Goal: Task Accomplishment & Management: Complete application form

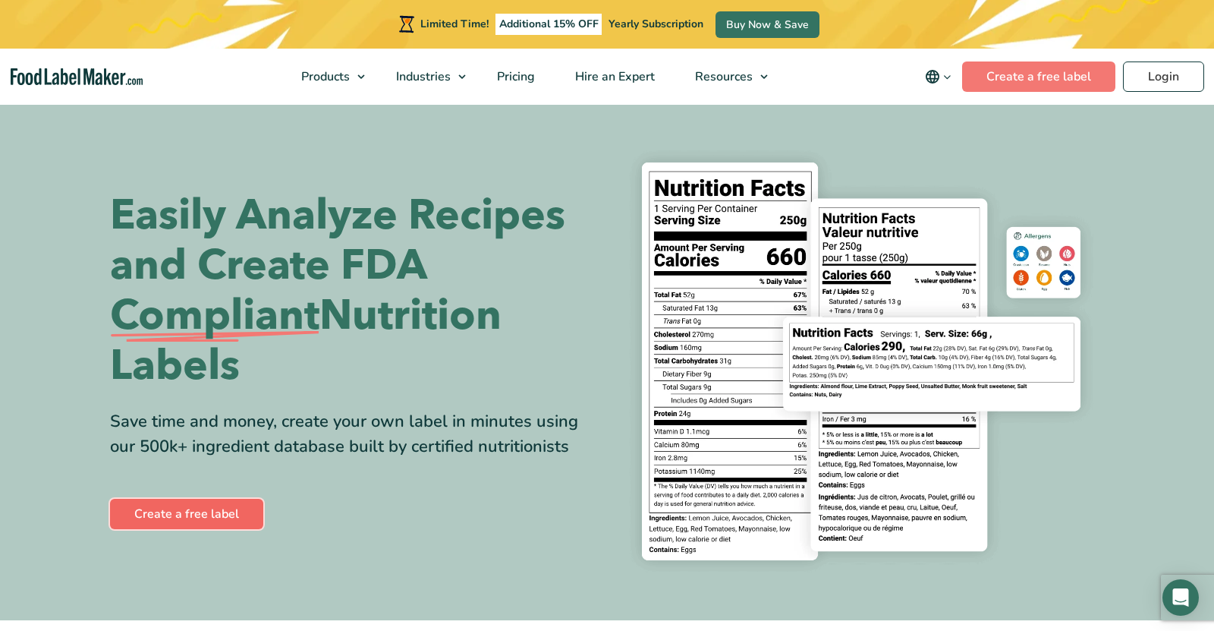
click at [200, 516] on link "Create a free label" at bounding box center [186, 514] width 153 height 30
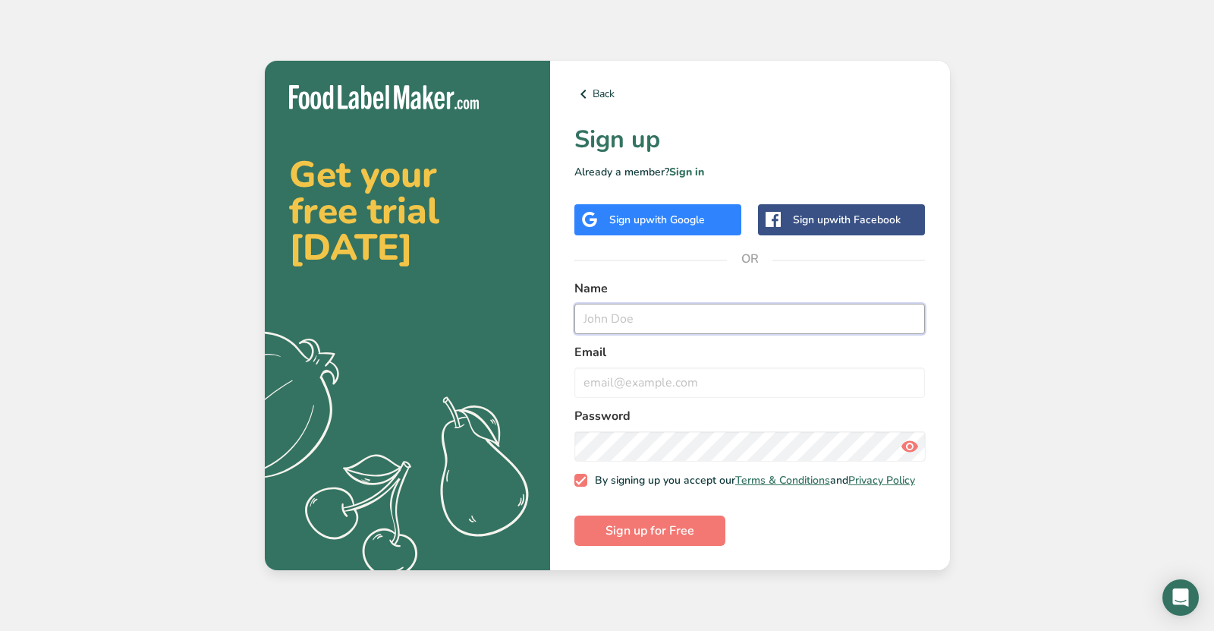
click at [630, 309] on input "text" at bounding box center [749, 319] width 351 height 30
type input "[PERSON_NAME]"
type input "[EMAIL_ADDRESS][DOMAIN_NAME]"
click at [680, 527] on span "Sign up for Free" at bounding box center [649, 530] width 89 height 18
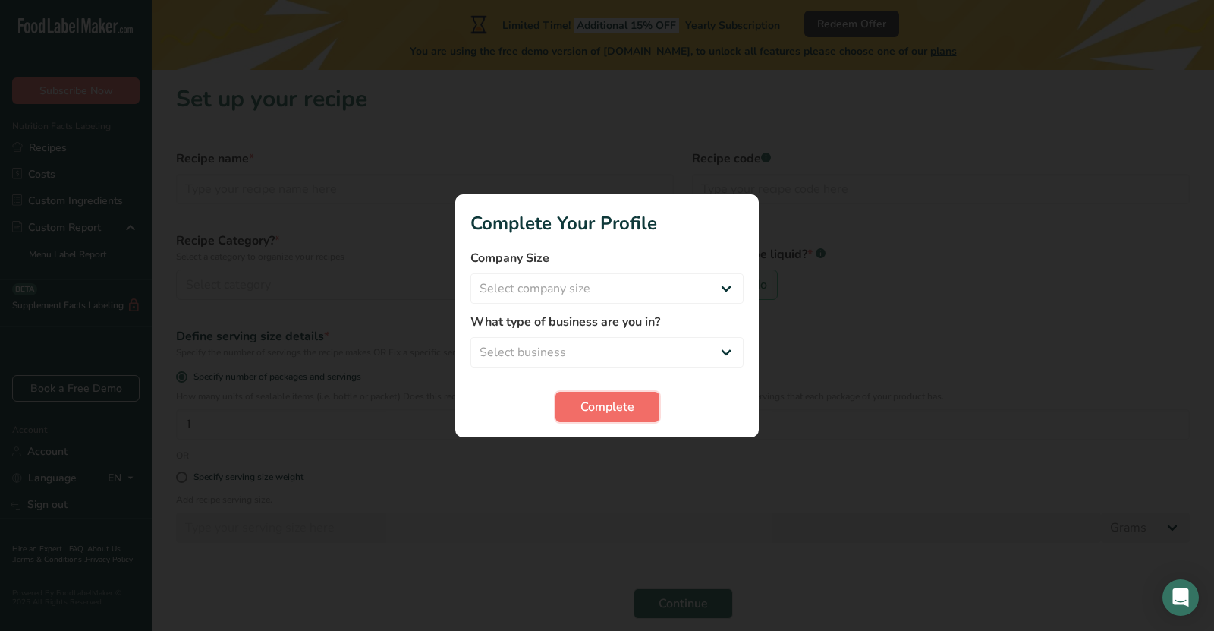
click at [616, 404] on span "Complete" at bounding box center [607, 407] width 54 height 18
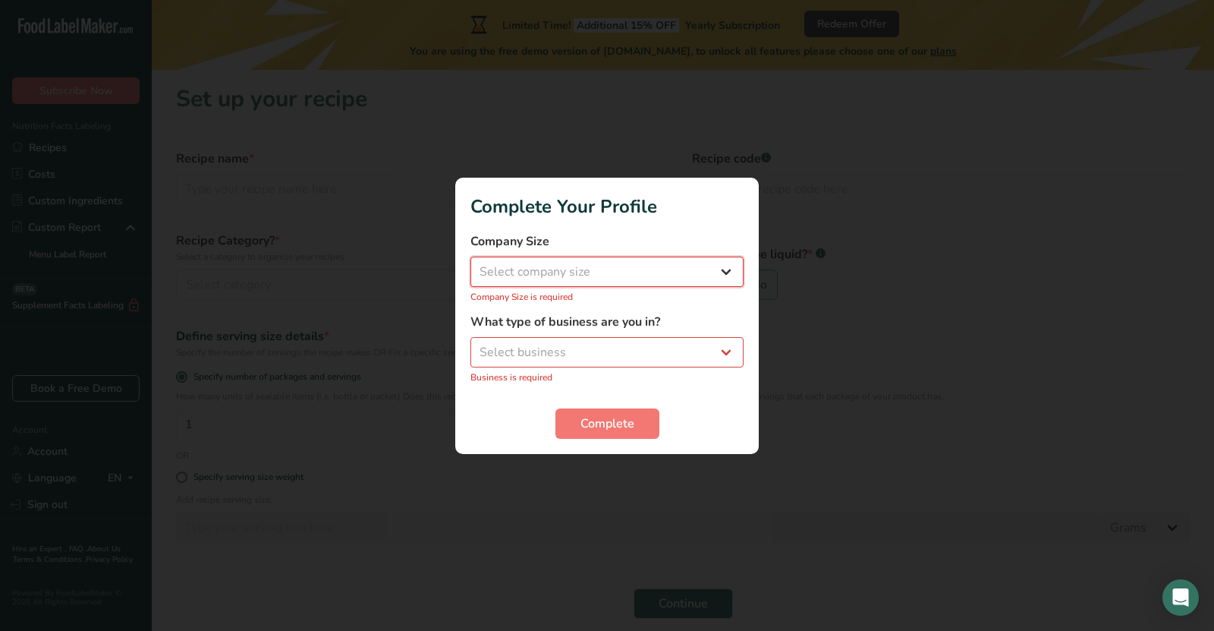
click at [599, 280] on select "Select company size Fewer than 10 Employees 10 to 50 Employees 51 to 500 Employ…" at bounding box center [606, 271] width 273 height 30
select select "1"
click at [470, 264] on select "Select company size Fewer than 10 Employees 10 to 50 Employees 51 to 500 Employ…" at bounding box center [606, 271] width 273 height 30
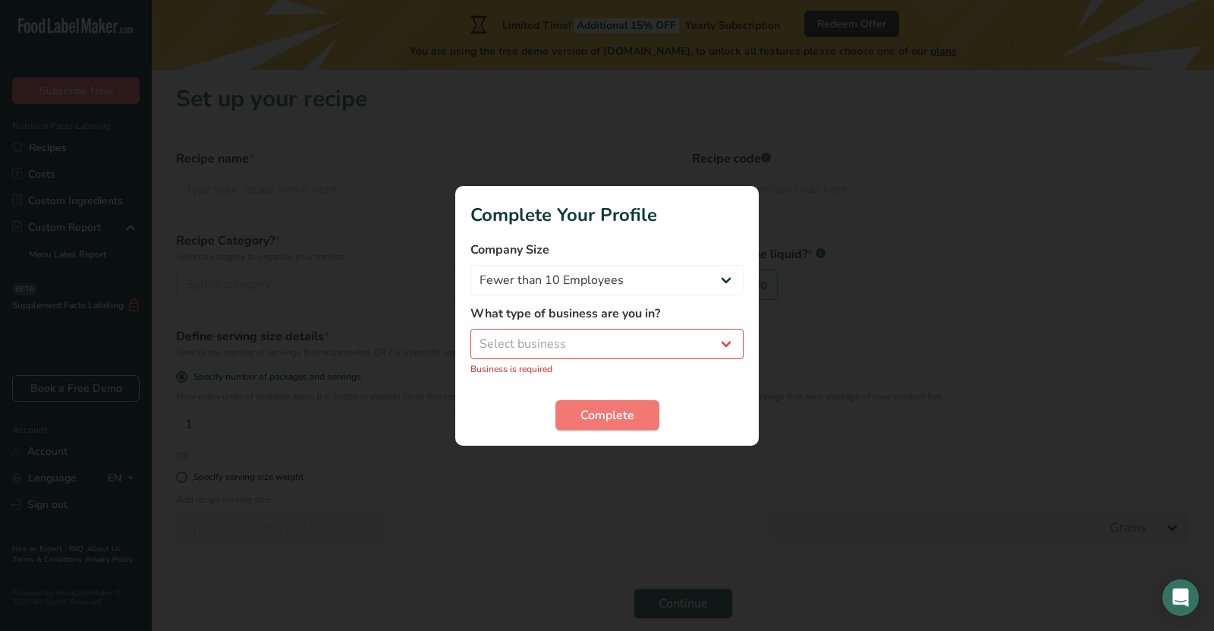
click at [570, 326] on div "What type of business are you in? Select business Packaged Food Manufacturer Re…" at bounding box center [606, 339] width 273 height 71
click at [554, 341] on select "Select business Packaged Food Manufacturer Restaurant & Cafe Bakery Meal Plans …" at bounding box center [606, 344] width 273 height 30
select select "1"
click at [470, 336] on select "Select business Packaged Food Manufacturer Restaurant & Cafe Bakery Meal Plans …" at bounding box center [606, 344] width 273 height 30
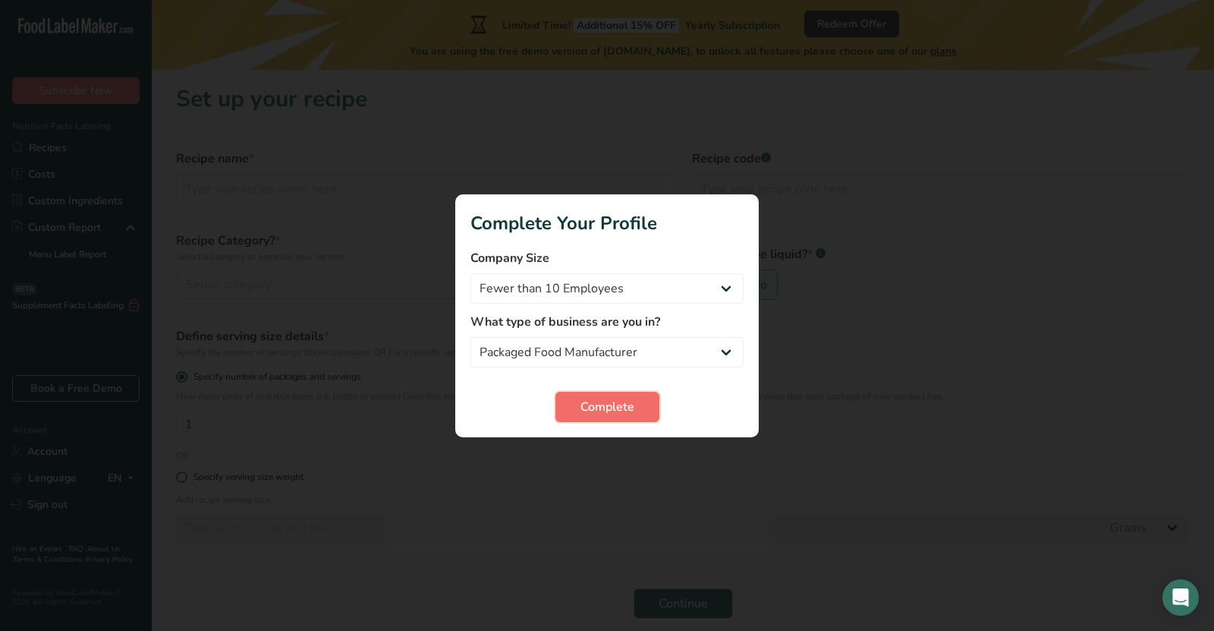
click at [570, 408] on button "Complete" at bounding box center [607, 407] width 104 height 30
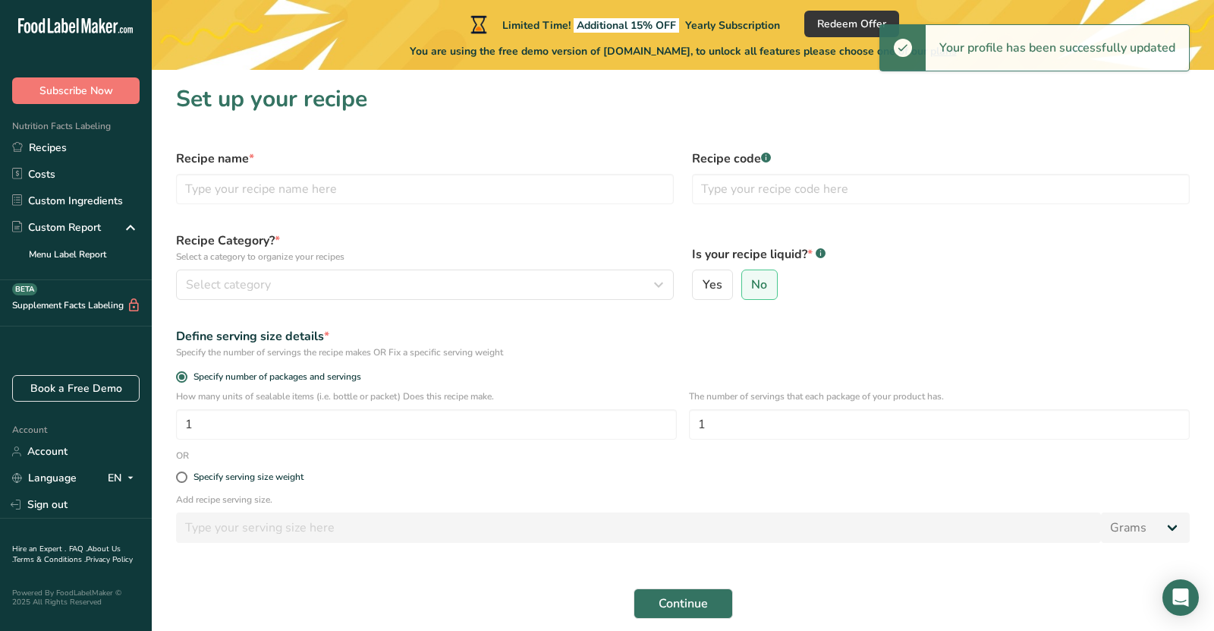
click at [658, 587] on div "Continue" at bounding box center [683, 603] width 1032 height 49
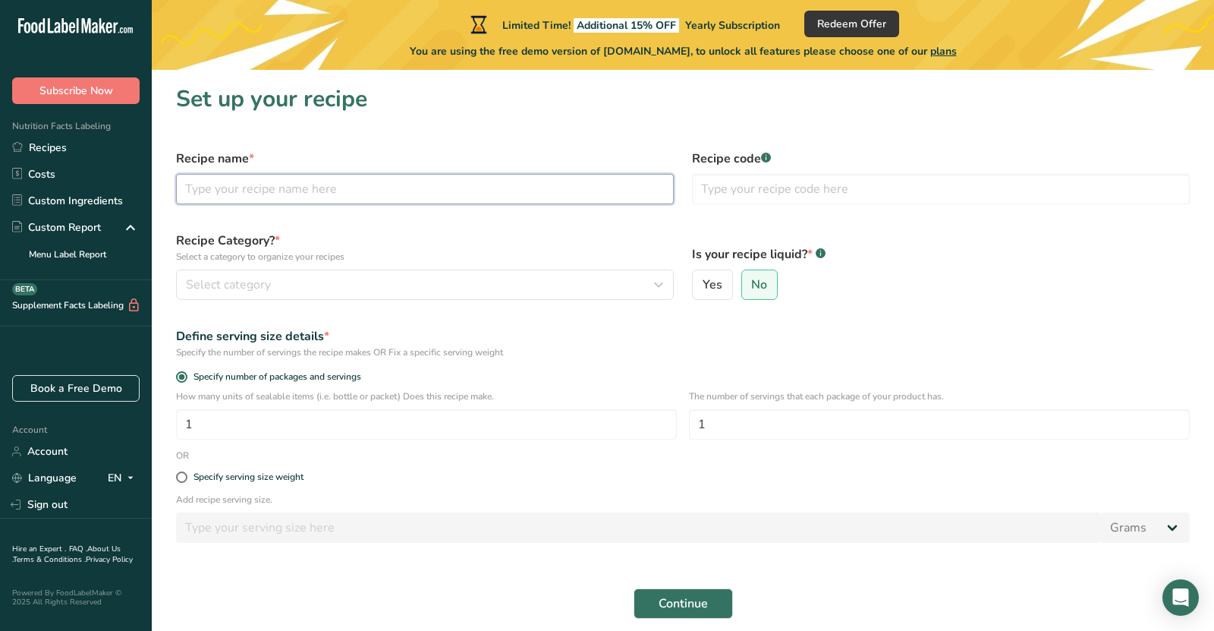
click at [223, 193] on input "text" at bounding box center [425, 189] width 498 height 30
type input "n"
type input "Poboy"
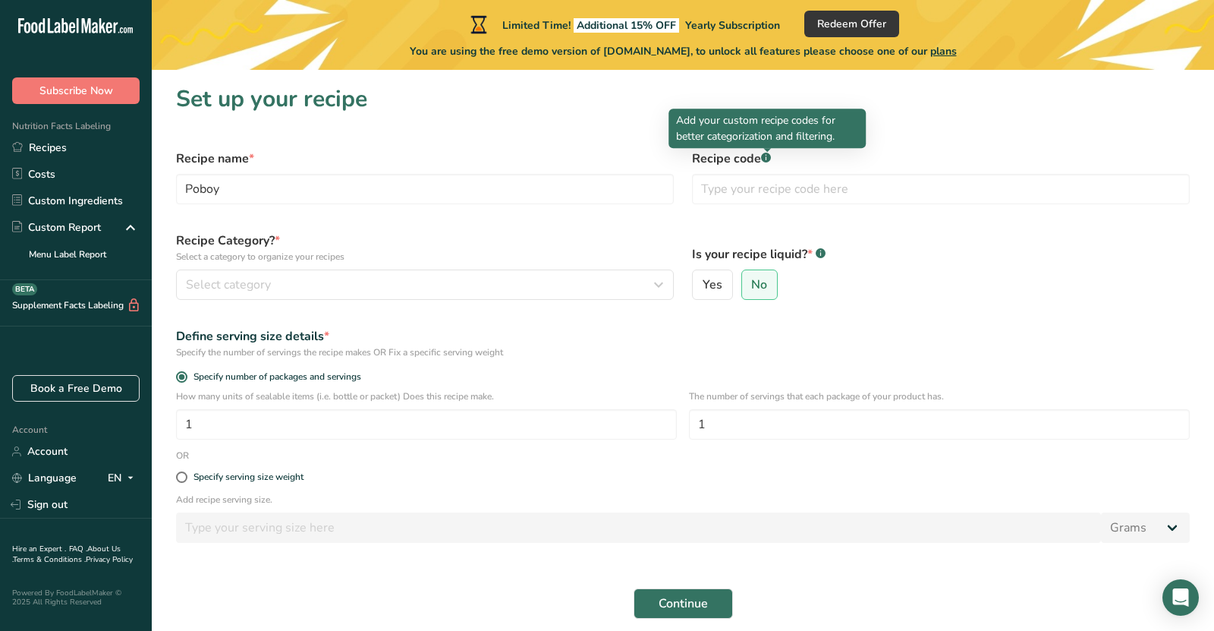
click at [766, 156] on rect at bounding box center [766, 158] width 10 height 10
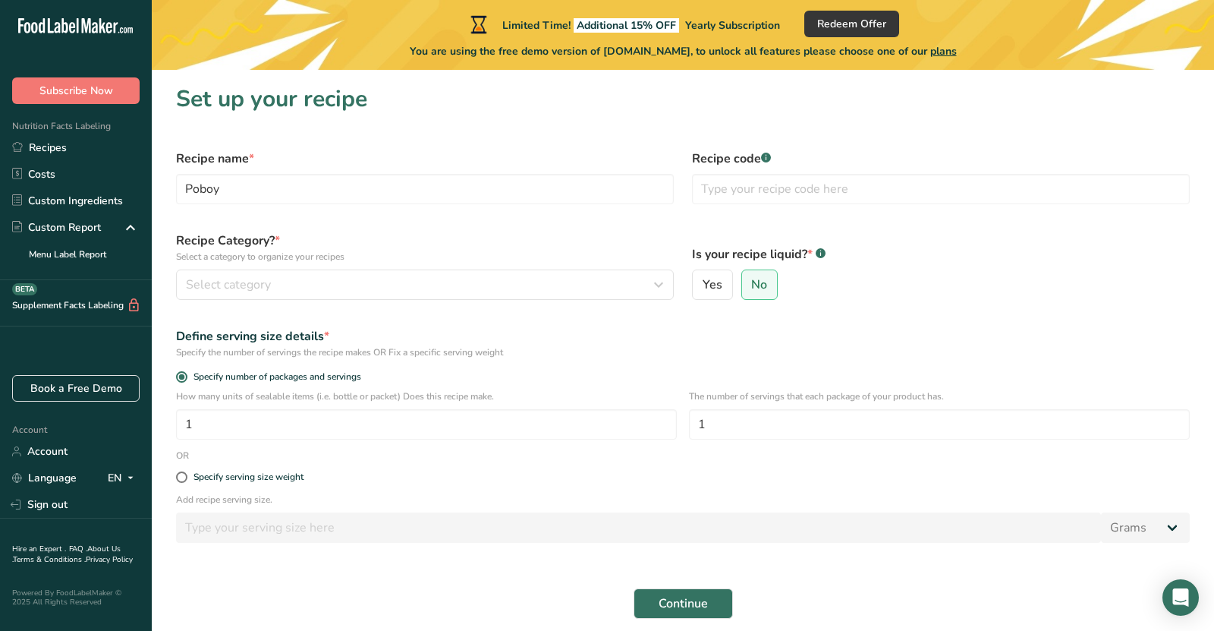
click at [766, 156] on rect at bounding box center [766, 158] width 10 height 10
click at [219, 308] on div "Recipe Category? * Select a category to organize your recipes Select category S…" at bounding box center [425, 265] width 516 height 86
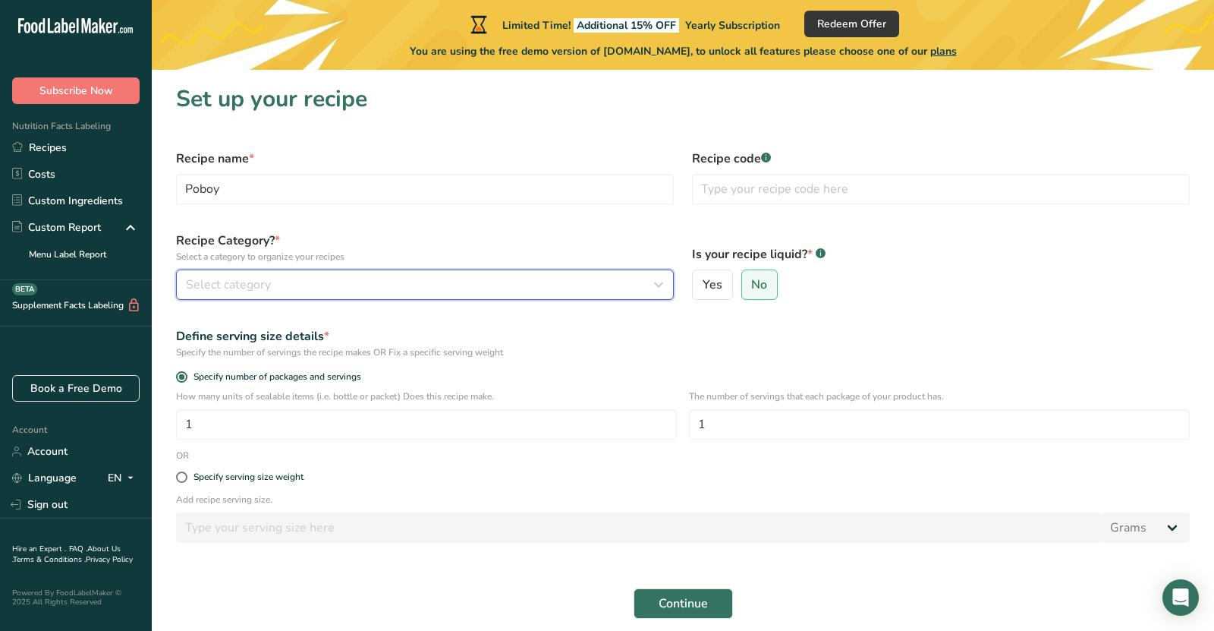
click at [228, 284] on span "Select category" at bounding box center [228, 284] width 85 height 18
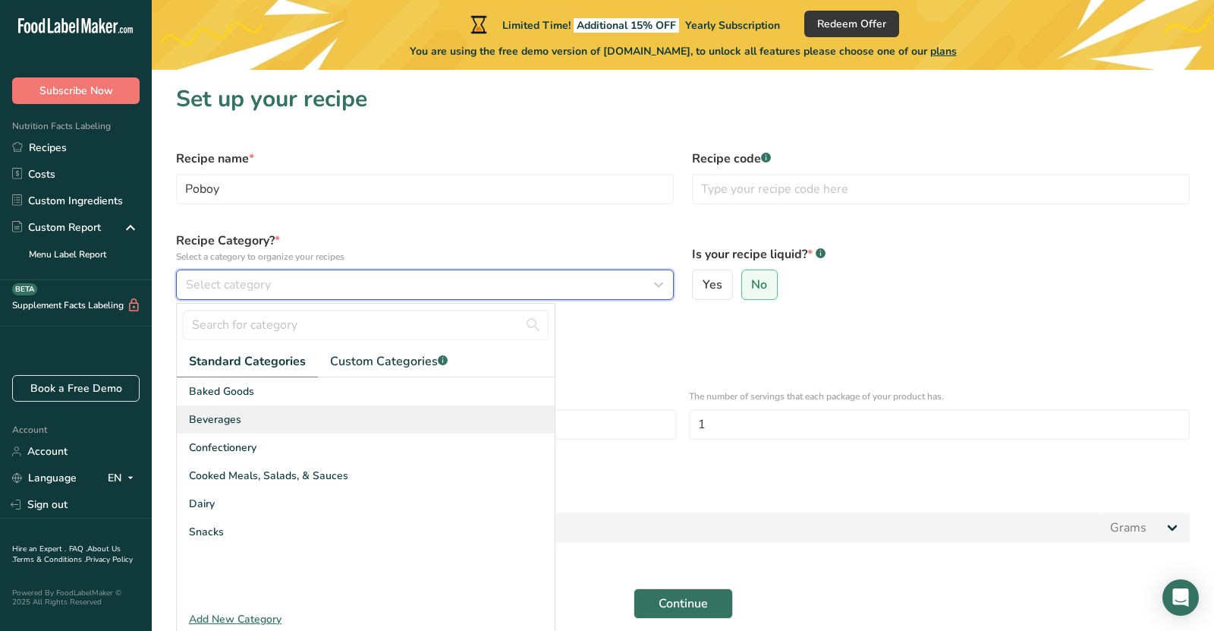
scroll to position [61, 0]
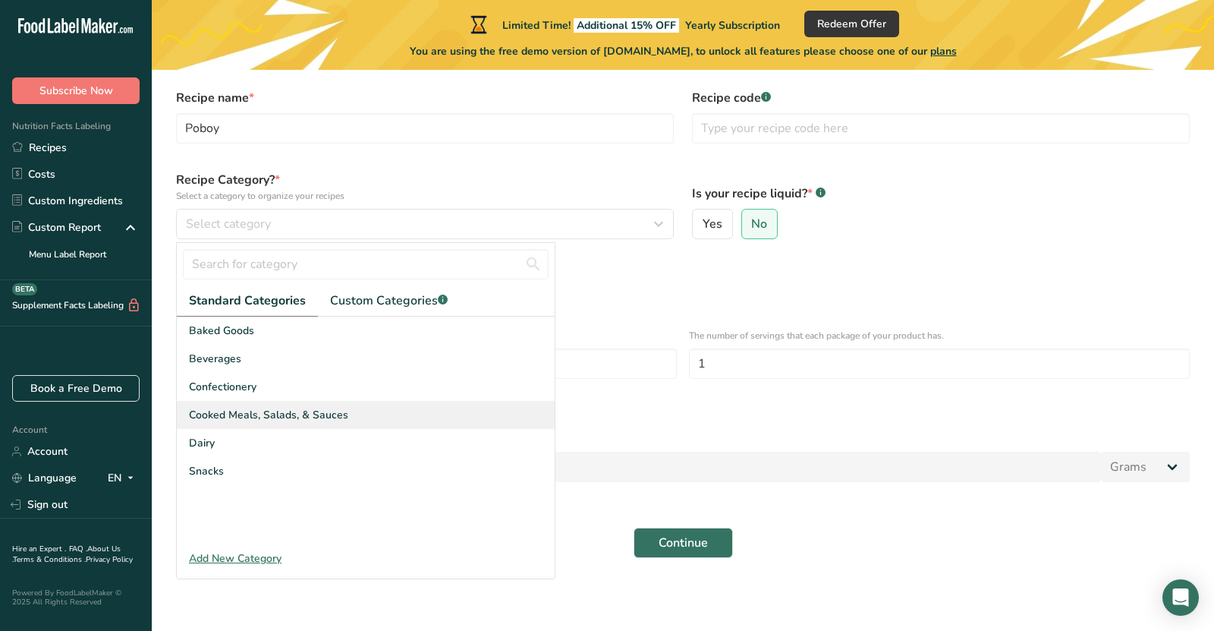
click at [263, 412] on span "Cooked Meals, Salads, & Sauces" at bounding box center [268, 415] width 159 height 16
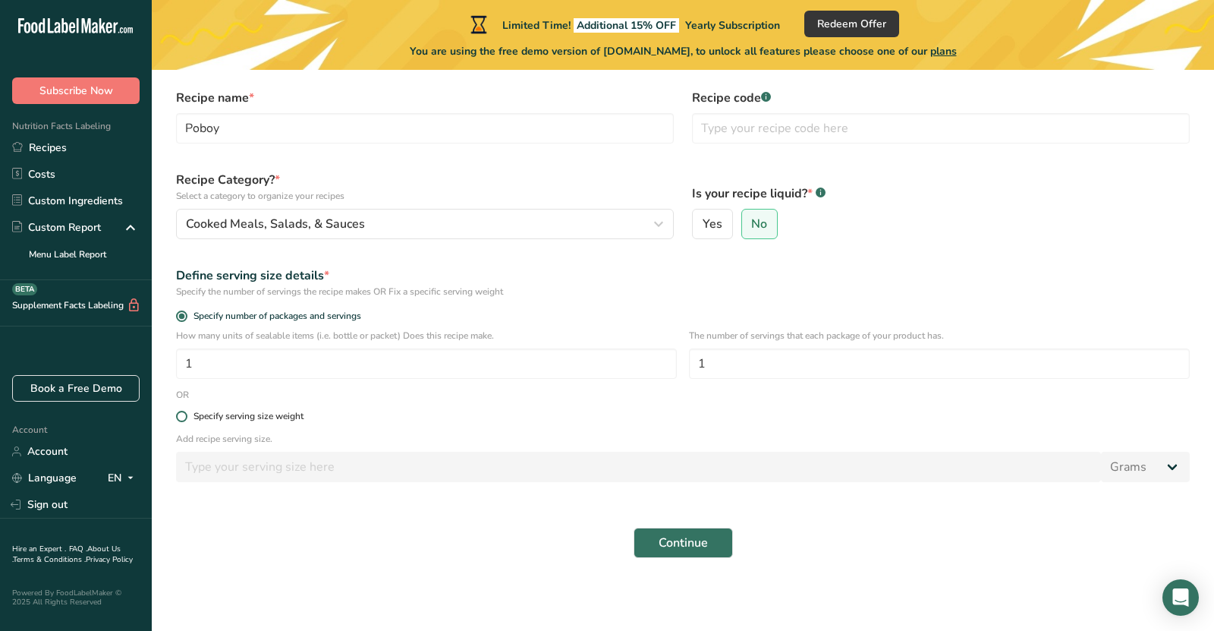
click at [182, 417] on span at bounding box center [181, 415] width 11 height 11
click at [182, 417] on input "Specify serving size weight" at bounding box center [181, 416] width 10 height 10
radio input "true"
radio input "false"
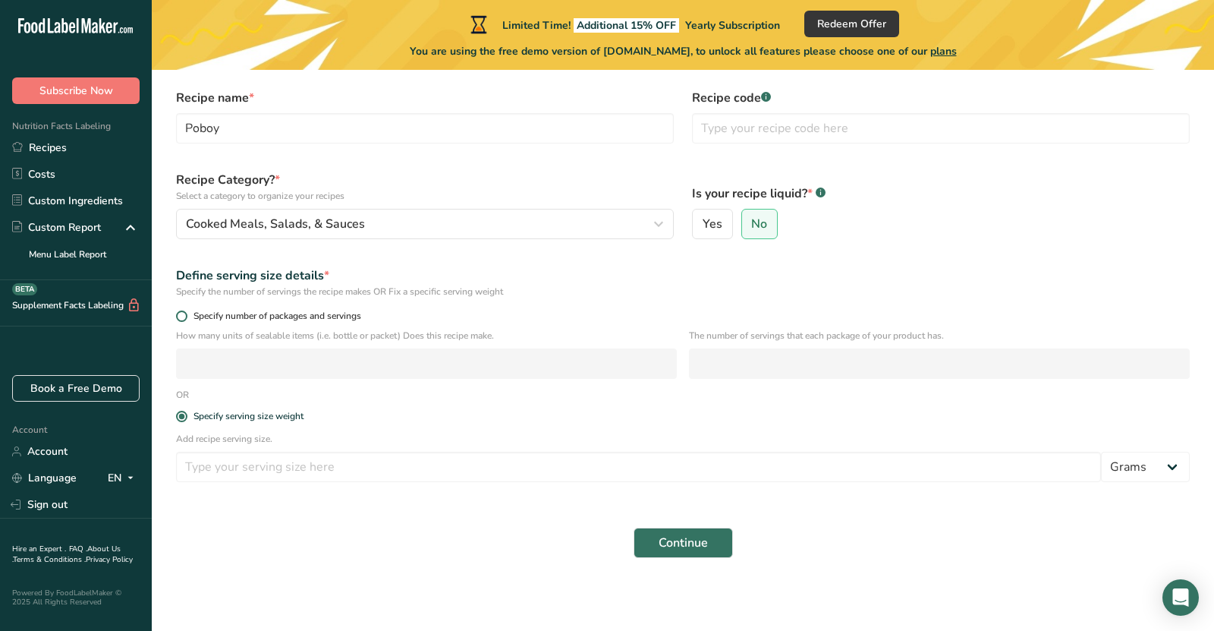
click at [181, 310] on span at bounding box center [181, 315] width 11 height 11
click at [181, 311] on input "Specify number of packages and servings" at bounding box center [181, 316] width 10 height 10
radio input "true"
radio input "false"
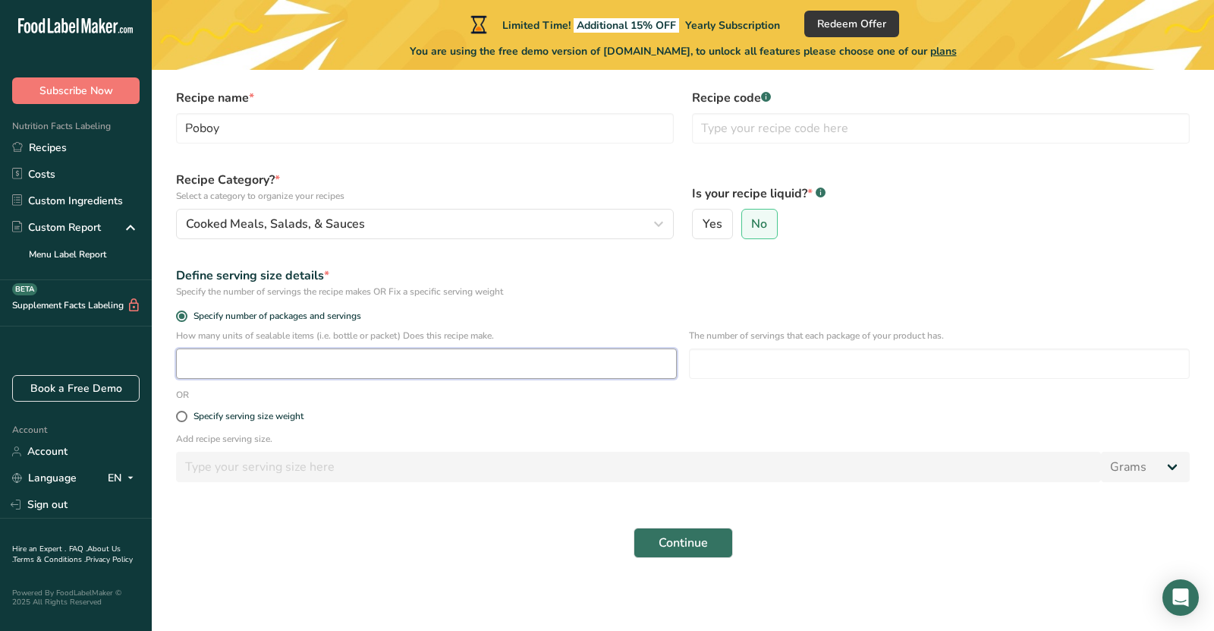
click at [244, 363] on input "number" at bounding box center [426, 363] width 501 height 30
type input "4"
click at [788, 366] on input "number" at bounding box center [939, 363] width 501 height 30
type input "10"
click at [178, 414] on span at bounding box center [181, 415] width 11 height 11
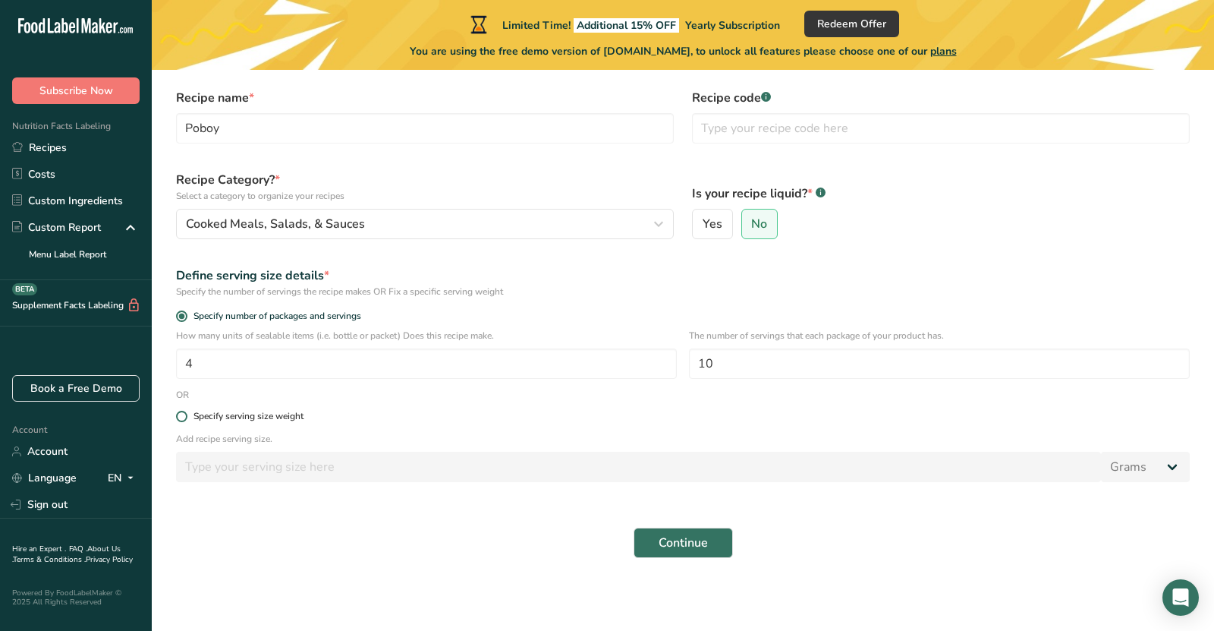
click at [178, 414] on input "Specify serving size weight" at bounding box center [181, 416] width 10 height 10
radio input "true"
radio input "false"
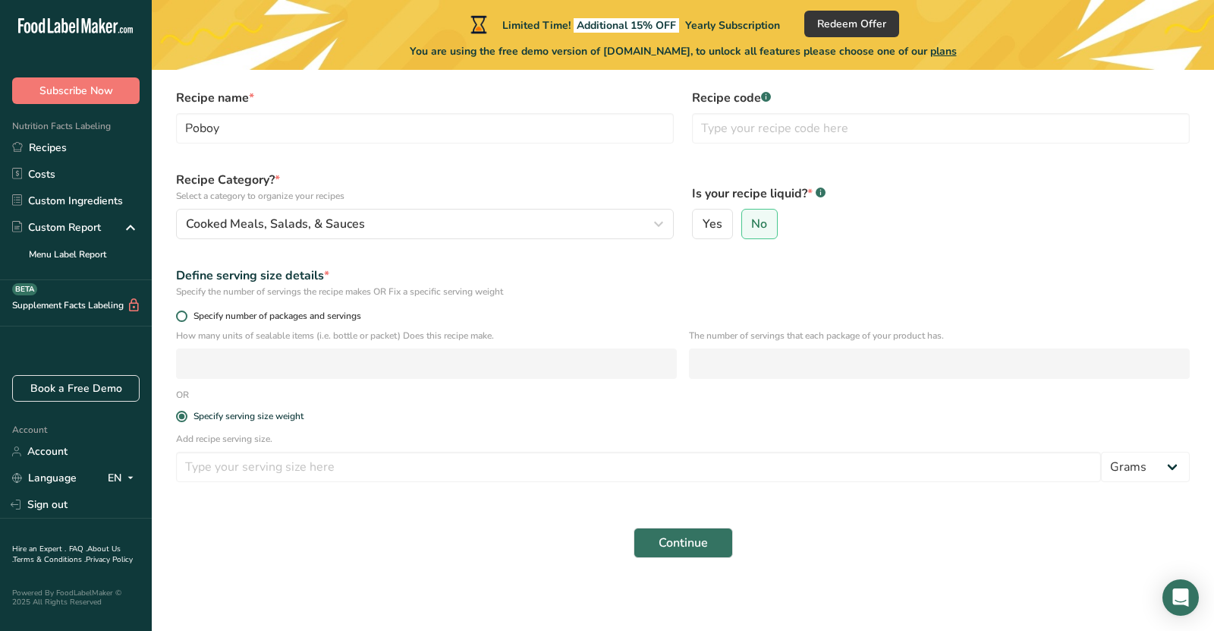
click at [183, 315] on span at bounding box center [181, 315] width 11 height 11
click at [183, 315] on input "Specify number of packages and servings" at bounding box center [181, 316] width 10 height 10
radio input "true"
radio input "false"
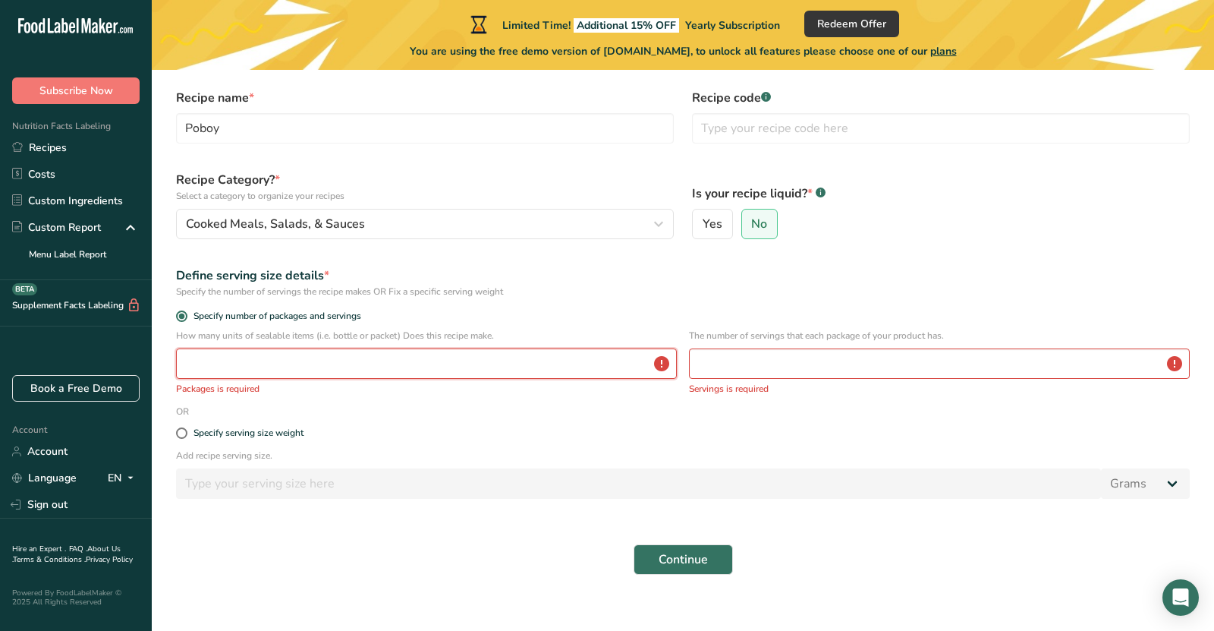
click at [256, 363] on input "number" at bounding box center [426, 363] width 501 height 30
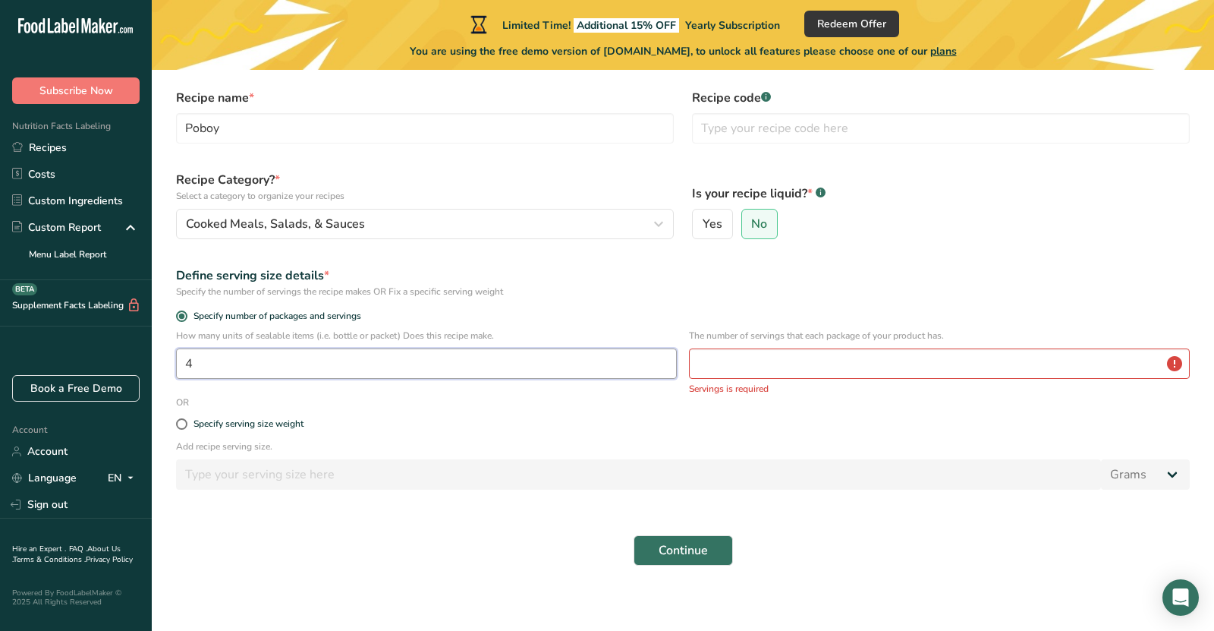
type input "4"
click at [759, 363] on input "number" at bounding box center [939, 363] width 501 height 30
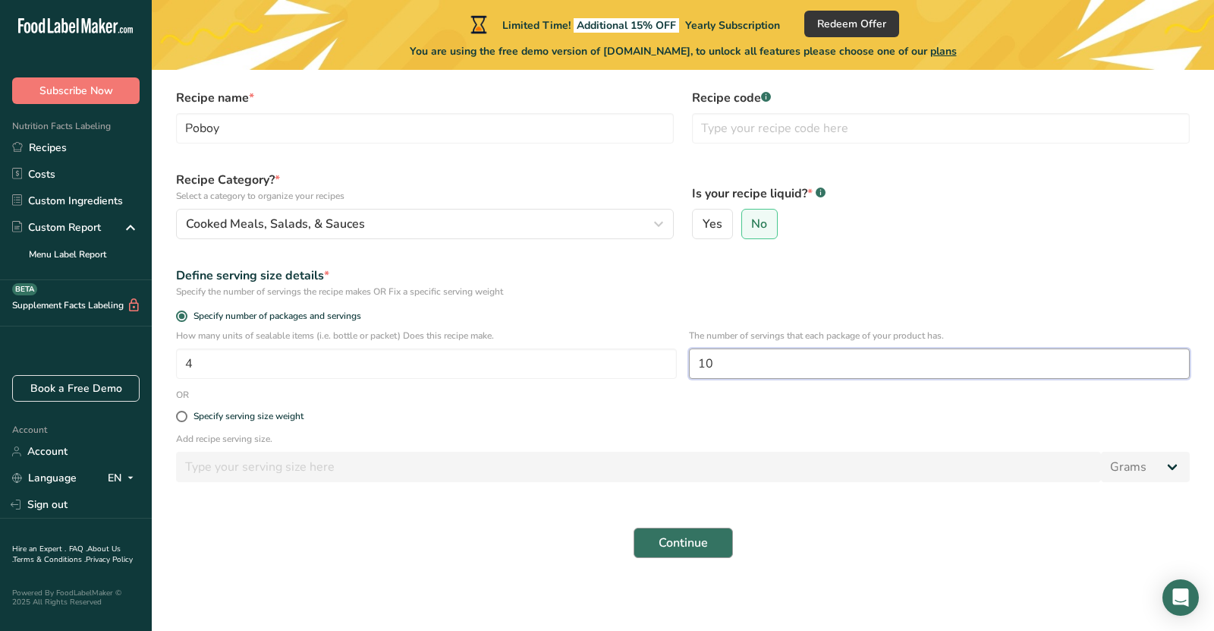
type input "10"
click at [721, 546] on button "Continue" at bounding box center [683, 542] width 99 height 30
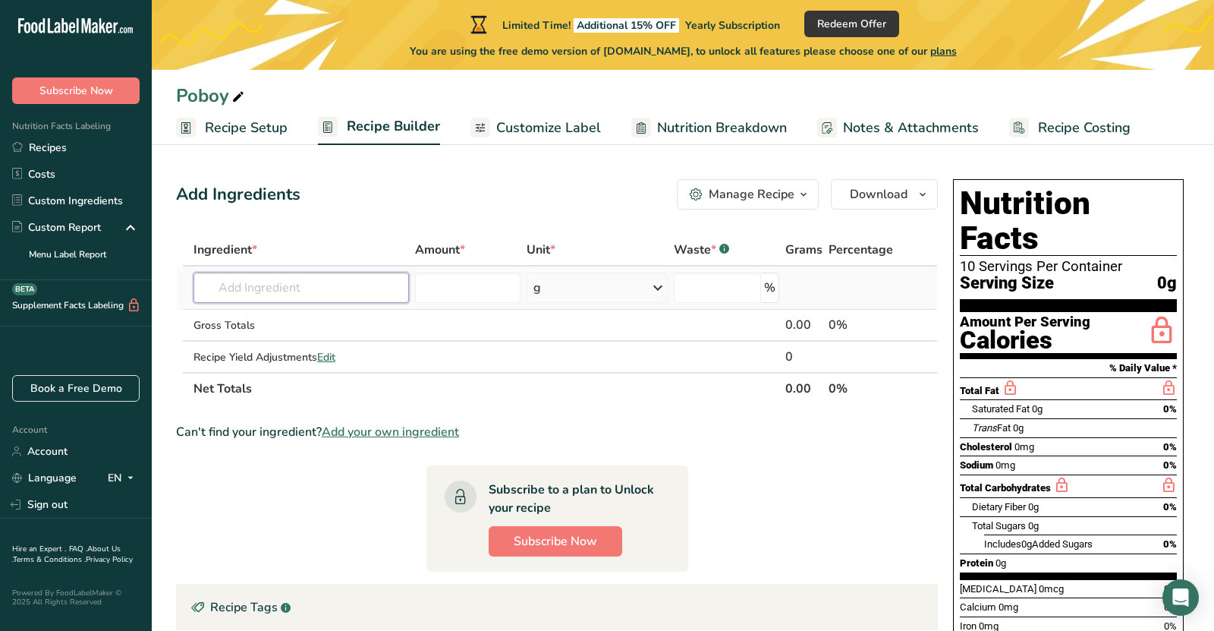
click at [275, 292] on input "text" at bounding box center [300, 287] width 215 height 30
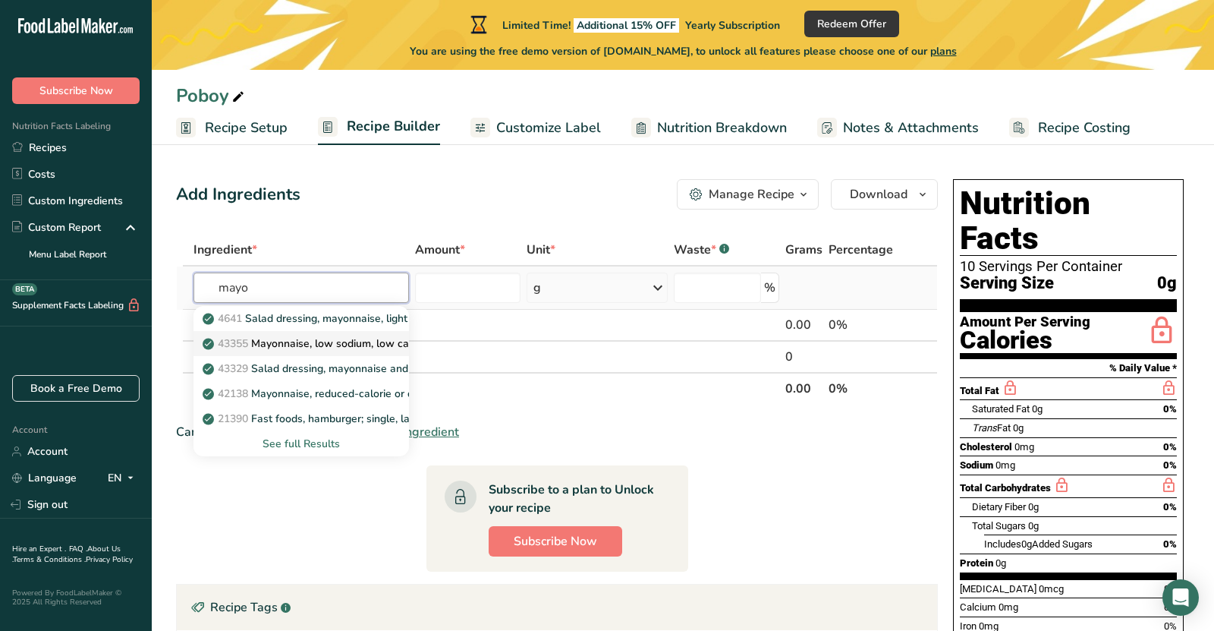
type input "mayo"
click at [291, 336] on p "43355 Mayonnaise, low sodium, low calorie or diet" at bounding box center [335, 343] width 259 height 16
type input "Mayonnaise, low sodium, low calorie or diet"
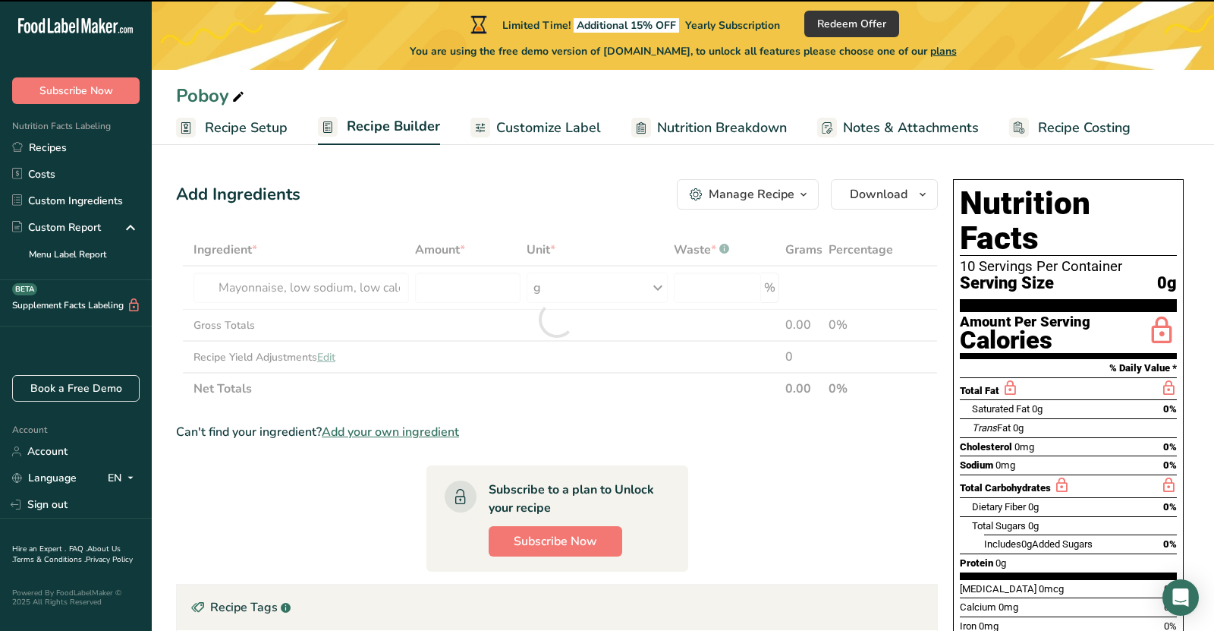
type input "0"
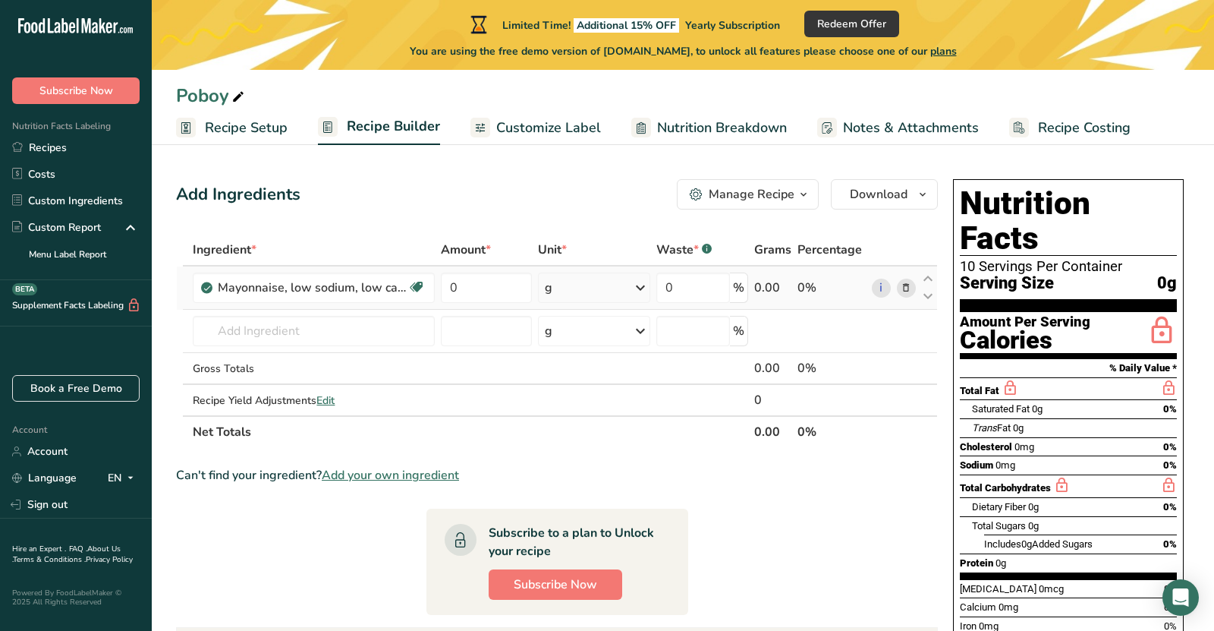
click at [595, 291] on div "g" at bounding box center [594, 287] width 112 height 30
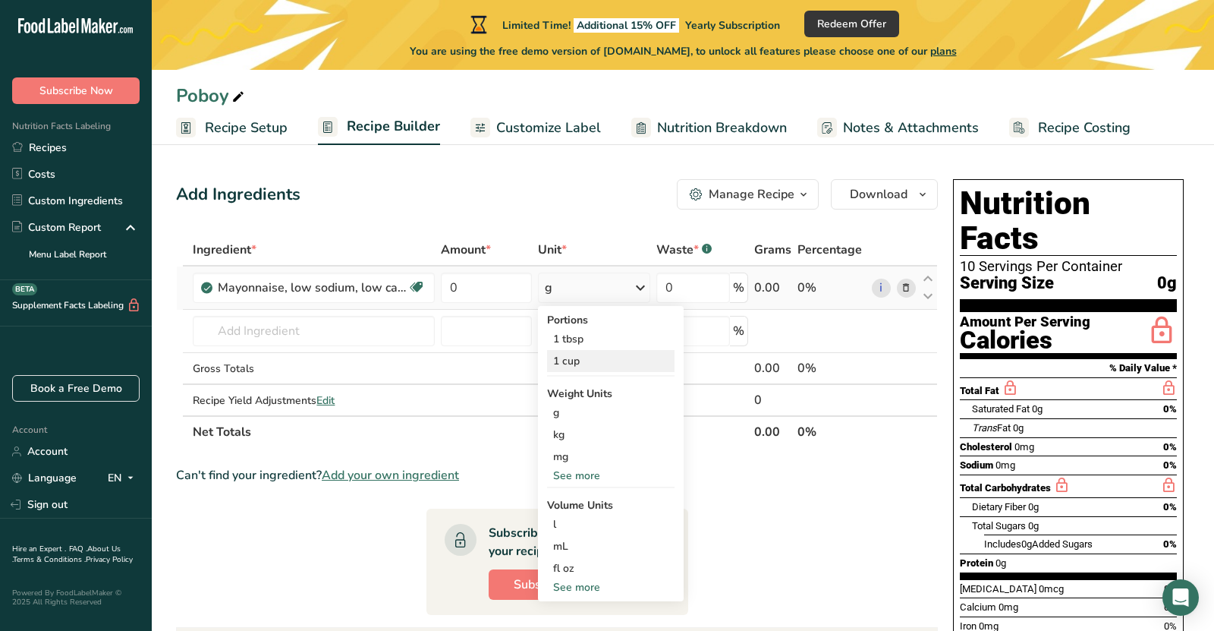
click at [593, 365] on div "1 cup" at bounding box center [610, 361] width 127 height 22
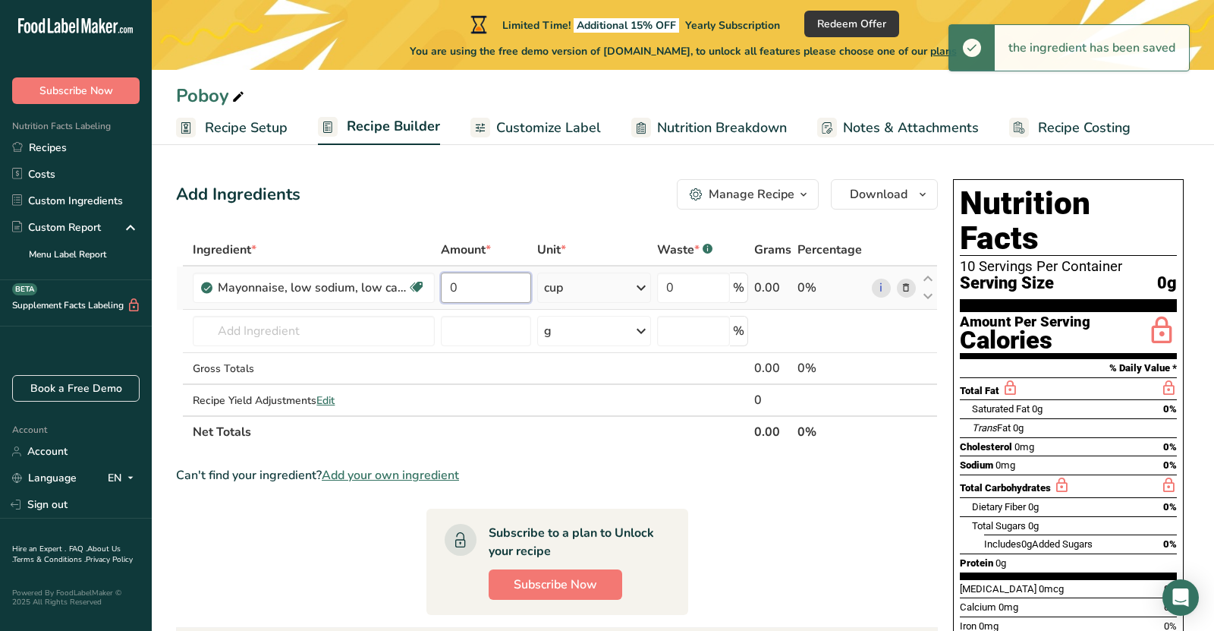
click at [505, 285] on input "0" at bounding box center [486, 287] width 90 height 30
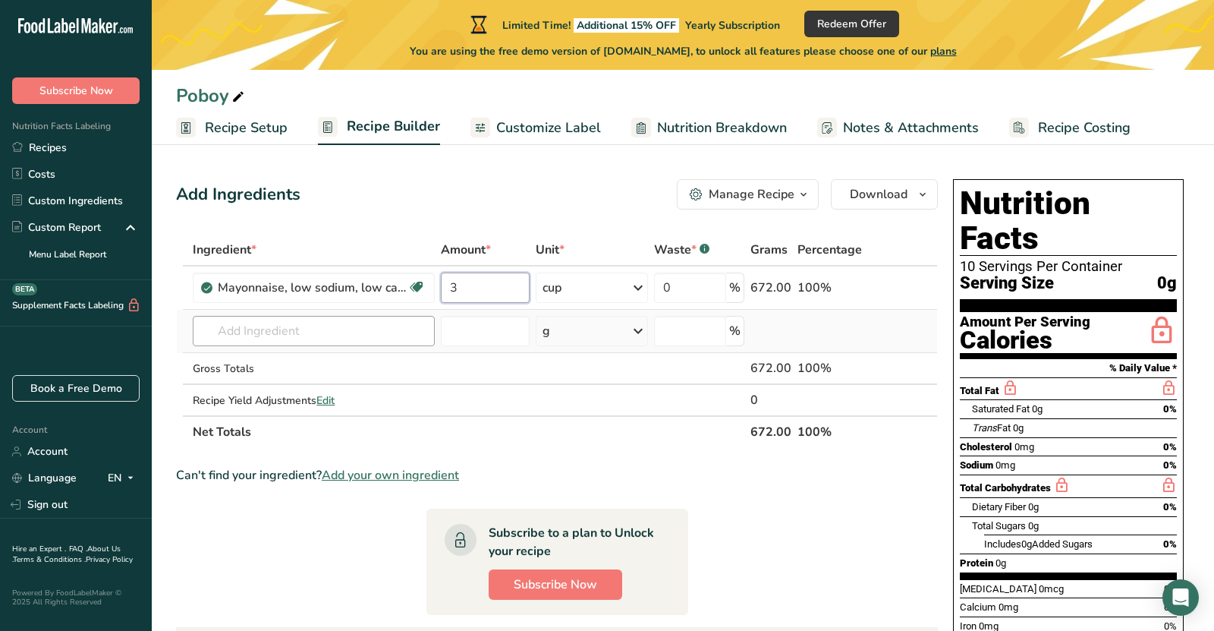
type input "3"
click at [324, 336] on div "Ingredient * Amount * Unit * Waste * .a-a{fill:#347362;}.b-a{fill:#fff;} Grams …" at bounding box center [557, 341] width 762 height 214
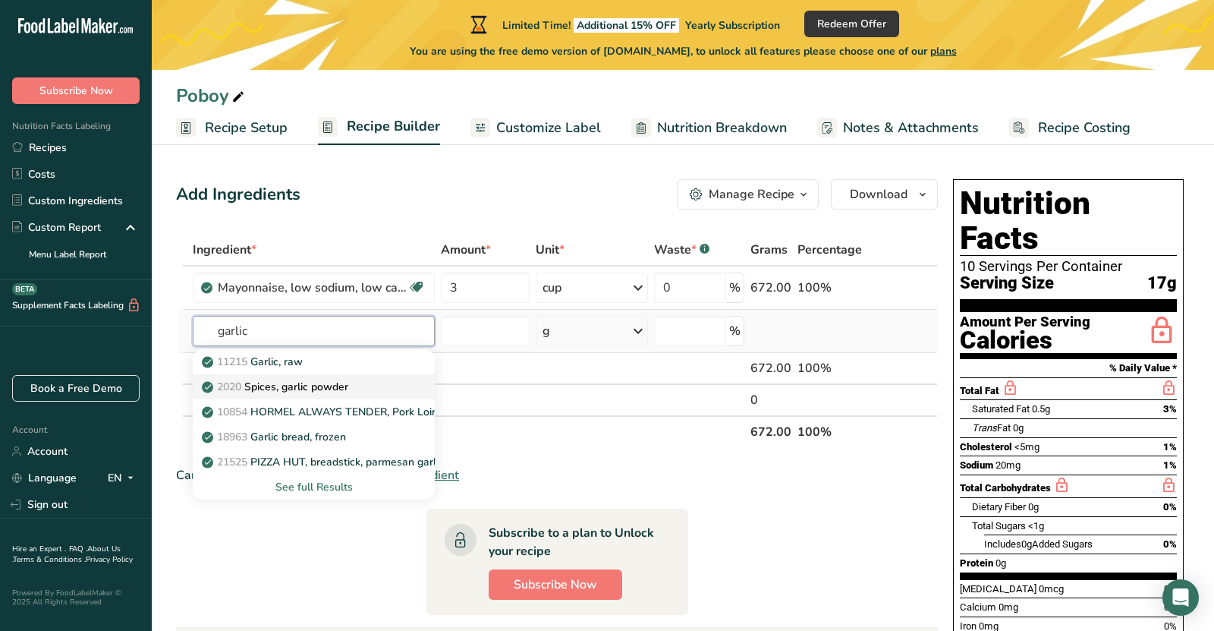
type input "garlic"
click at [314, 388] on p "2020 Spices, garlic powder" at bounding box center [276, 387] width 143 height 16
type input "Spices, garlic powder"
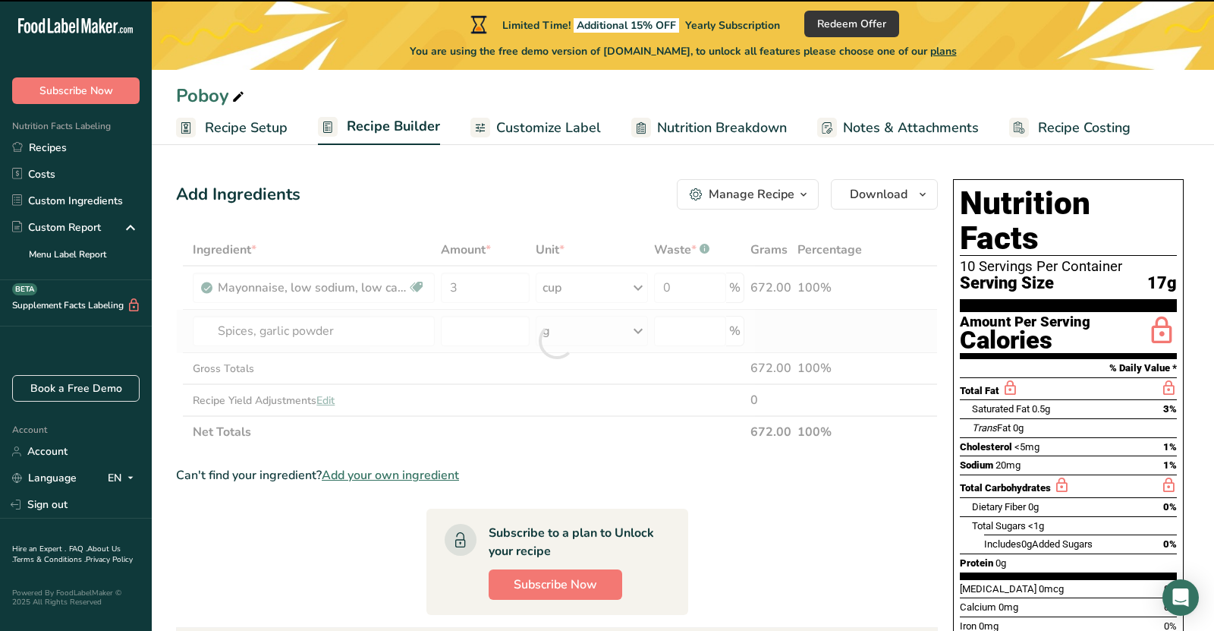
type input "0"
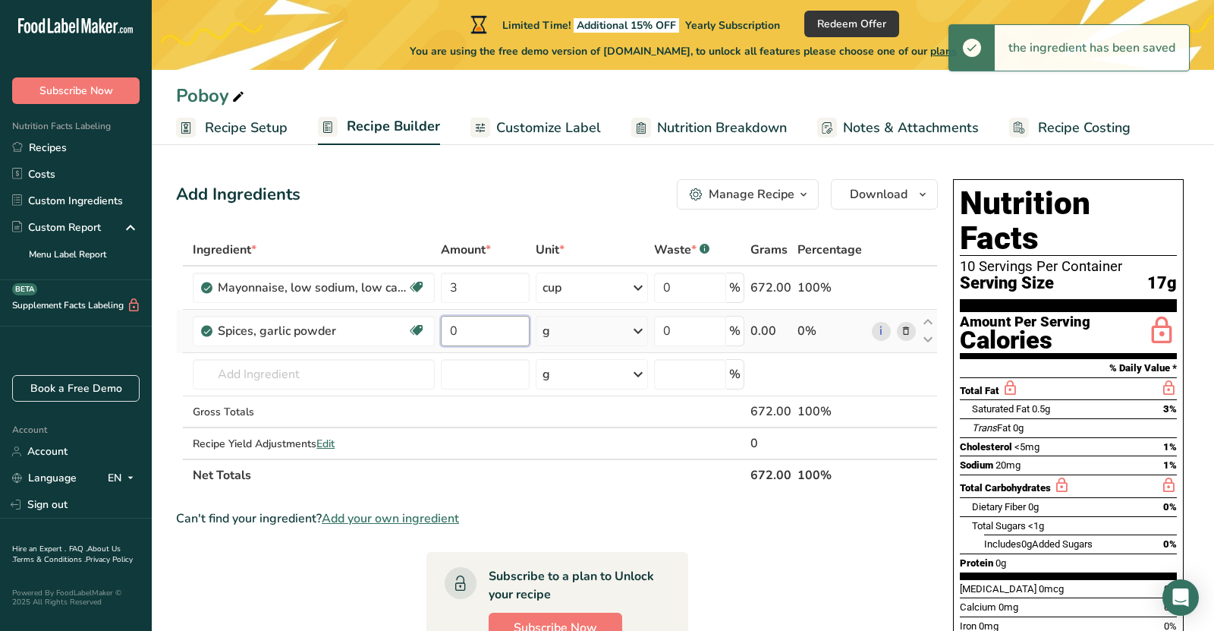
click at [499, 335] on input "0" at bounding box center [485, 331] width 89 height 30
type input "2"
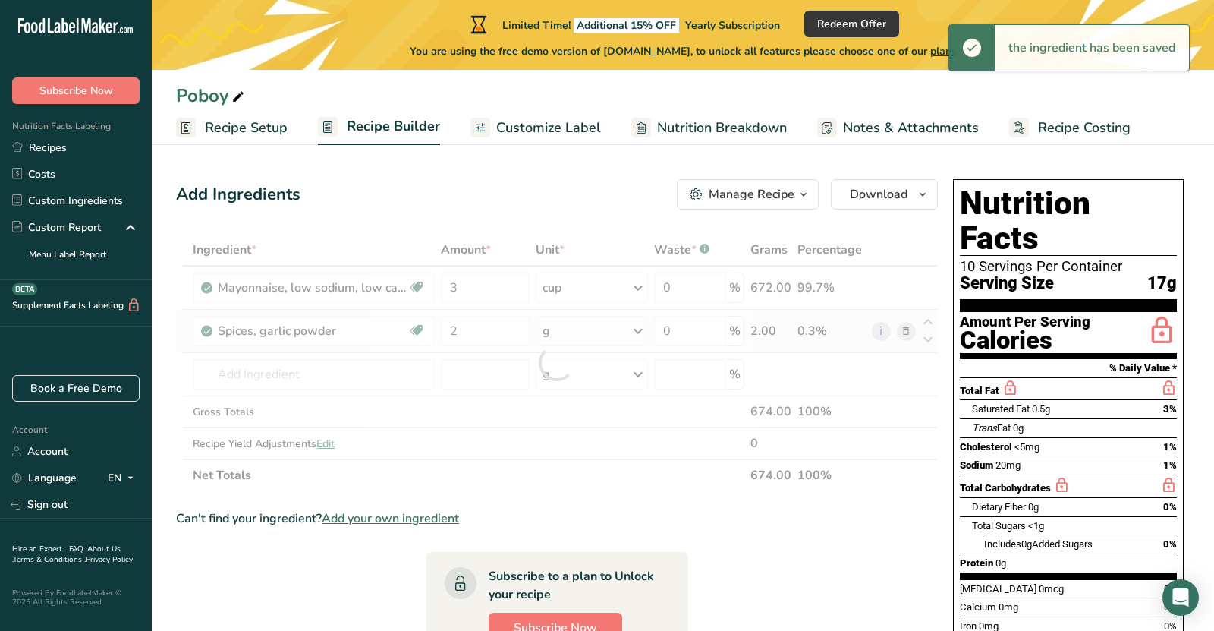
click at [583, 338] on div "Ingredient * Amount * Unit * Waste * .a-a{fill:#347362;}.b-a{fill:#fff;} Grams …" at bounding box center [557, 362] width 762 height 257
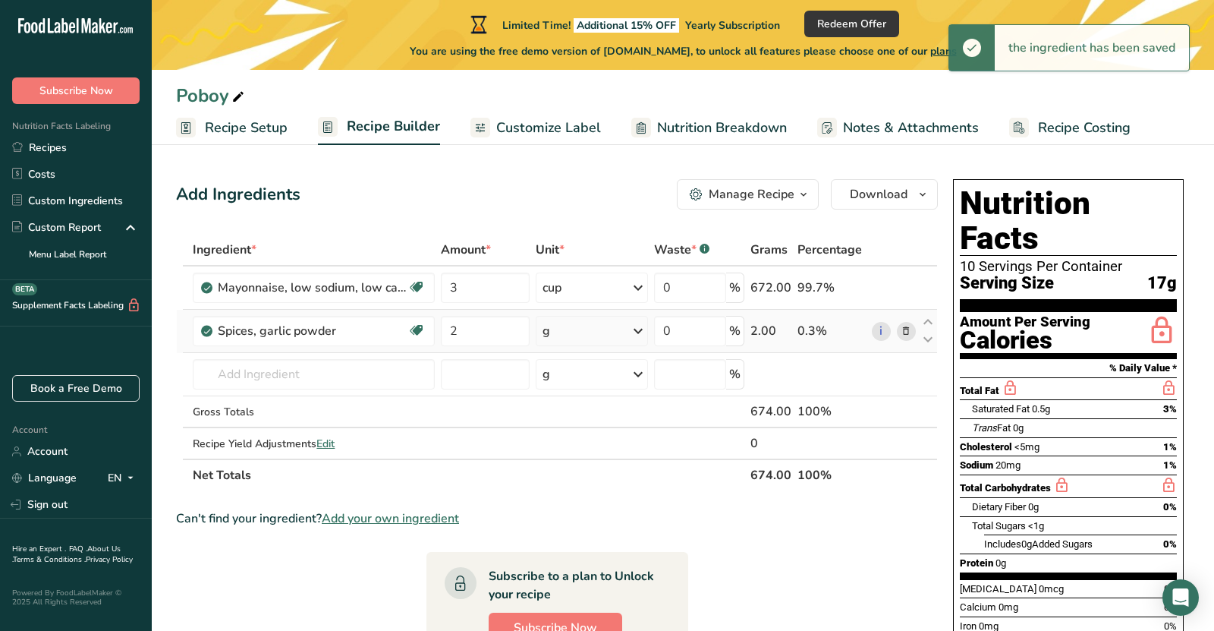
click at [605, 333] on div "g" at bounding box center [592, 331] width 112 height 30
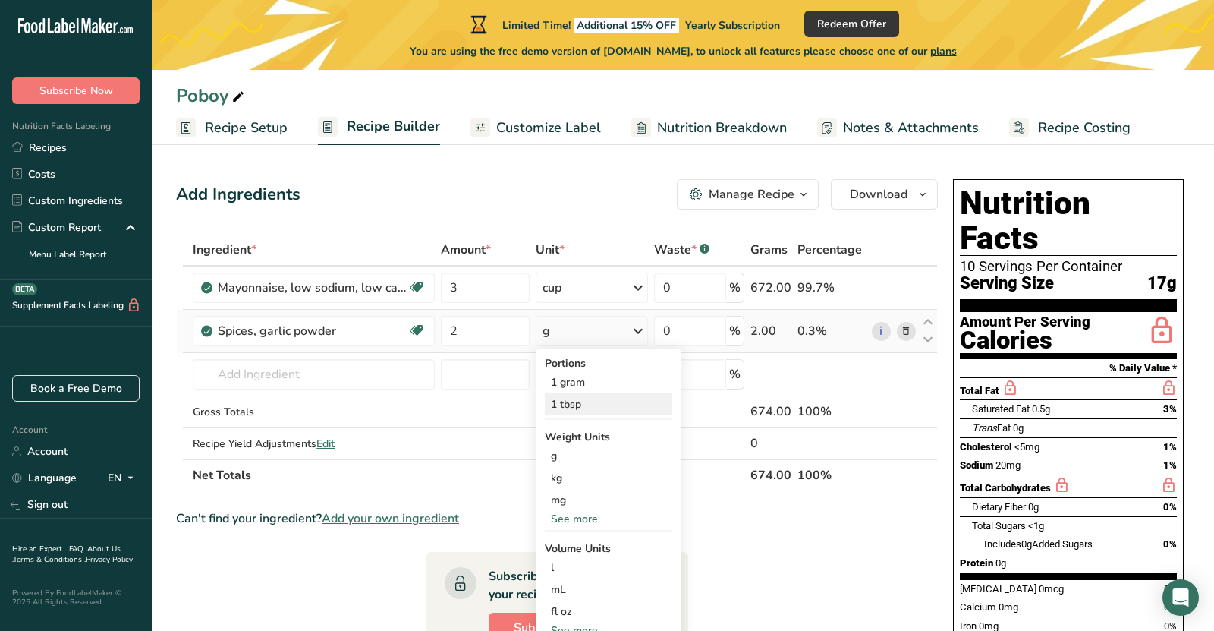
click at [603, 406] on div "1 tbsp" at bounding box center [608, 404] width 127 height 22
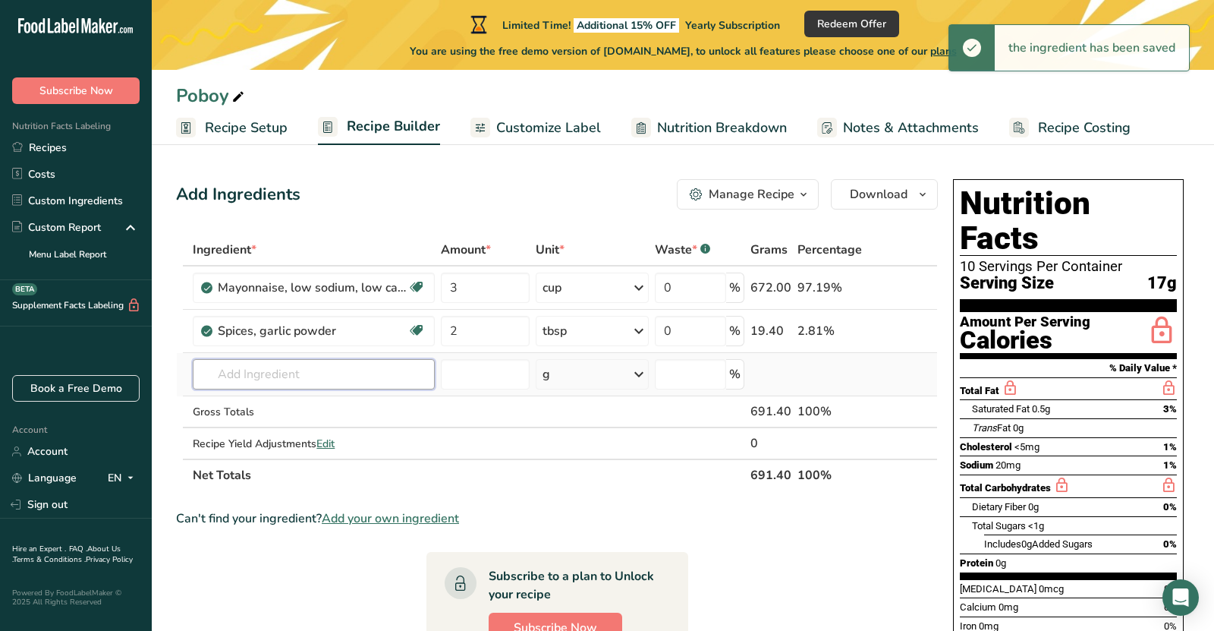
click at [322, 376] on input "text" at bounding box center [314, 374] width 242 height 30
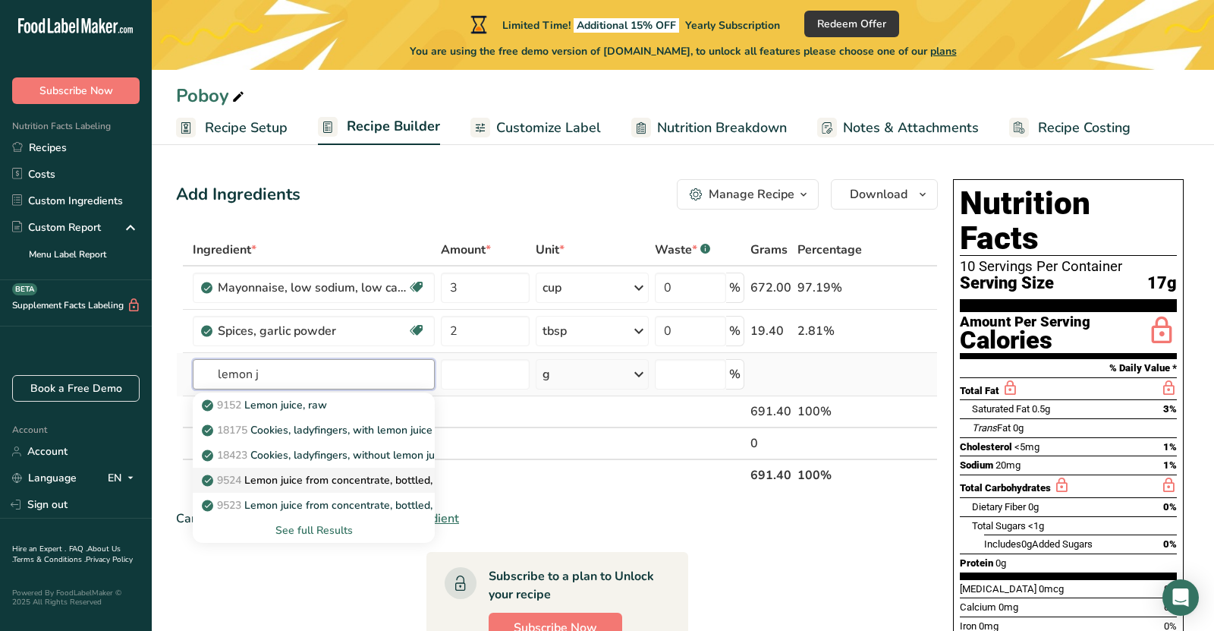
type input "lemon j"
click at [353, 484] on p "9524 Lemon juice from concentrate, bottled, REAL LEMON" at bounding box center [353, 480] width 297 height 16
type input "Lemon juice from concentrate, bottled, REAL LEMON"
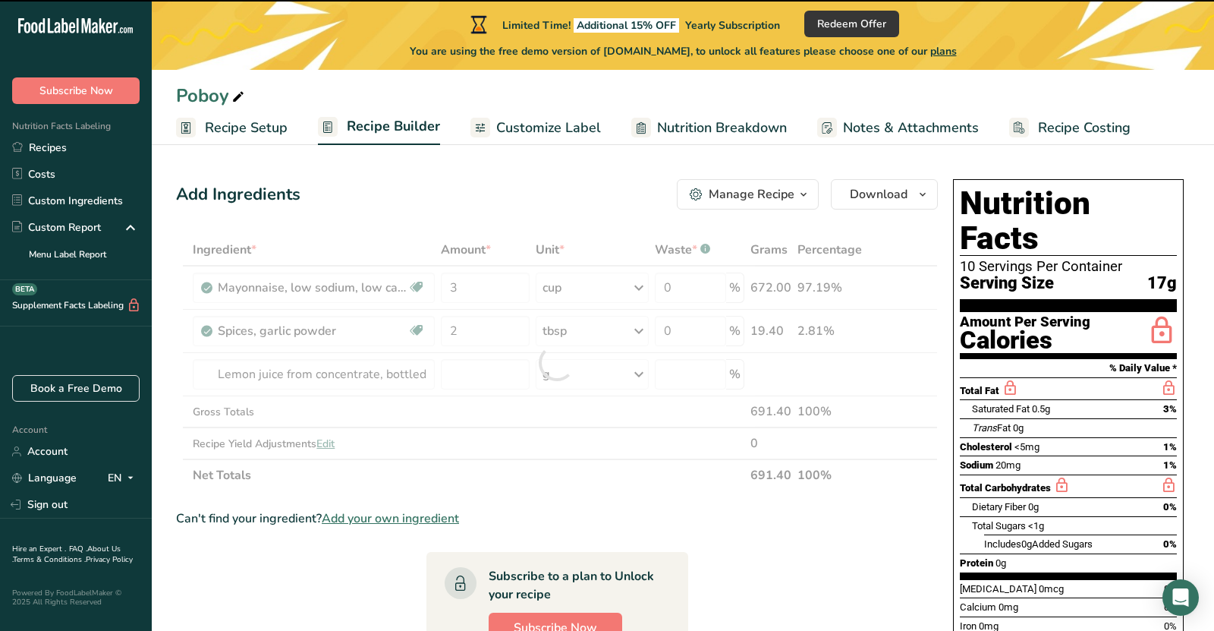
type input "0"
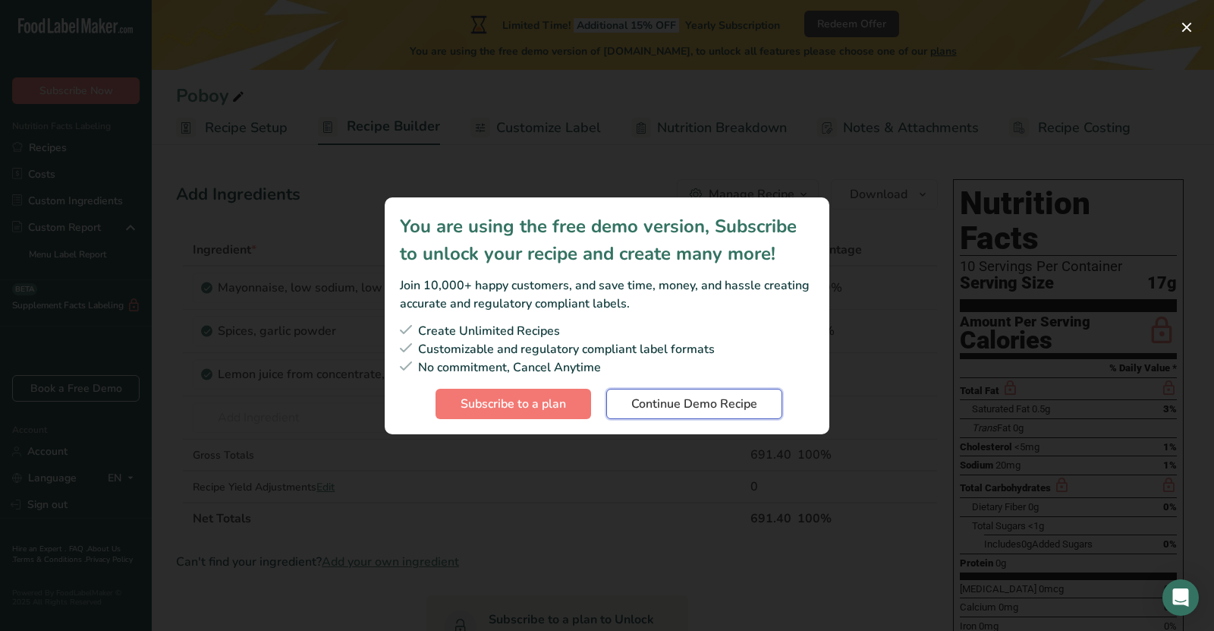
click at [669, 401] on span "Continue Demo Recipe" at bounding box center [694, 404] width 126 height 18
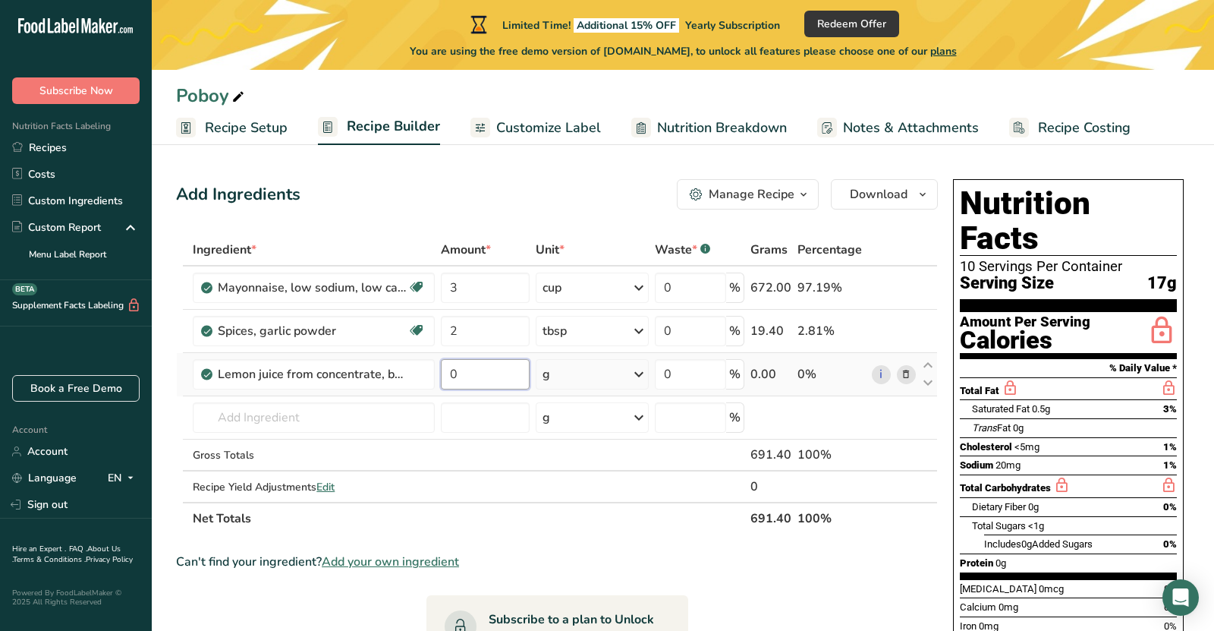
click at [474, 369] on input "0" at bounding box center [485, 374] width 88 height 30
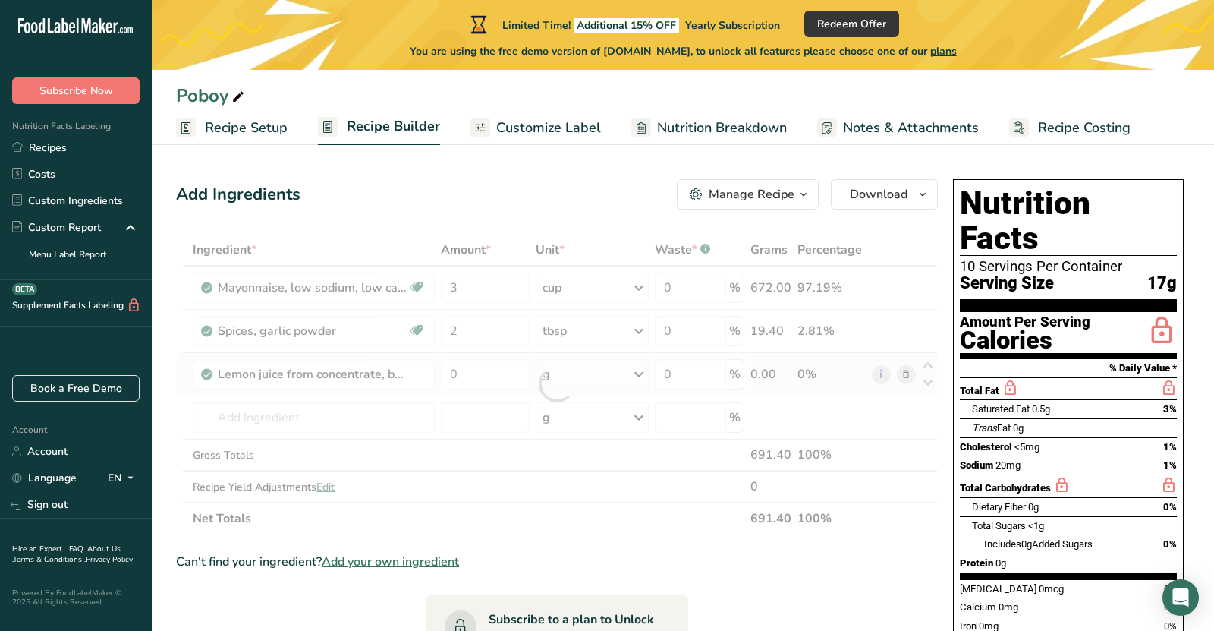
click at [600, 383] on div "Ingredient * Amount * Unit * Waste * .a-a{fill:#347362;}.b-a{fill:#fff;} Grams …" at bounding box center [557, 384] width 762 height 300
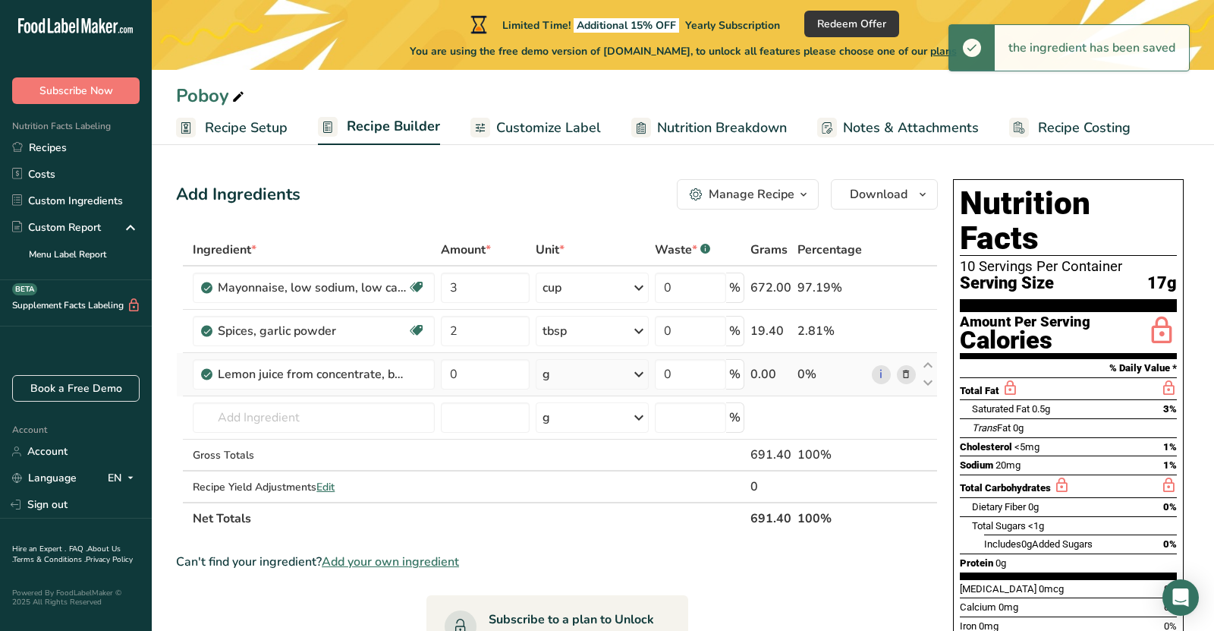
click at [602, 377] on div "g" at bounding box center [592, 374] width 113 height 30
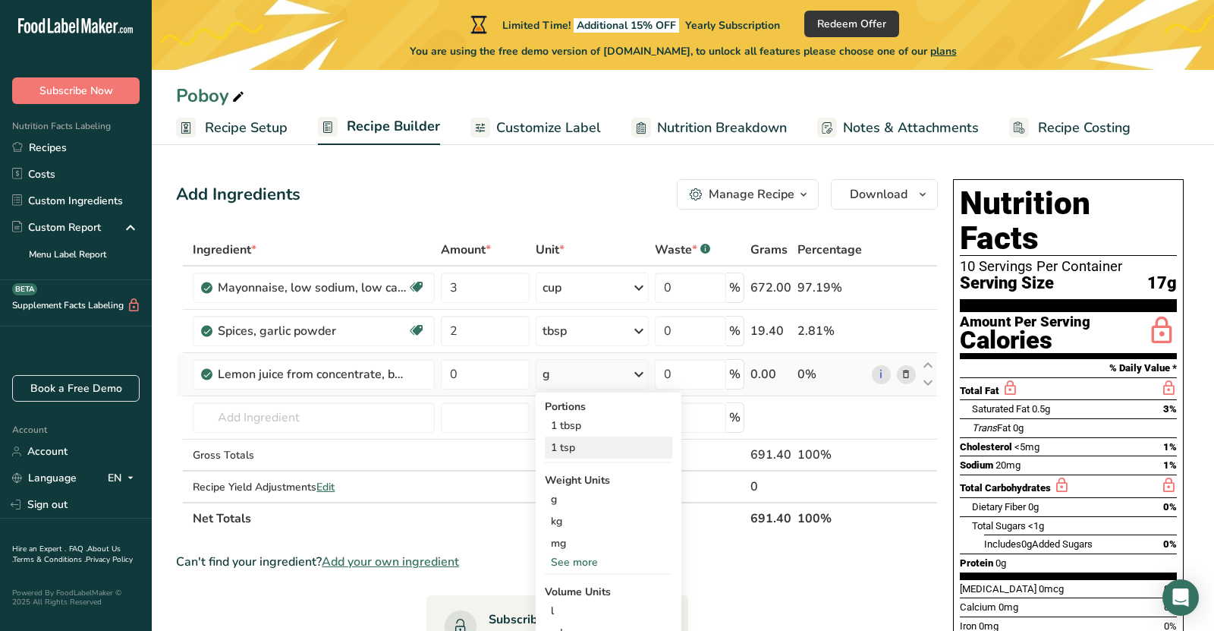
click at [596, 448] on div "1 tsp" at bounding box center [608, 447] width 127 height 22
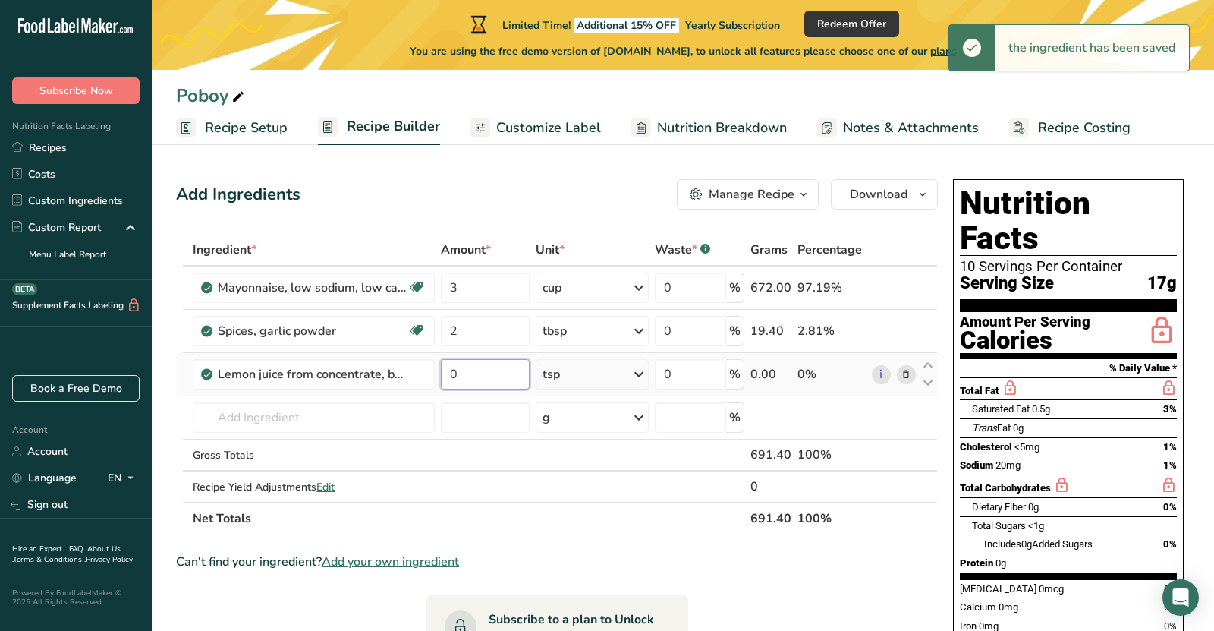
click at [481, 370] on input "0" at bounding box center [485, 374] width 88 height 30
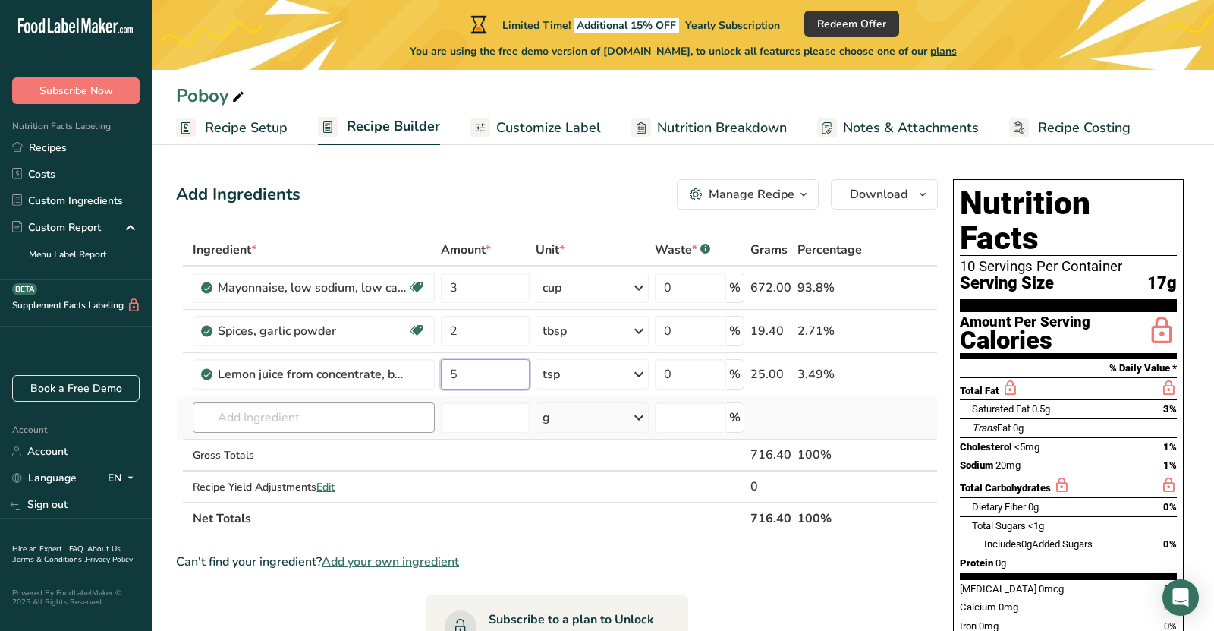
type input "5"
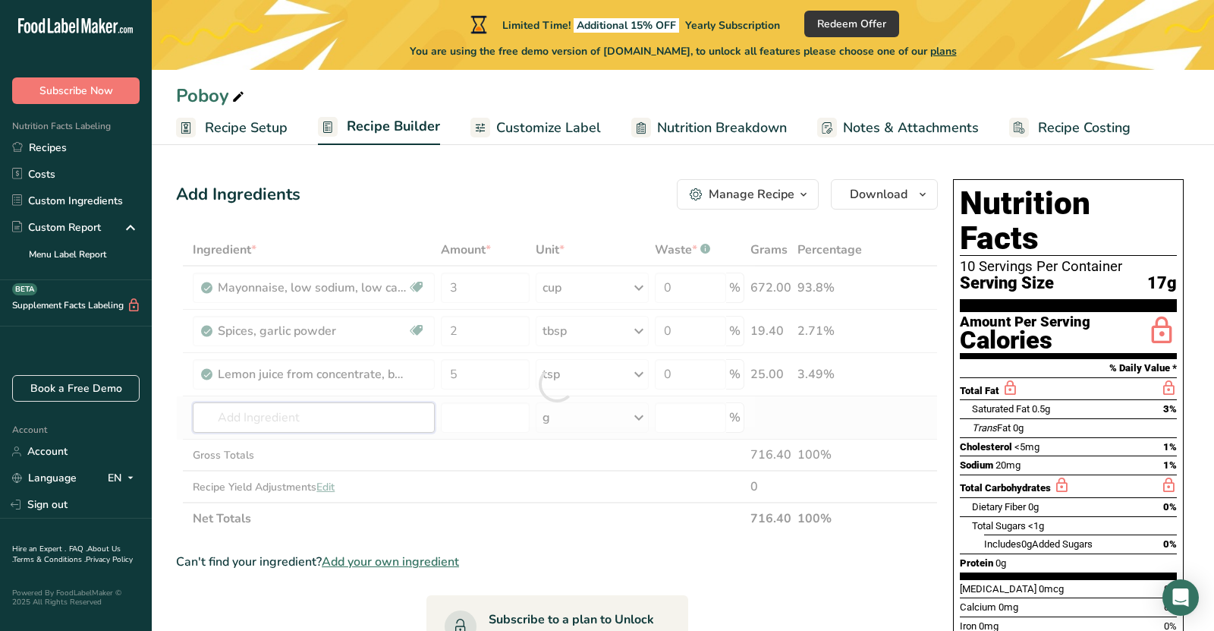
click at [370, 420] on div "Ingredient * Amount * Unit * Waste * .a-a{fill:#347362;}.b-a{fill:#fff;} Grams …" at bounding box center [557, 384] width 762 height 300
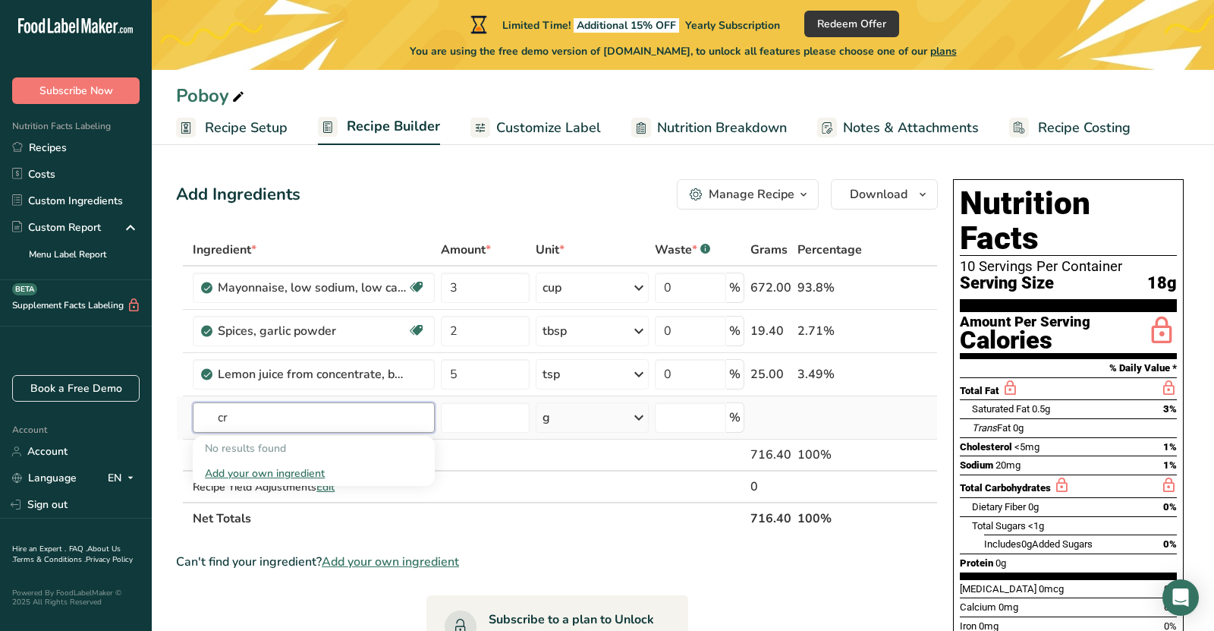
type input "c"
type input "[GEOGRAPHIC_DATA]"
click at [354, 450] on div "Dijon Mustard" at bounding box center [301, 448] width 193 height 16
type input "Dijon Mustard"
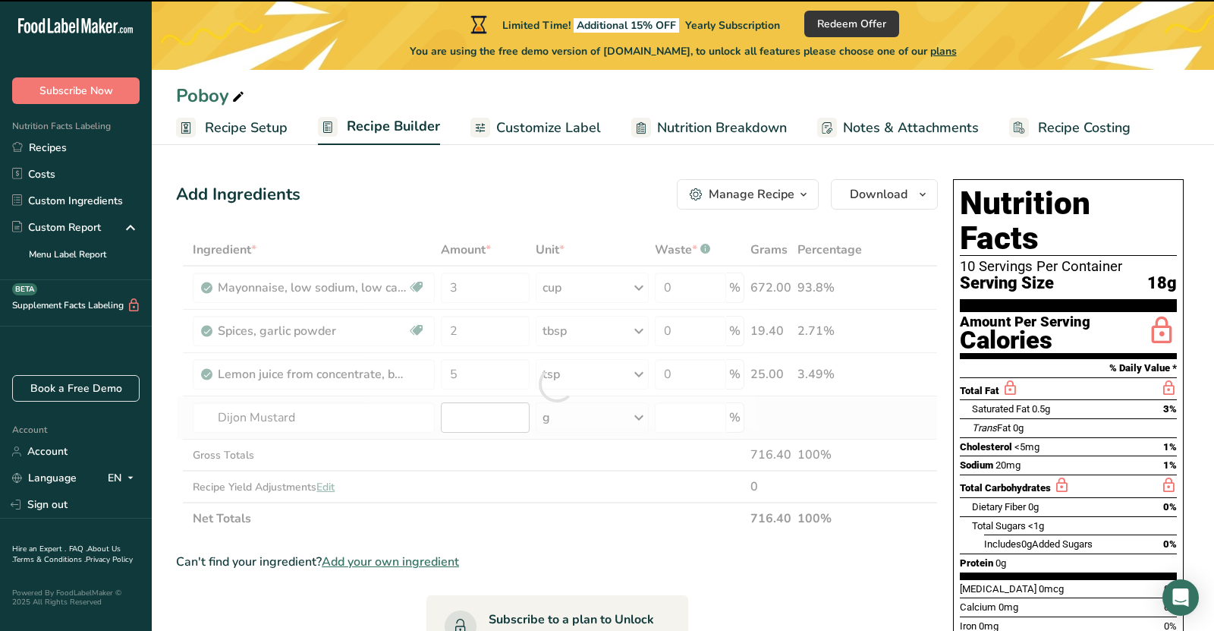
type input "0"
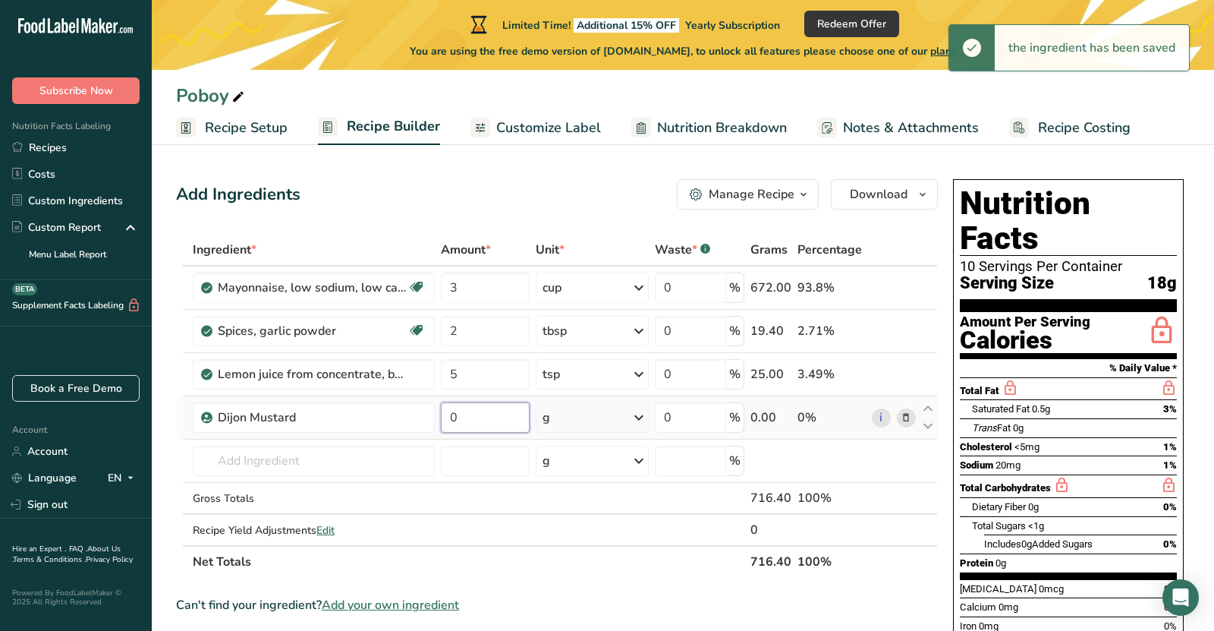
click at [509, 416] on input "0" at bounding box center [485, 417] width 88 height 30
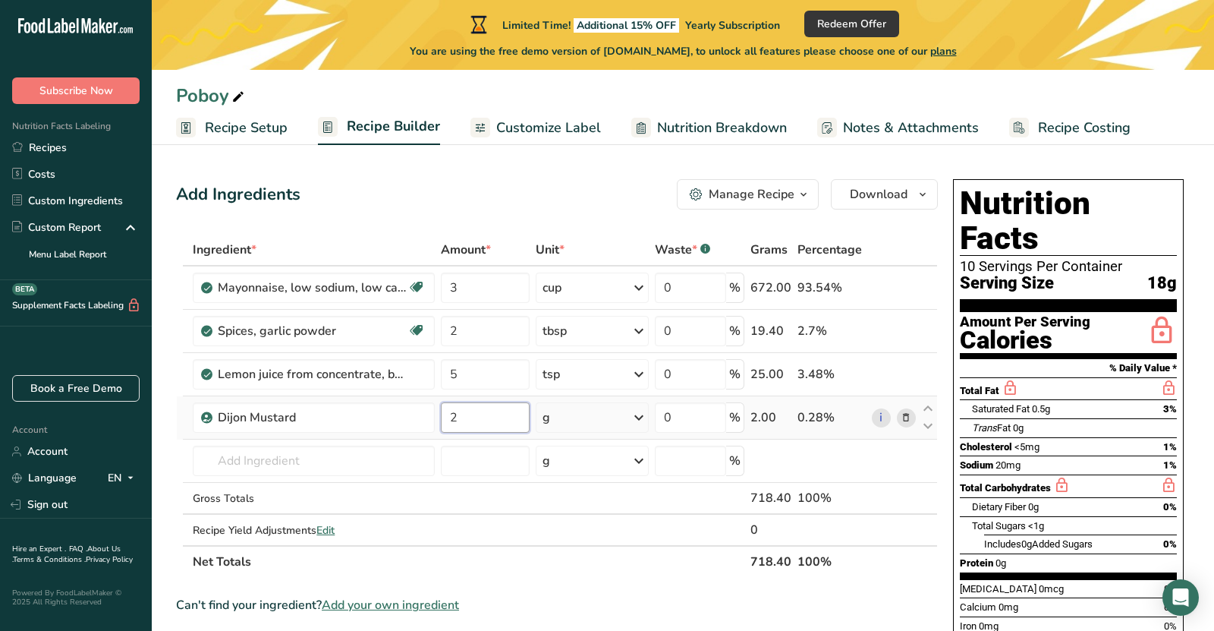
type input "2"
click at [571, 410] on div "Ingredient * Amount * Unit * Waste * .a-a{fill:#347362;}.b-a{fill:#fff;} Grams …" at bounding box center [557, 406] width 762 height 344
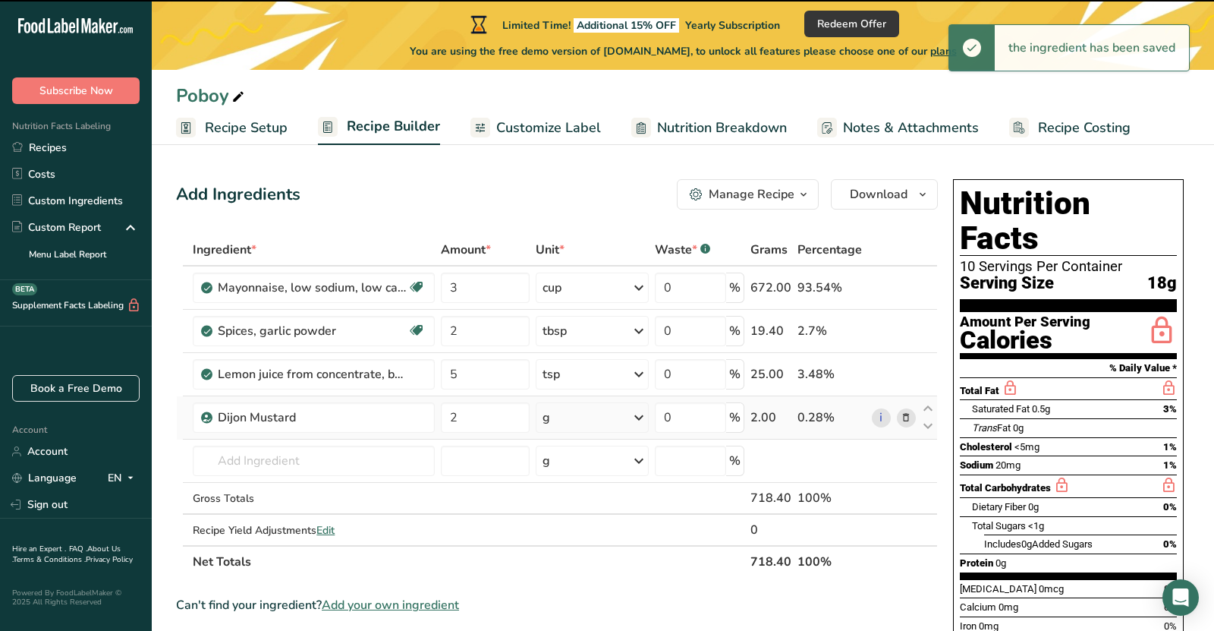
click at [571, 410] on div "g" at bounding box center [592, 417] width 113 height 30
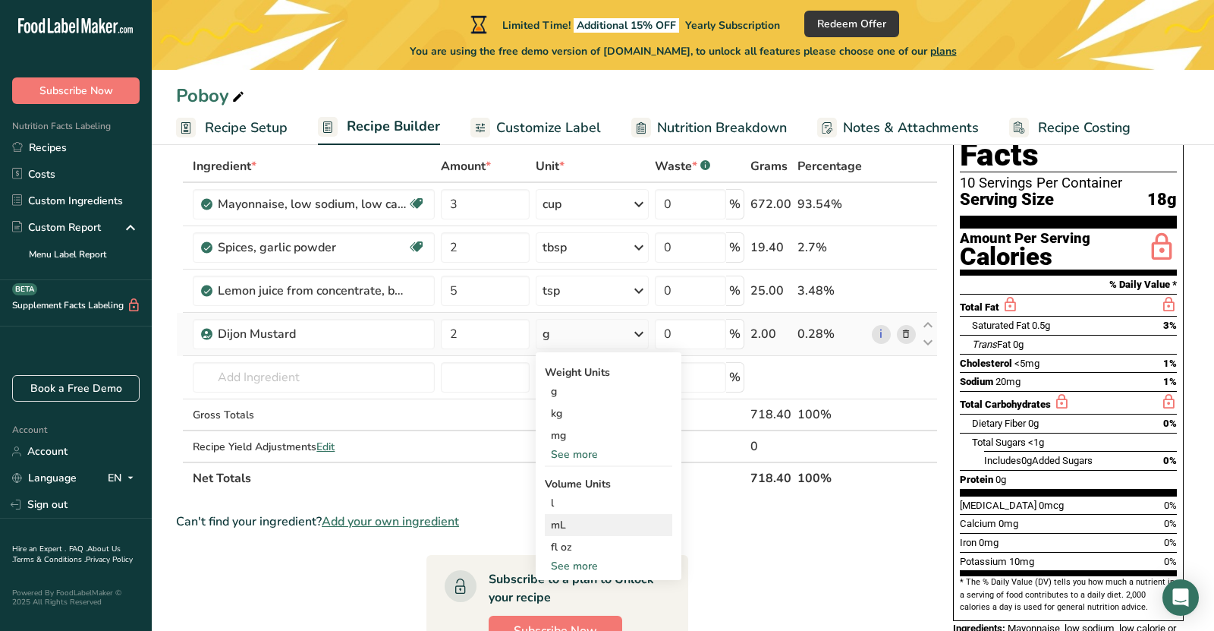
scroll to position [86, 0]
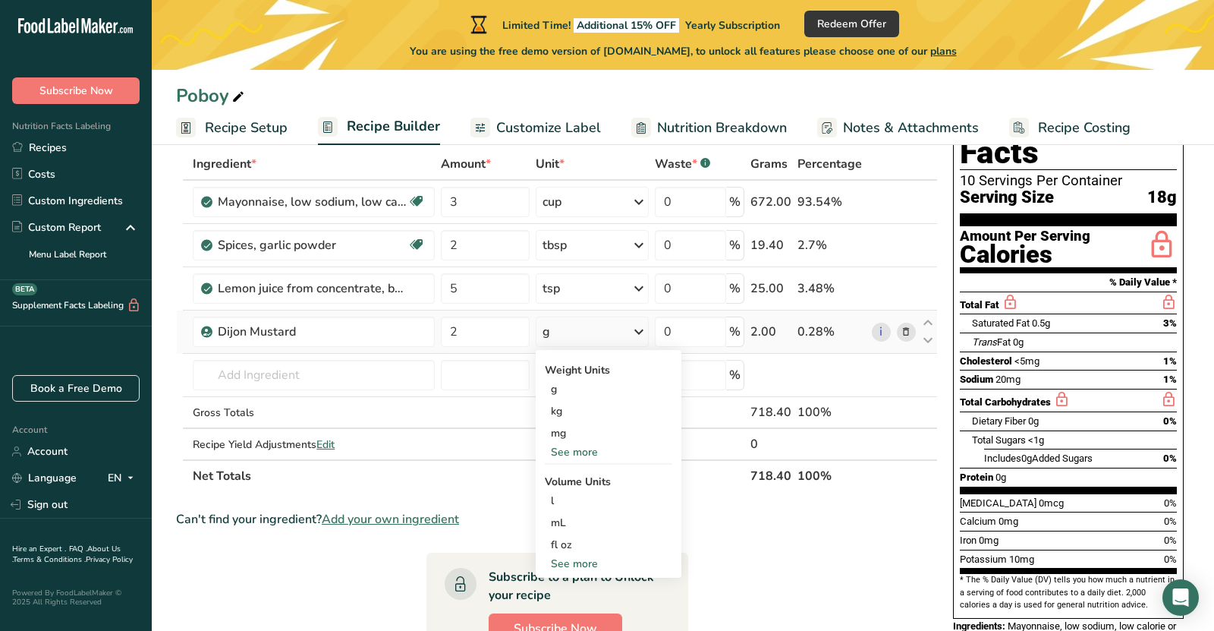
click at [580, 566] on div "See more" at bounding box center [608, 563] width 127 height 16
select select "22"
click at [571, 566] on div "tbsp" at bounding box center [608, 566] width 115 height 16
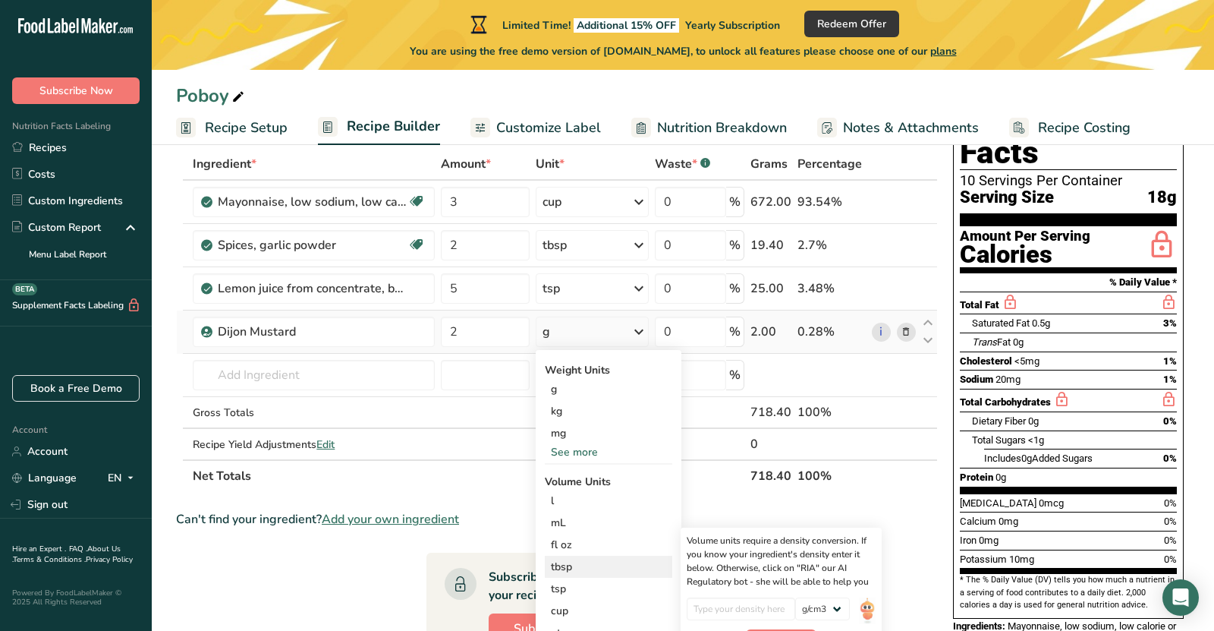
click at [580, 567] on div "tbsp" at bounding box center [608, 566] width 115 height 16
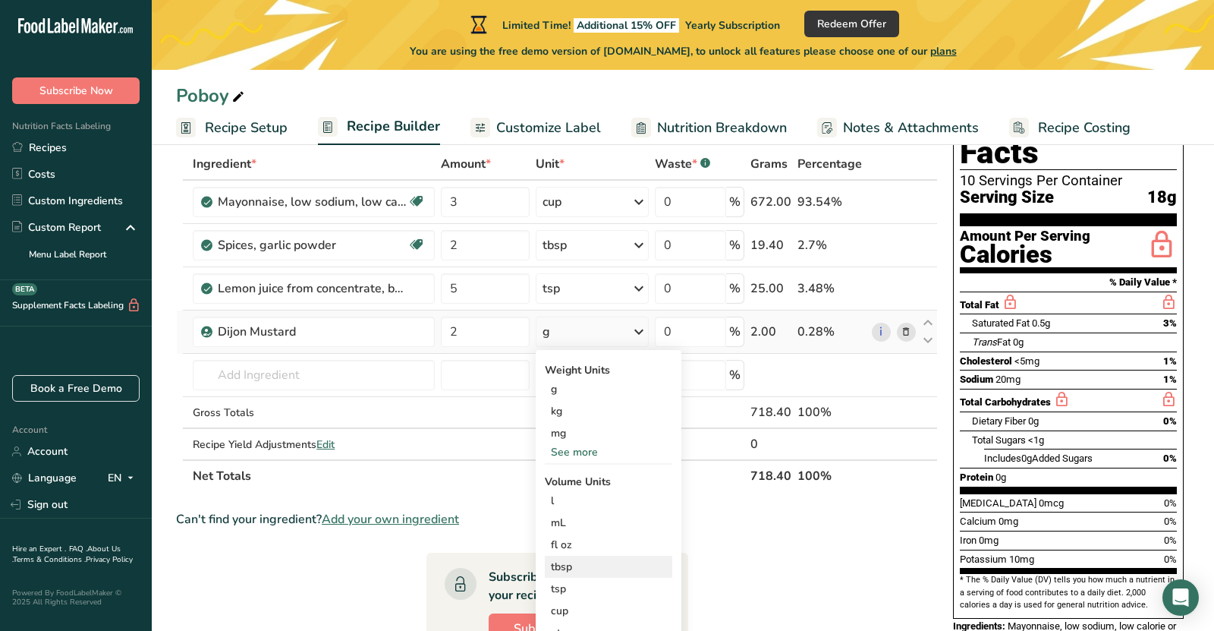
click at [580, 567] on div "tbsp" at bounding box center [608, 566] width 115 height 16
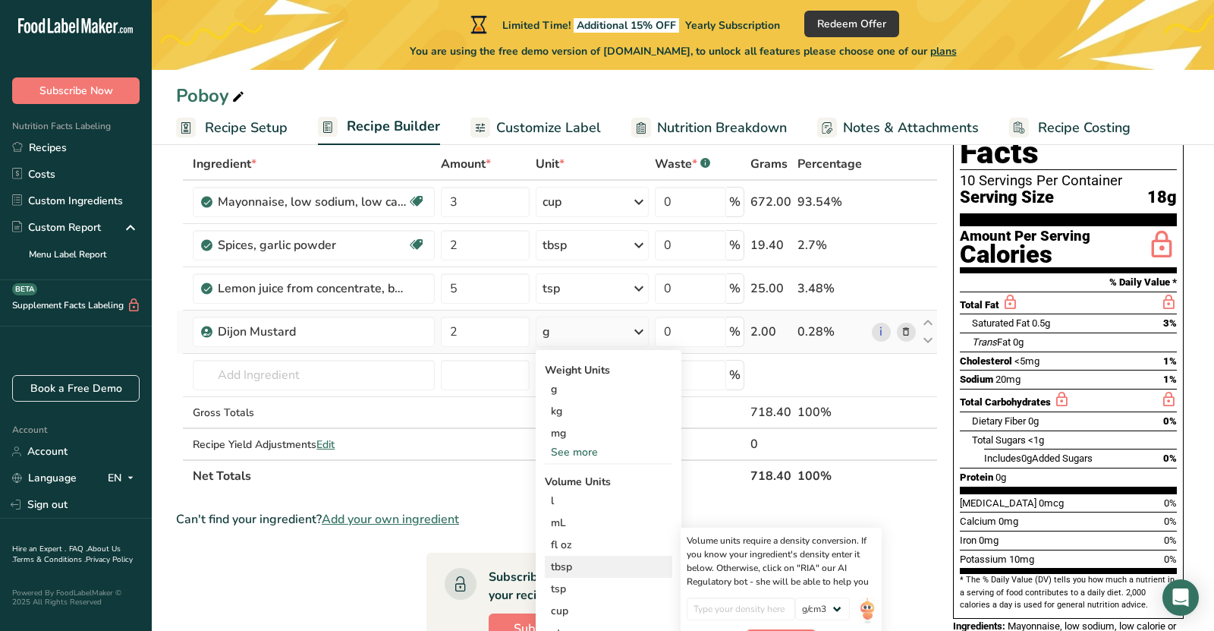
click at [580, 567] on div "tbsp" at bounding box center [608, 566] width 115 height 16
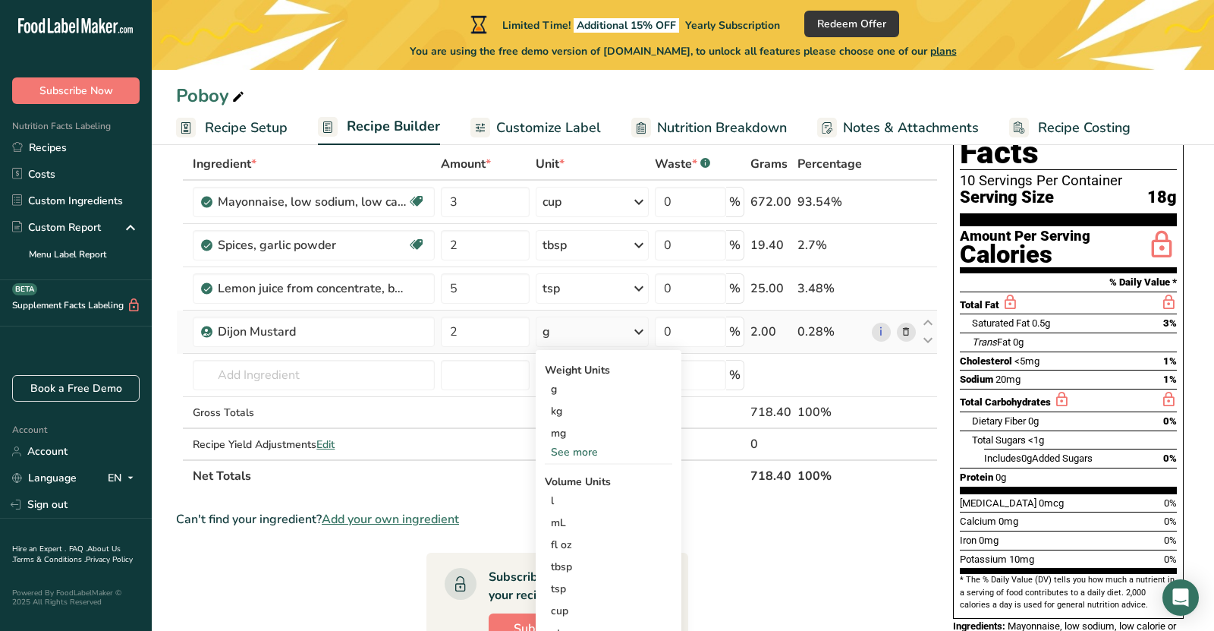
click at [571, 456] on div "See more" at bounding box center [608, 452] width 127 height 16
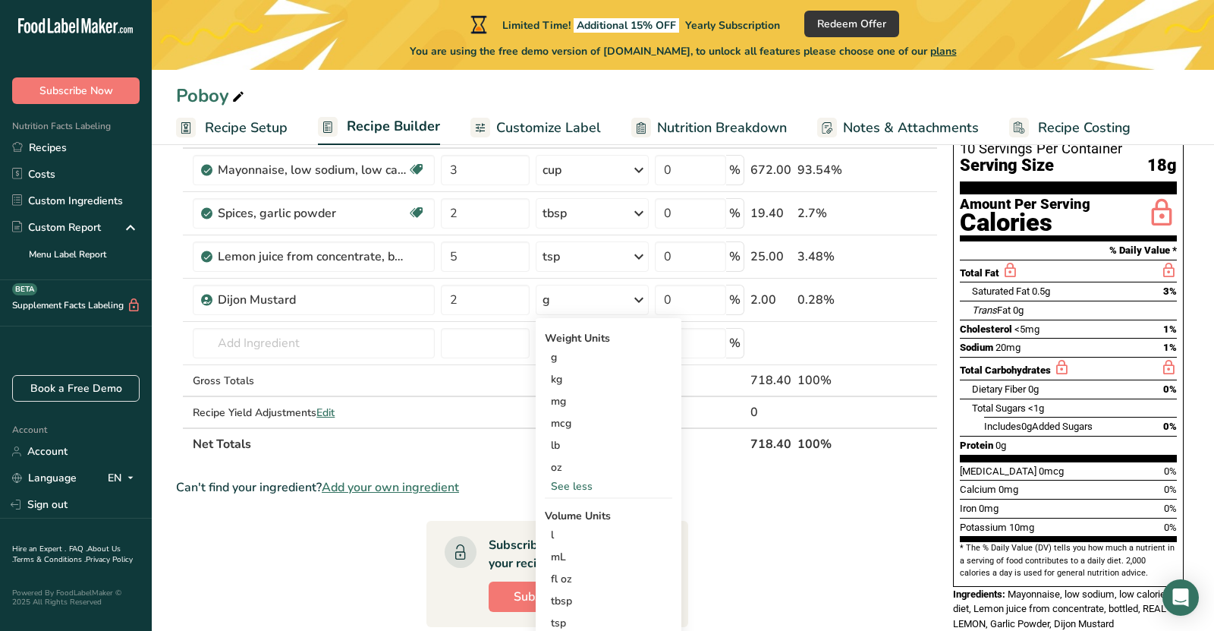
scroll to position [128, 0]
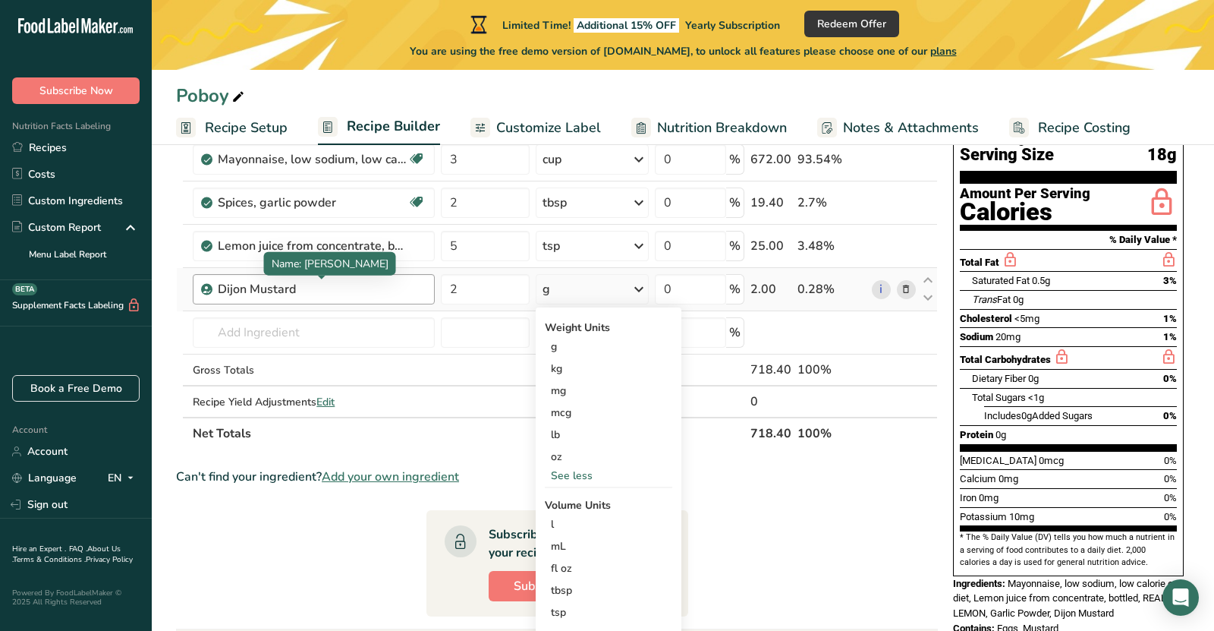
click at [398, 285] on div "Dijon Mustard" at bounding box center [313, 289] width 190 height 18
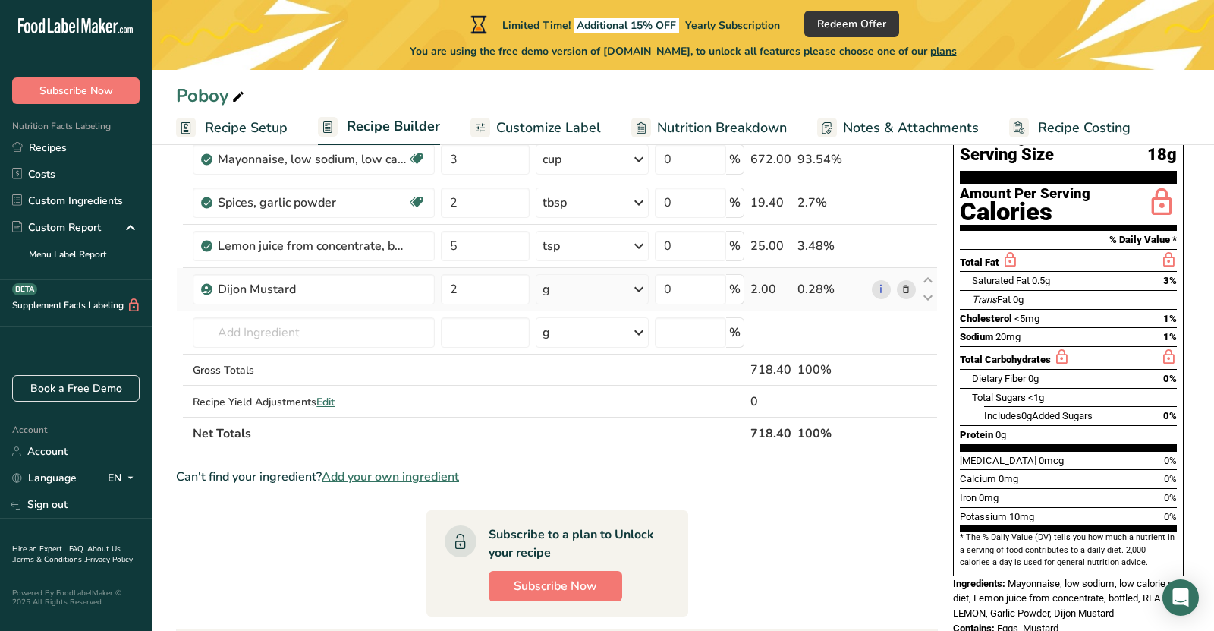
click at [581, 300] on div "g" at bounding box center [592, 289] width 113 height 30
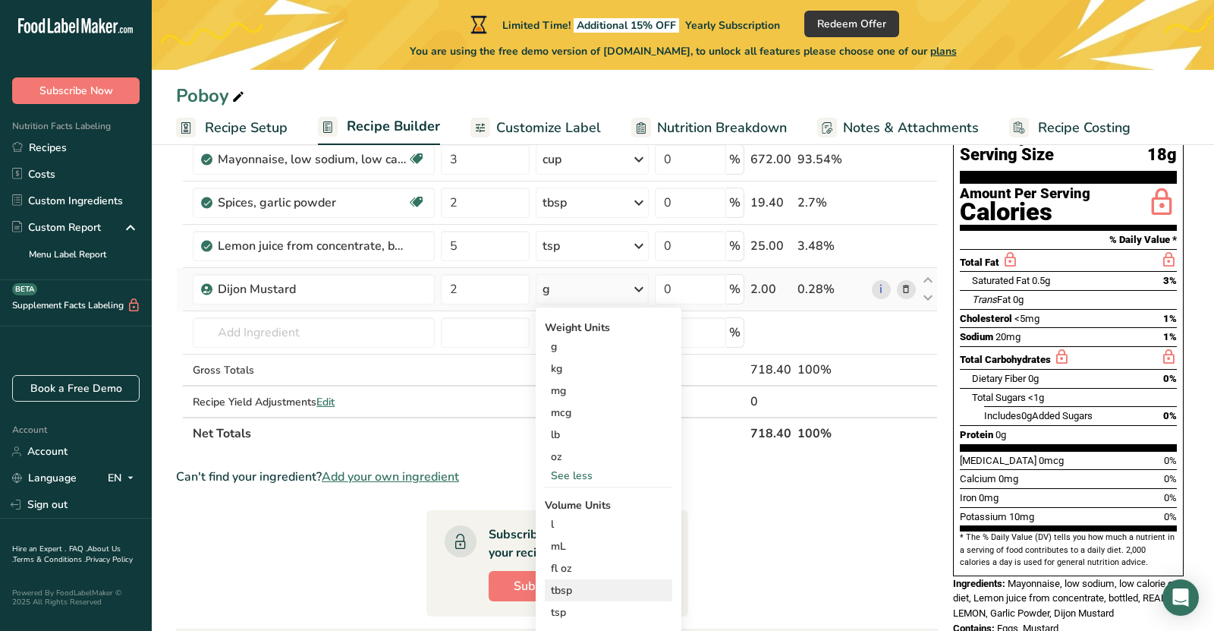
click at [575, 586] on div "tbsp" at bounding box center [608, 590] width 115 height 16
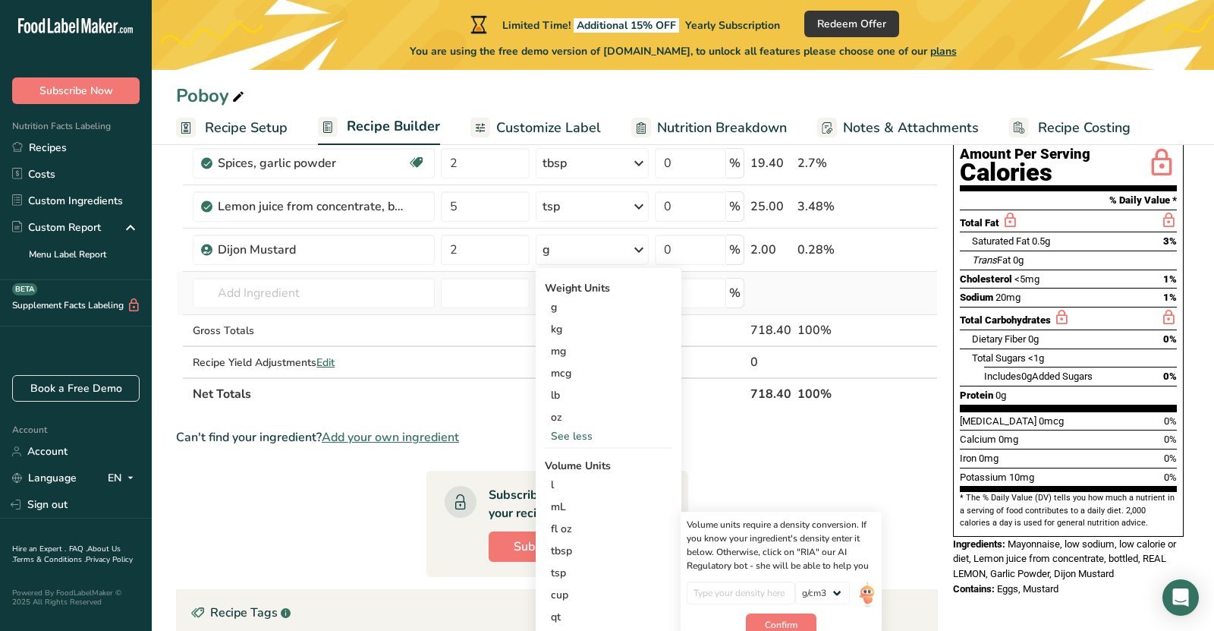
scroll to position [164, 0]
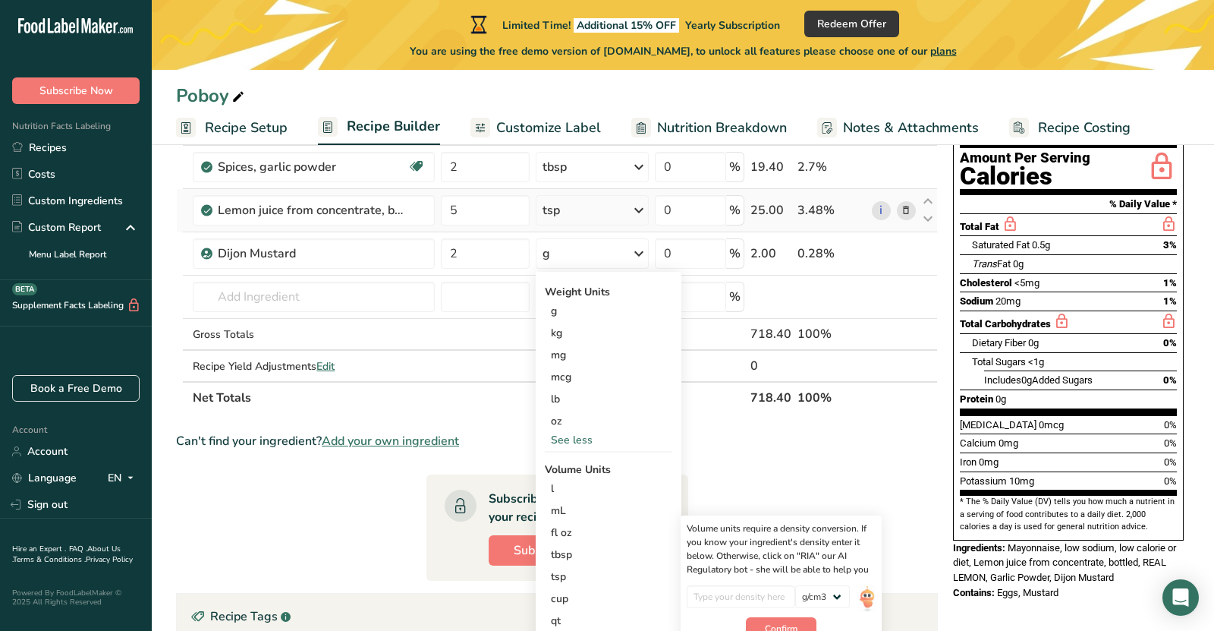
click at [575, 212] on div "tsp" at bounding box center [592, 210] width 113 height 30
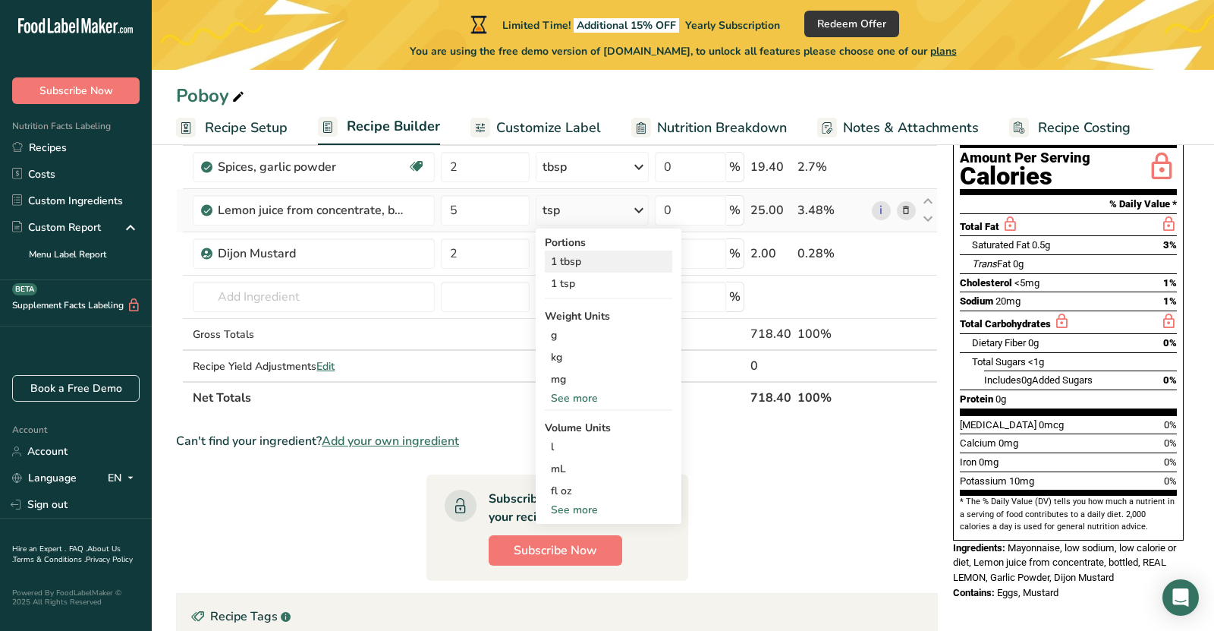
click at [599, 263] on div "1 tbsp" at bounding box center [608, 261] width 127 height 22
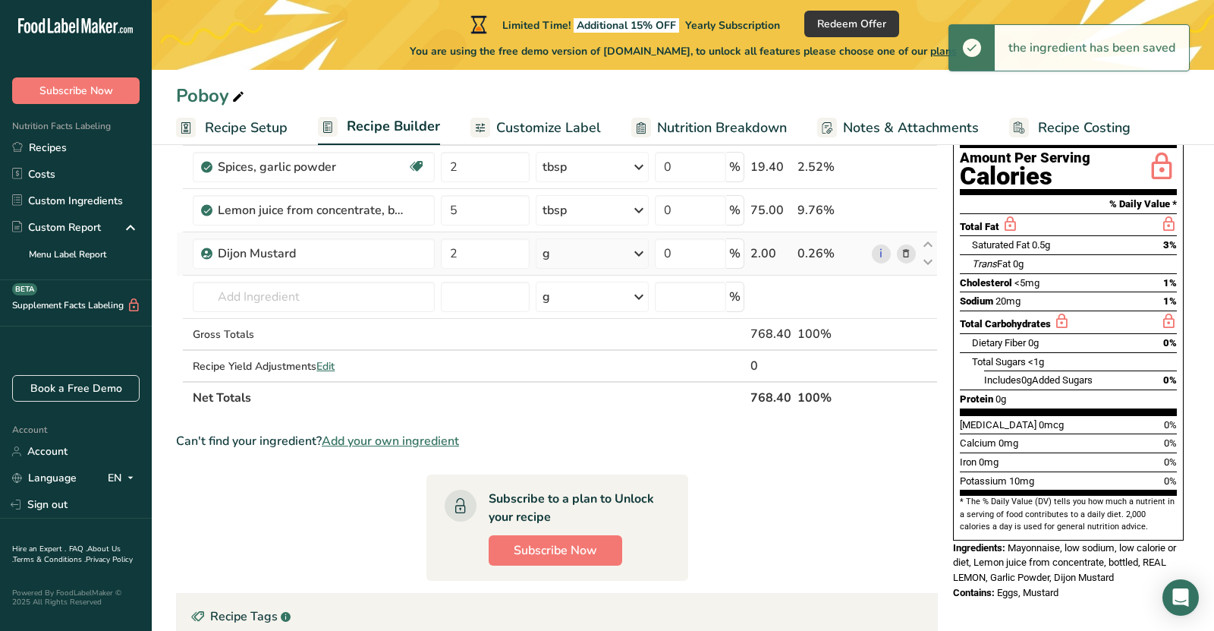
click at [645, 250] on icon at bounding box center [639, 253] width 18 height 27
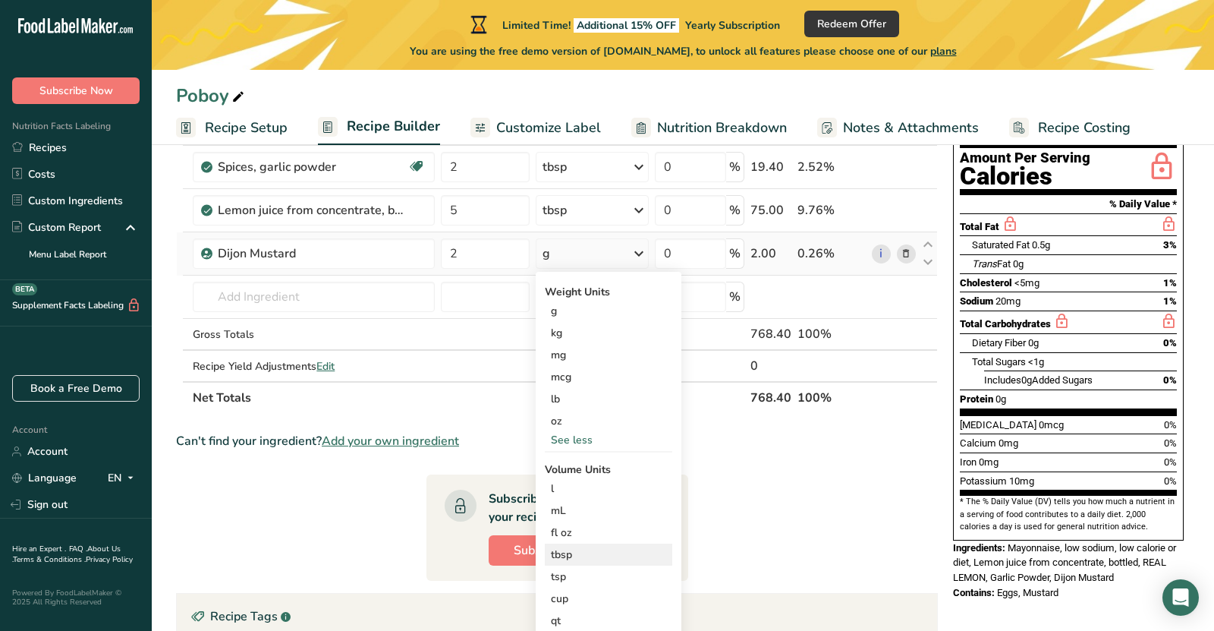
click at [579, 557] on div "tbsp" at bounding box center [608, 554] width 115 height 16
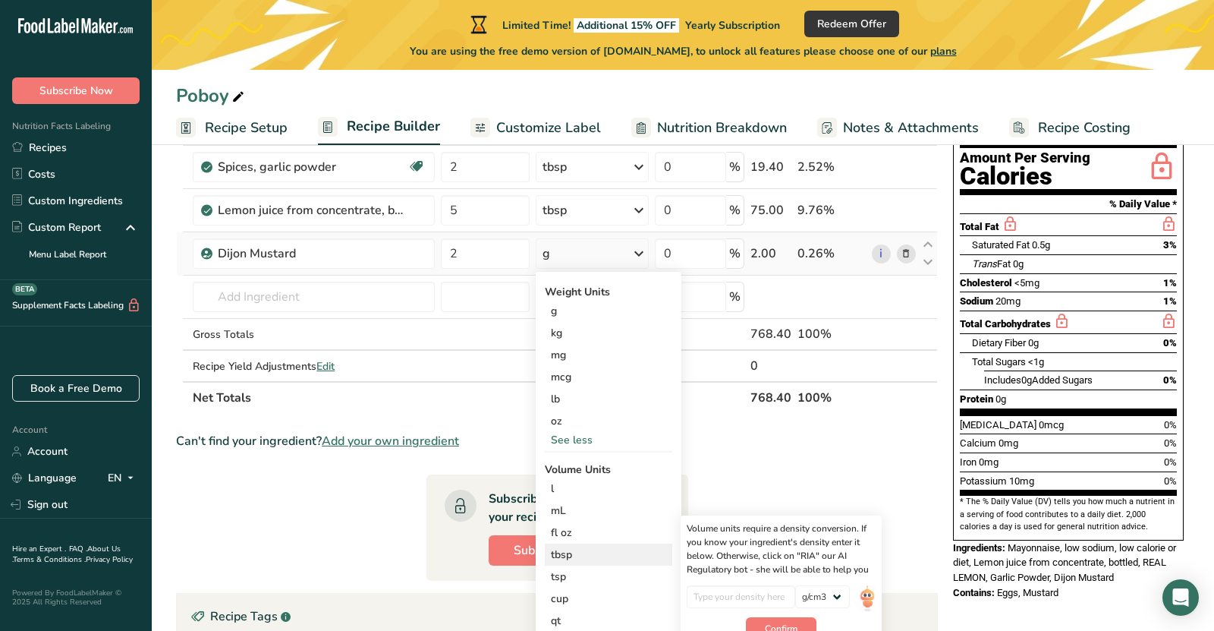
click at [579, 557] on div "tbsp" at bounding box center [608, 554] width 115 height 16
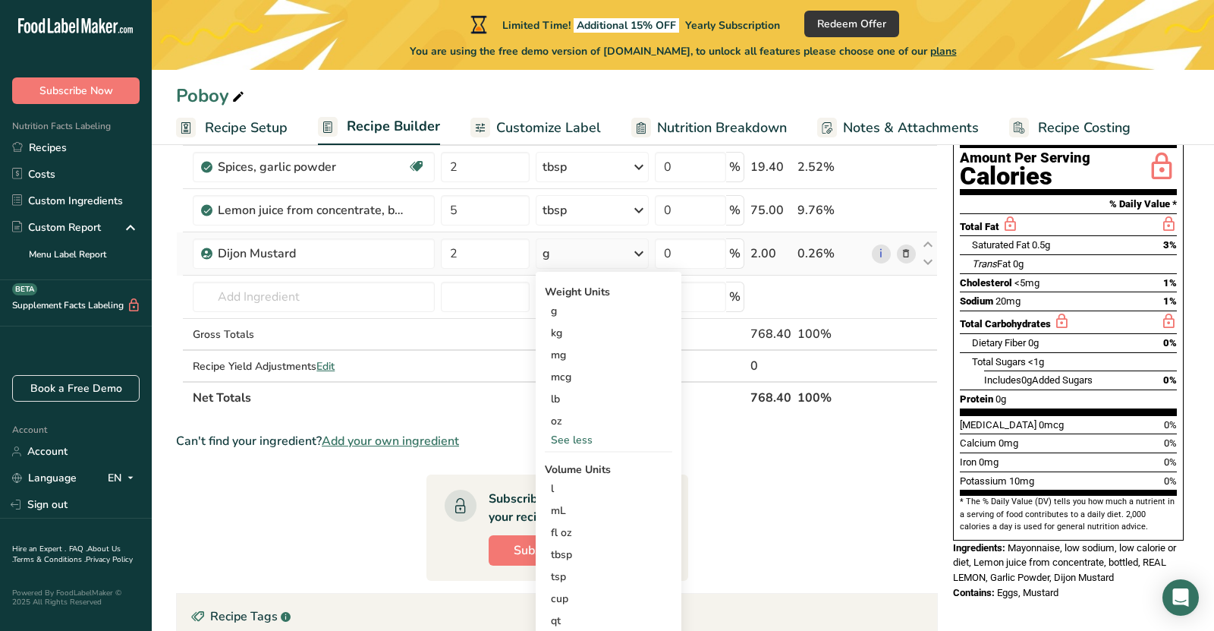
click at [593, 250] on div "g" at bounding box center [592, 253] width 113 height 30
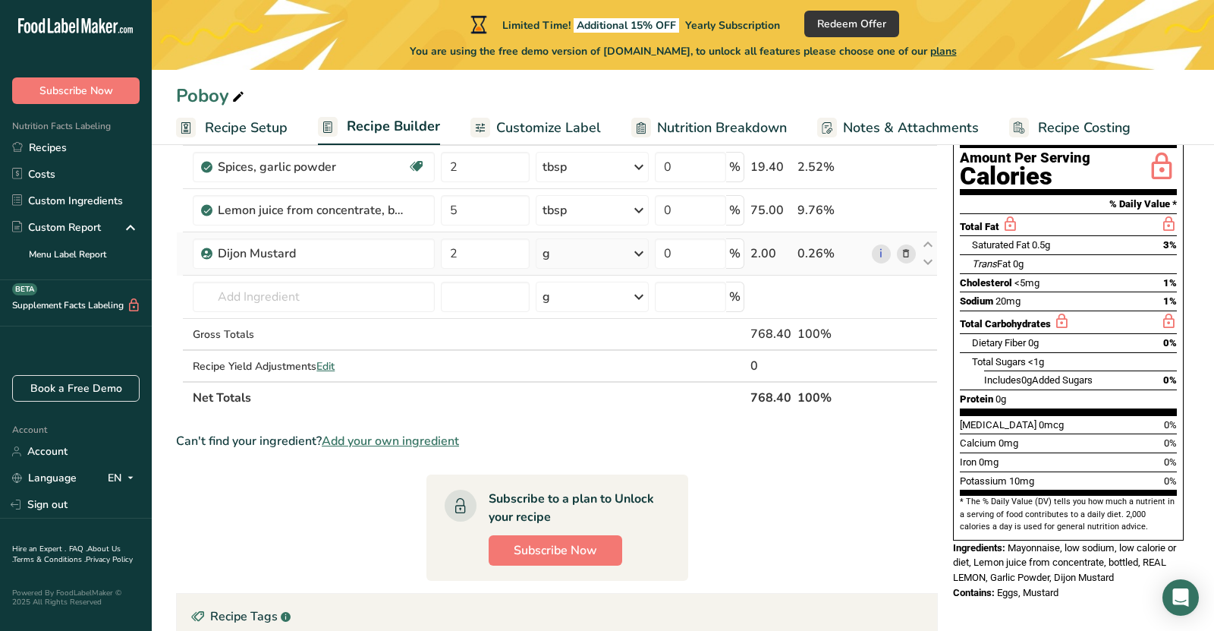
click at [587, 252] on div "g" at bounding box center [592, 253] width 113 height 30
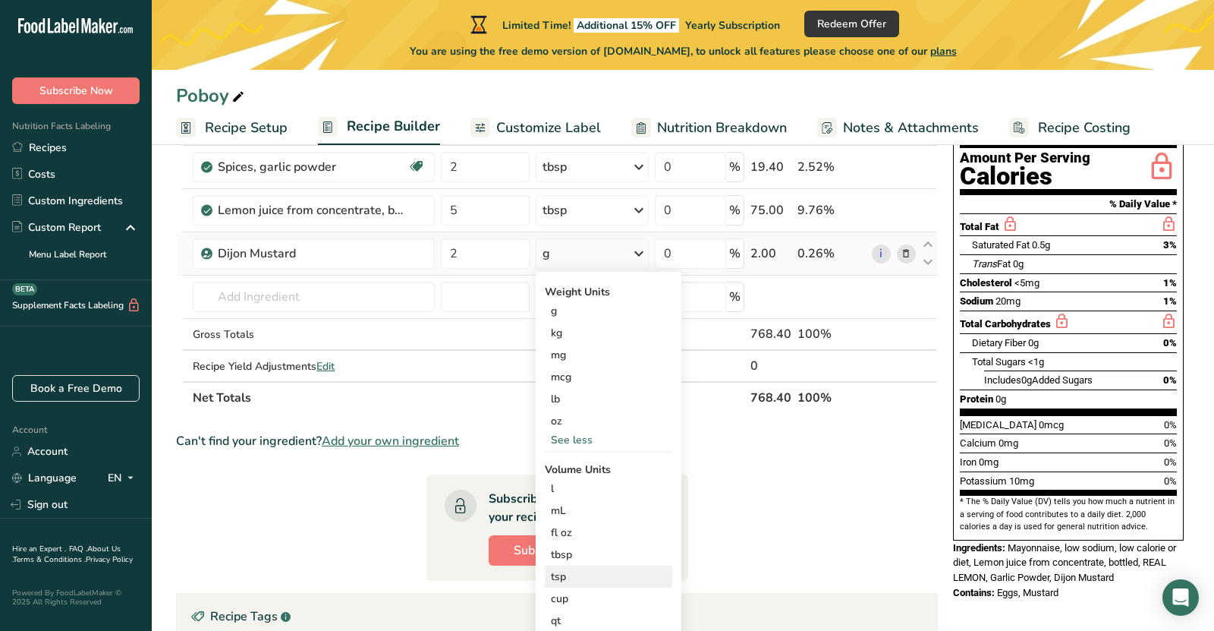
click at [572, 577] on div "tsp" at bounding box center [608, 576] width 115 height 16
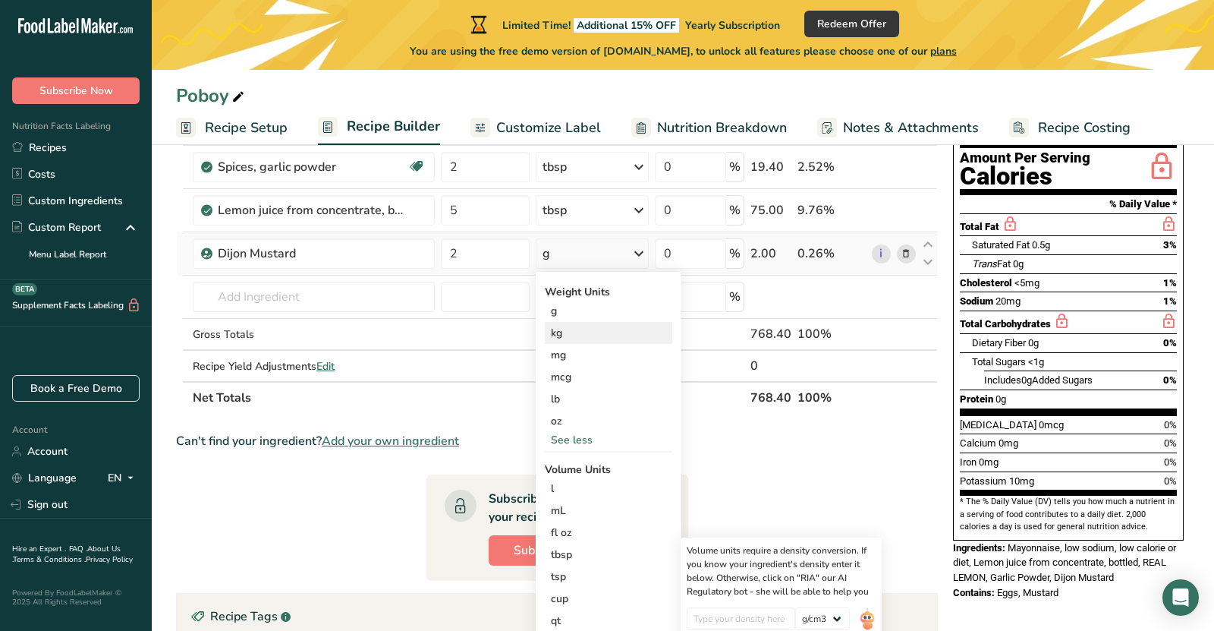
click at [600, 326] on div "kg" at bounding box center [608, 333] width 127 height 22
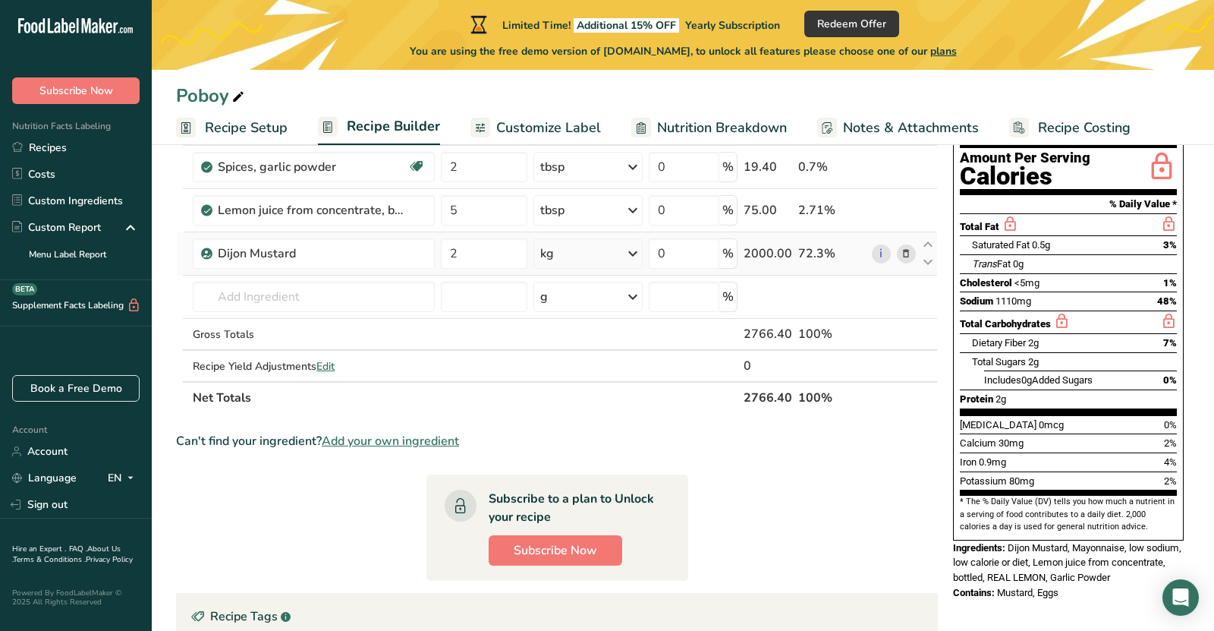
click at [636, 247] on icon at bounding box center [633, 253] width 18 height 27
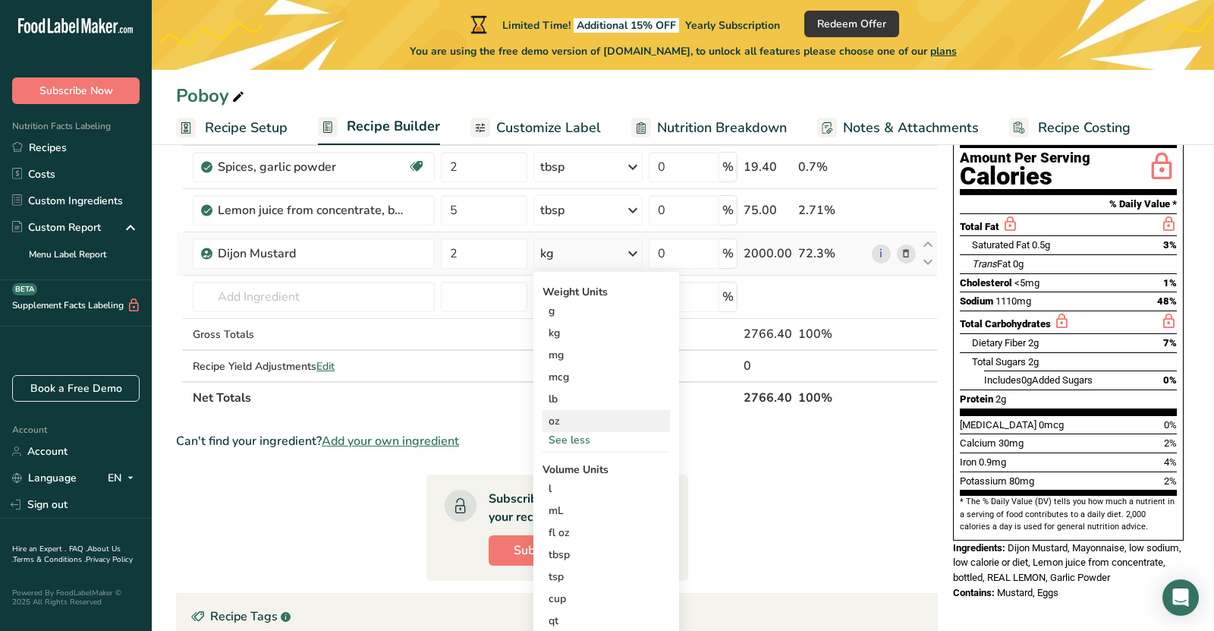
click at [599, 414] on div "oz" at bounding box center [606, 421] width 127 height 22
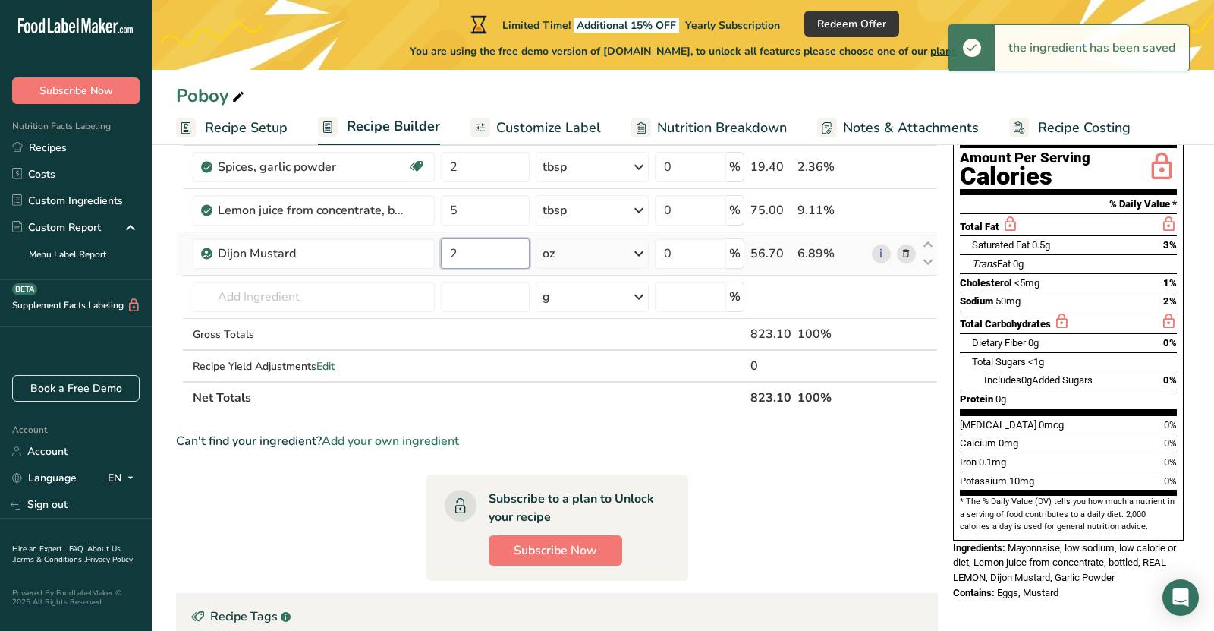
click at [484, 248] on input "2" at bounding box center [485, 253] width 88 height 30
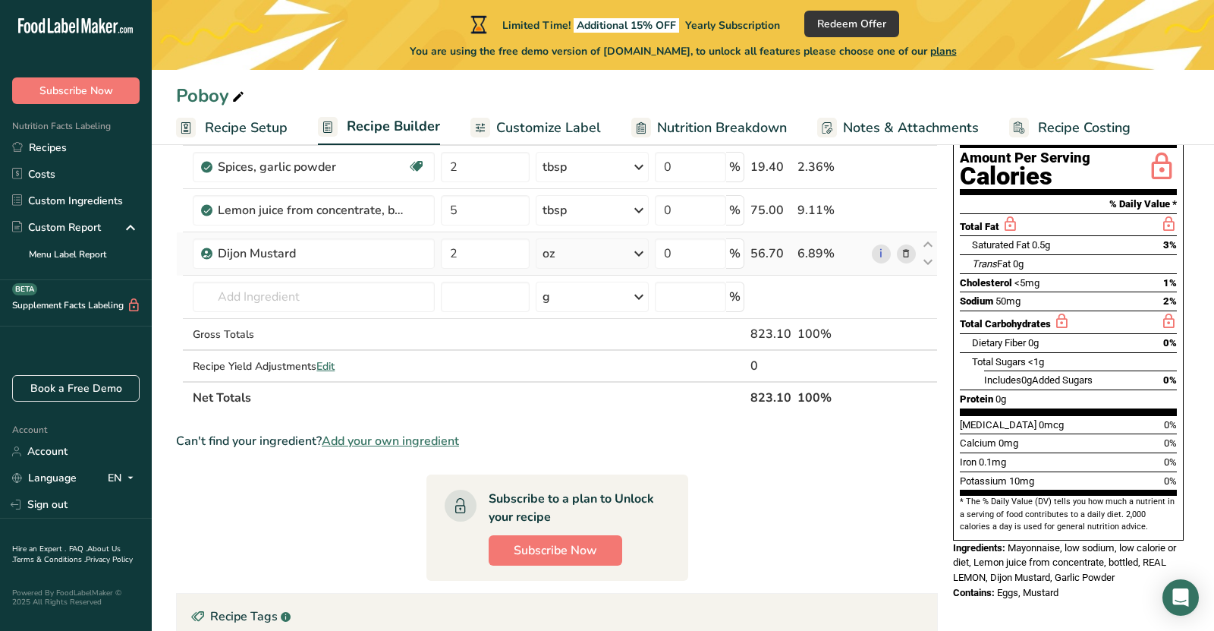
click at [587, 253] on div "Ingredient * Amount * Unit * Waste * .a-a{fill:#347362;}.b-a{fill:#fff;} Grams …" at bounding box center [557, 242] width 762 height 344
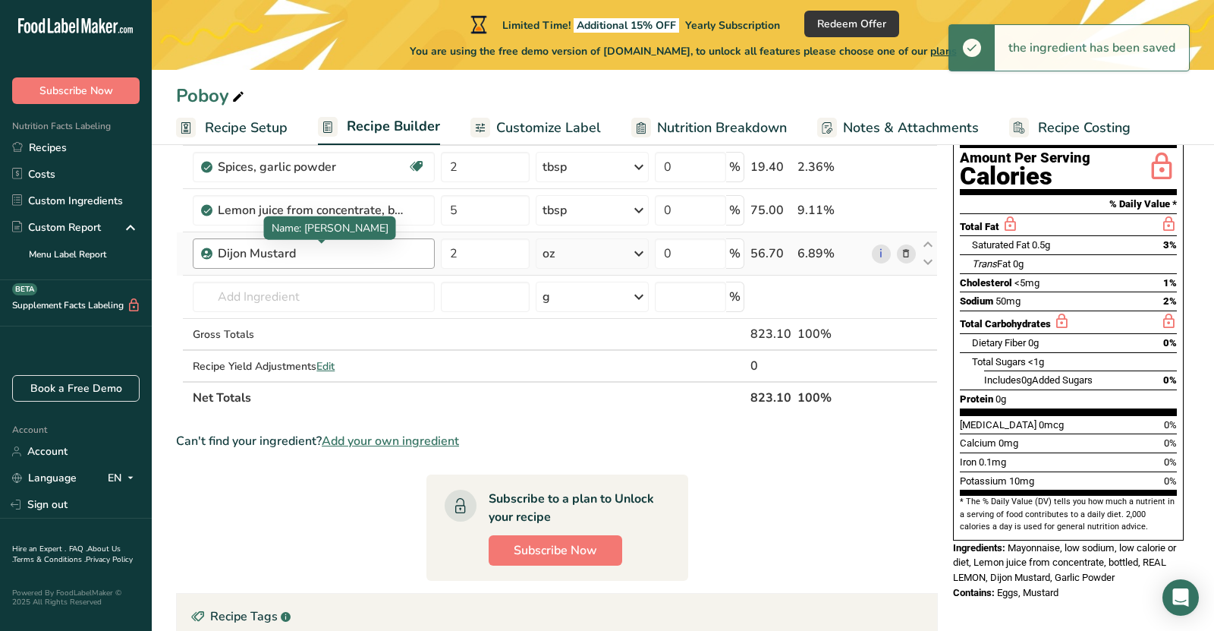
click at [389, 253] on div "Dijon Mustard" at bounding box center [313, 253] width 190 height 18
click at [319, 228] on td "Lemon juice from concentrate, bottled, REAL LEMON" at bounding box center [314, 210] width 248 height 43
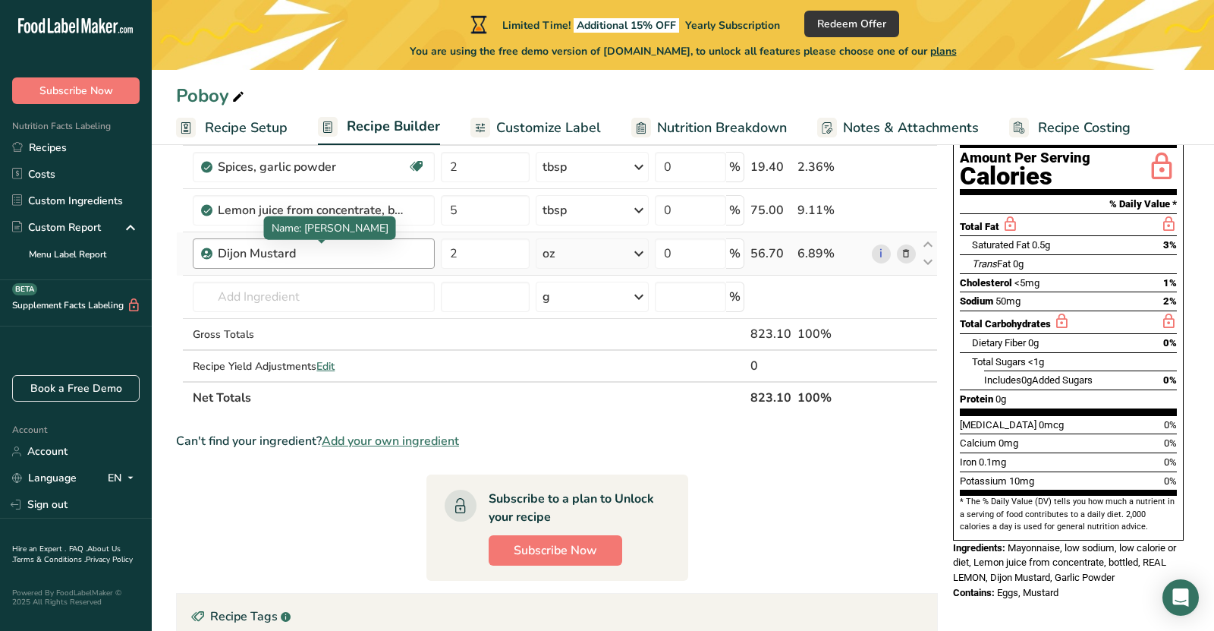
click at [301, 245] on div "Dijon Mustard" at bounding box center [313, 253] width 190 height 18
click at [258, 257] on div "Dijon Mustard" at bounding box center [313, 253] width 190 height 18
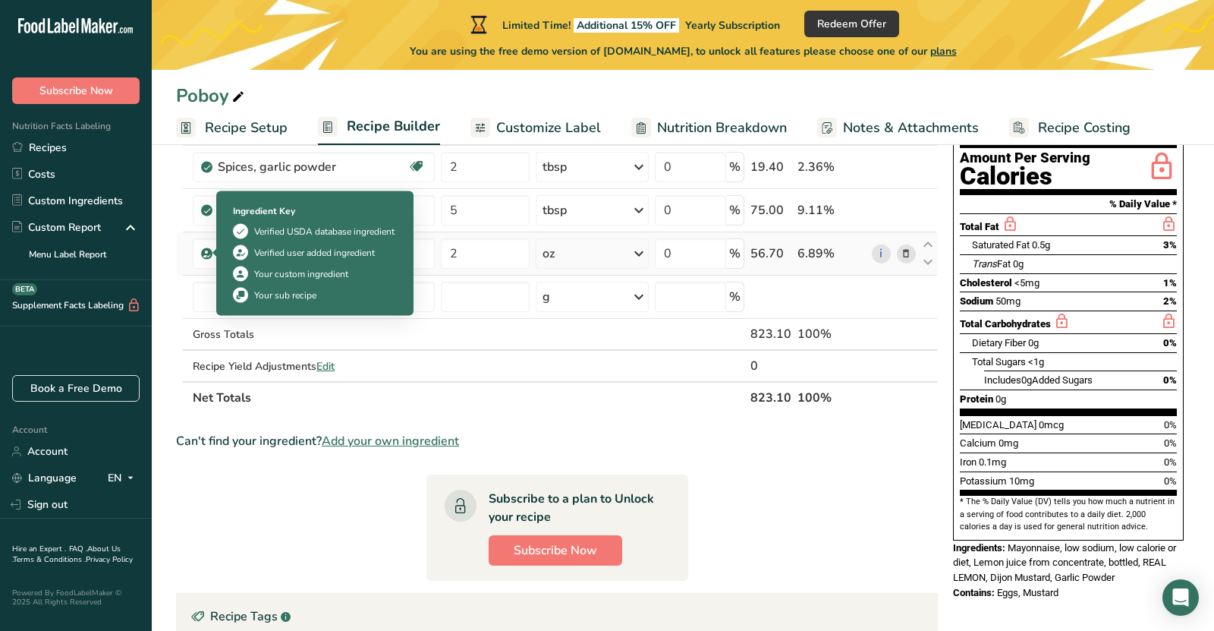
click at [208, 252] on icon at bounding box center [207, 254] width 9 height 14
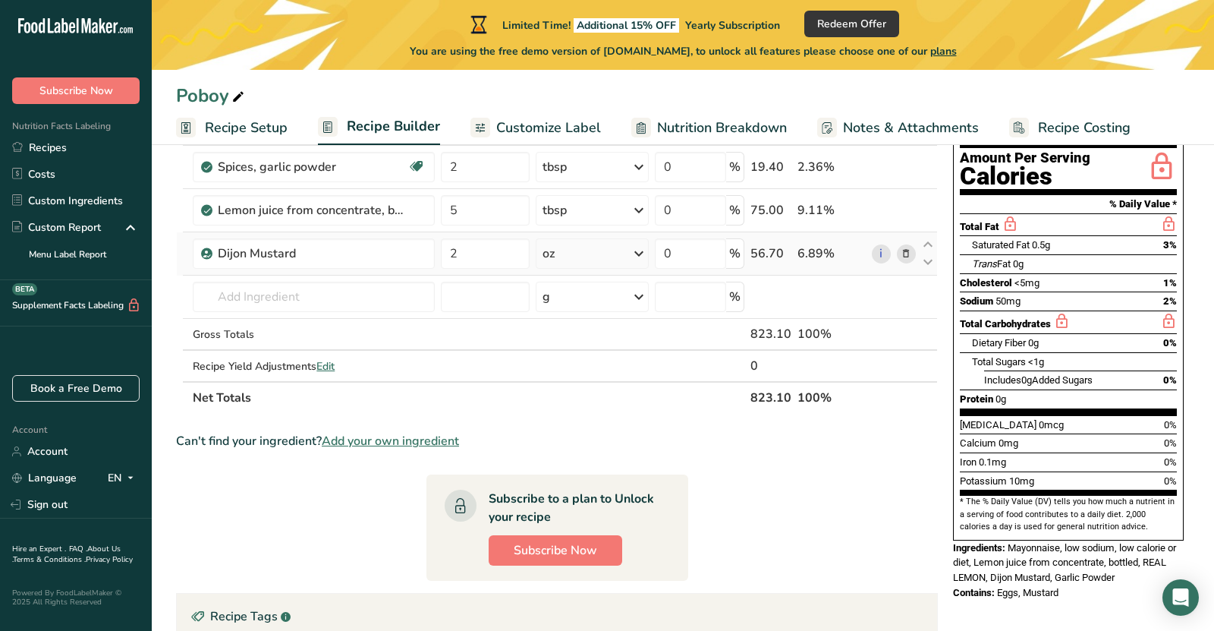
click at [208, 252] on icon at bounding box center [207, 254] width 9 height 14
click at [911, 252] on icon at bounding box center [906, 254] width 11 height 16
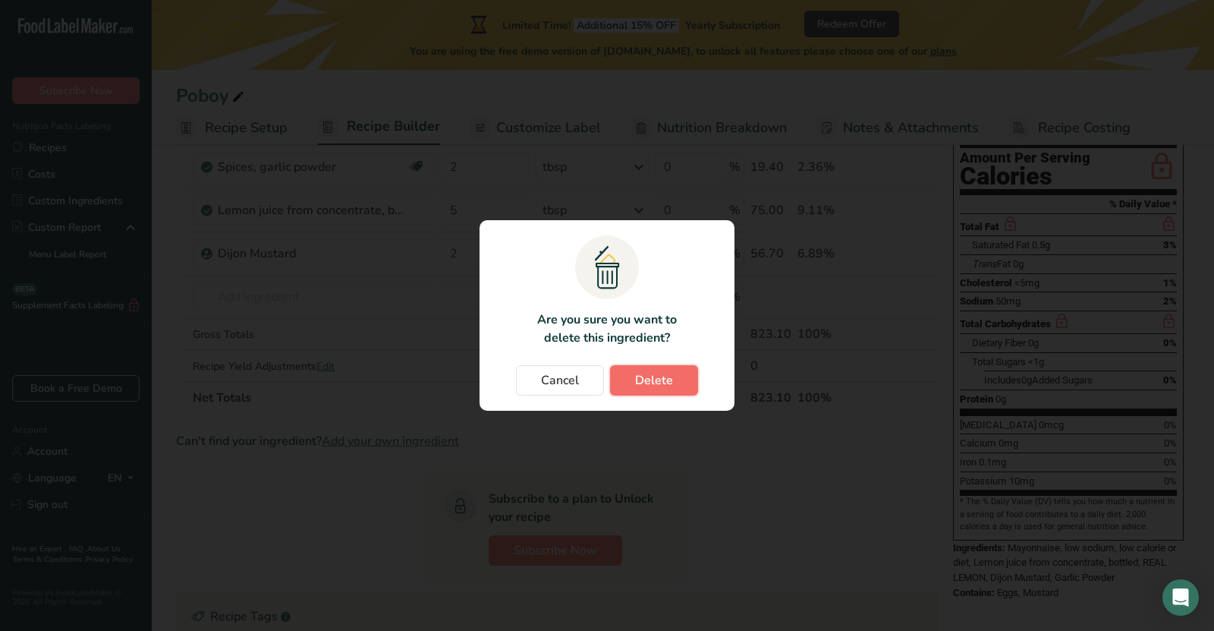
click at [669, 377] on span "Delete" at bounding box center [654, 380] width 38 height 18
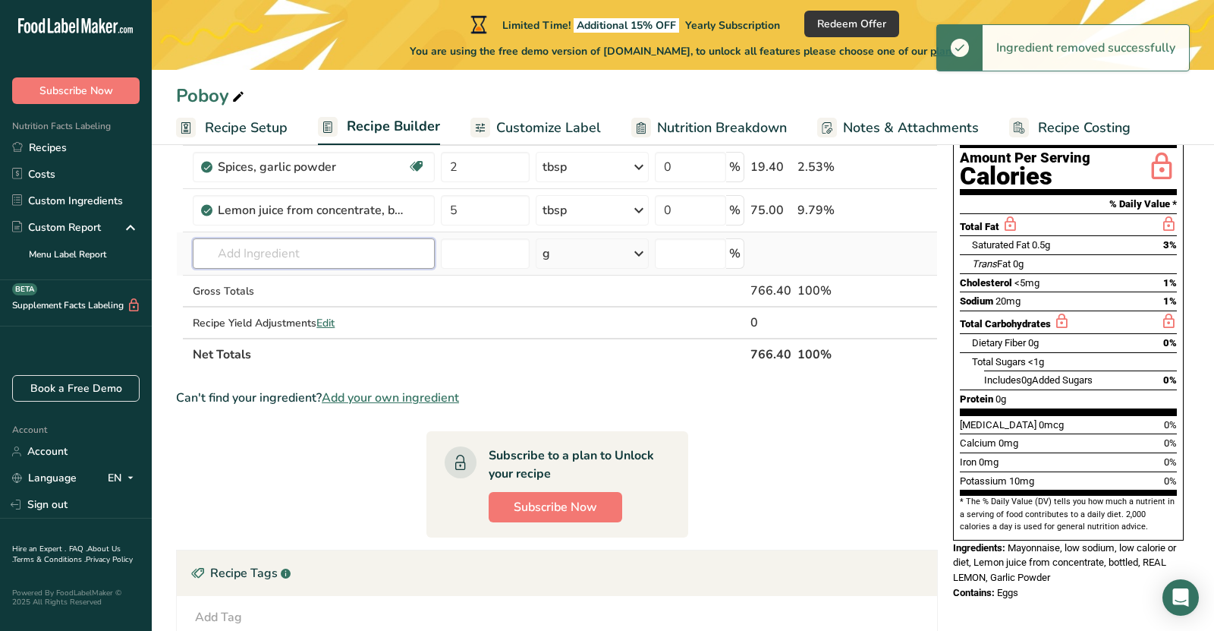
click at [313, 247] on input "text" at bounding box center [314, 253] width 242 height 30
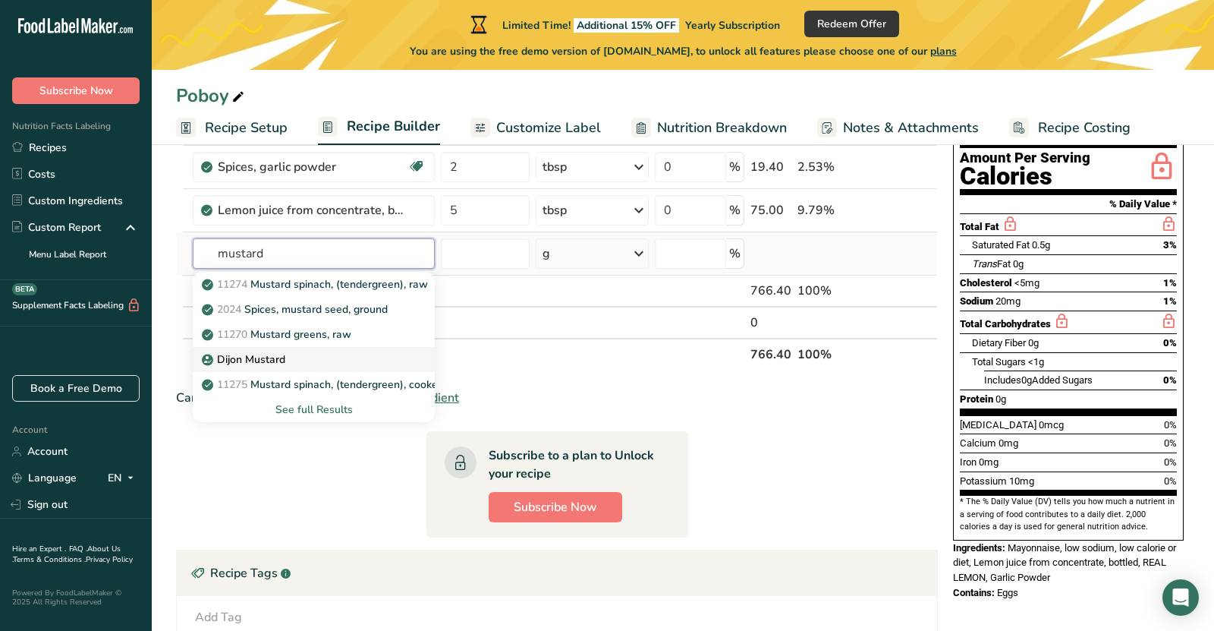
type input "mustard"
click at [208, 357] on icon at bounding box center [207, 360] width 9 height 14
type input "Dijon Mustard"
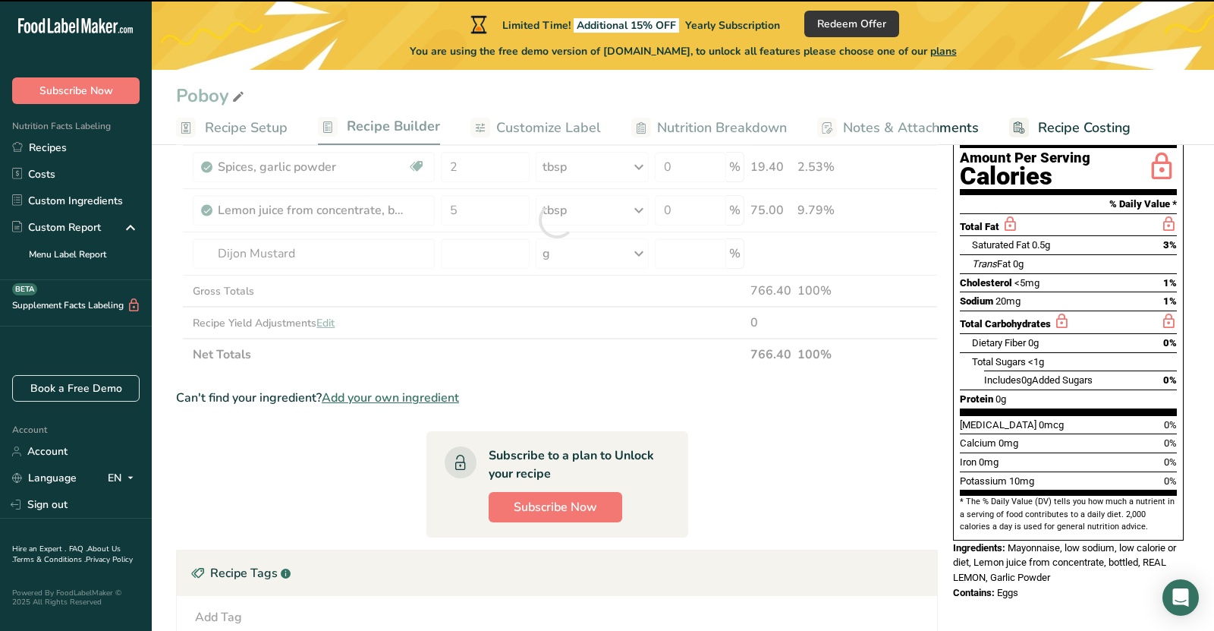
type input "0"
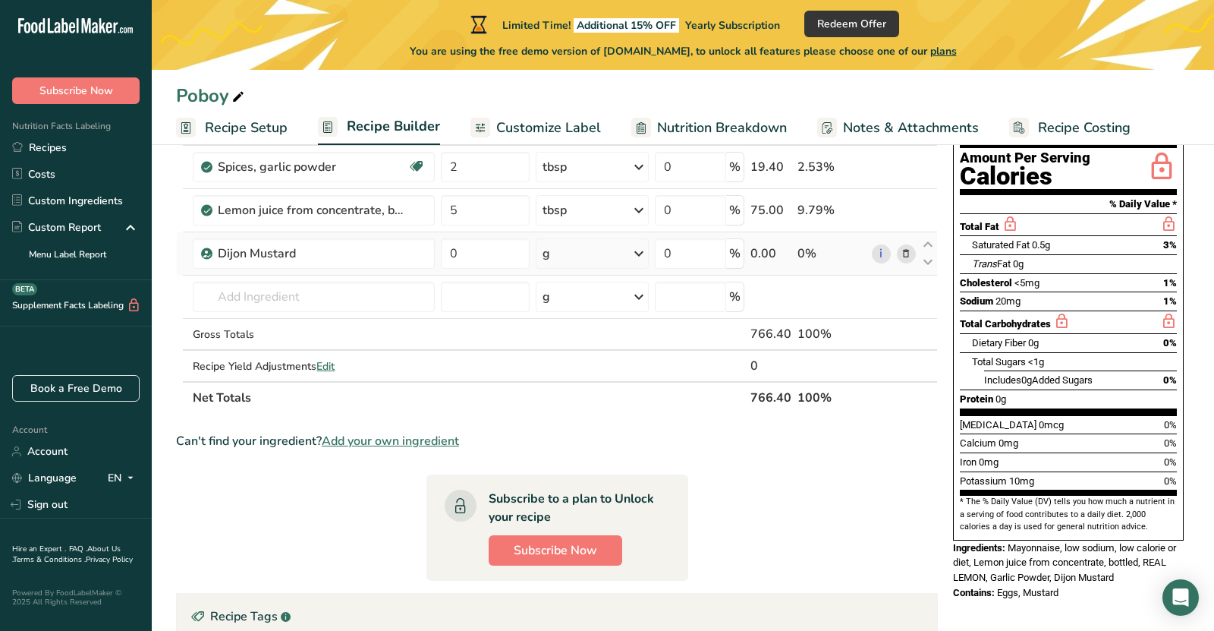
click at [578, 255] on div "g" at bounding box center [592, 253] width 113 height 30
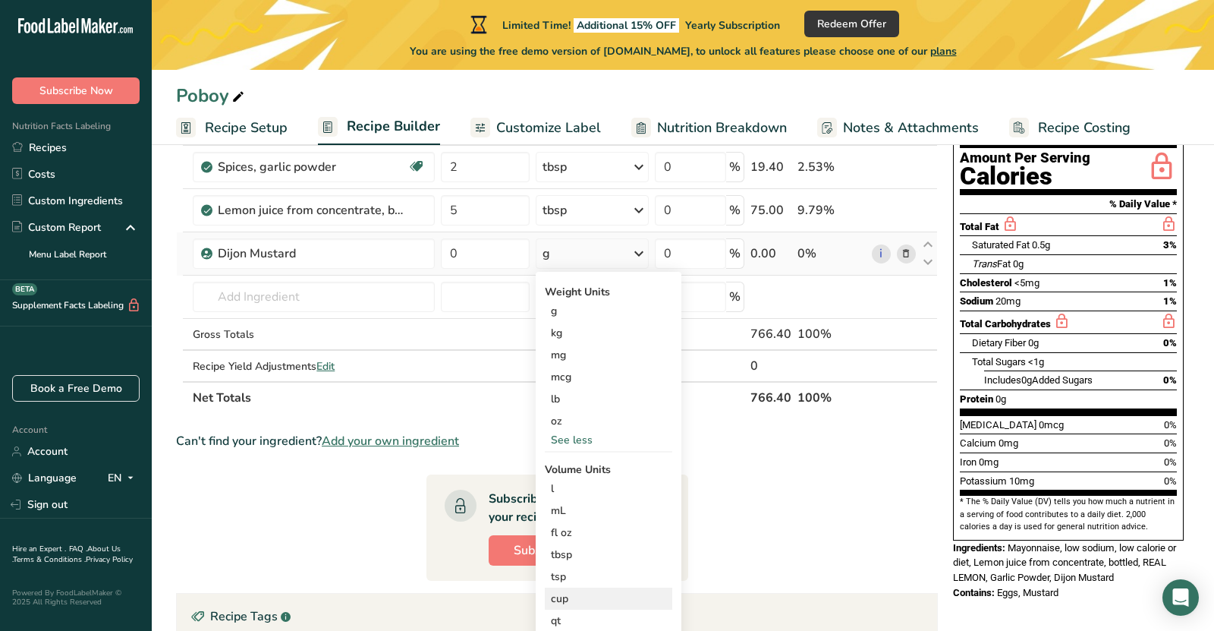
click at [593, 593] on div "cup" at bounding box center [608, 598] width 115 height 16
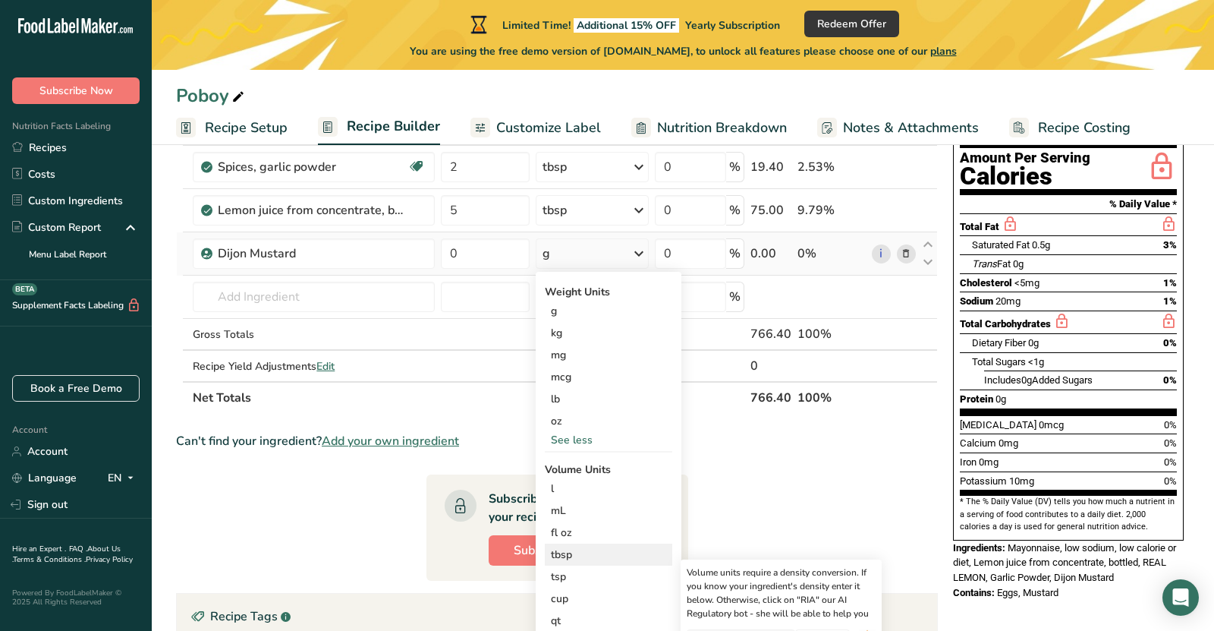
click at [593, 543] on div "tbsp Volume units require a density conversion. If you know your ingredient's d…" at bounding box center [608, 554] width 127 height 22
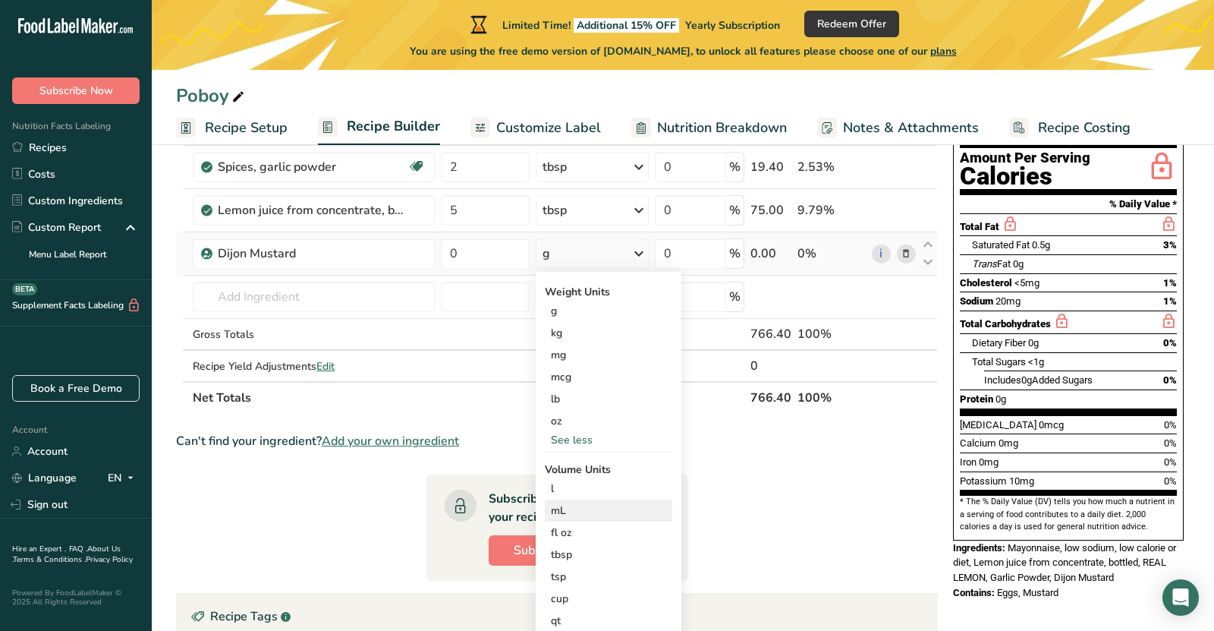
click at [589, 507] on div "mL" at bounding box center [608, 510] width 115 height 16
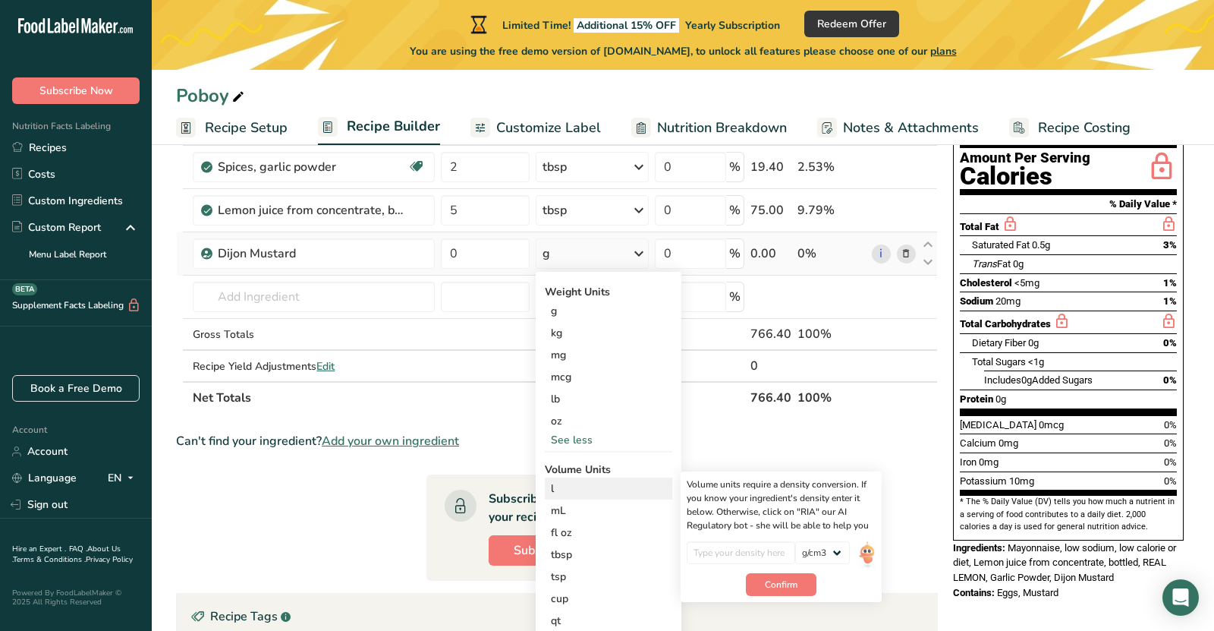
click at [585, 494] on div "l" at bounding box center [608, 488] width 115 height 16
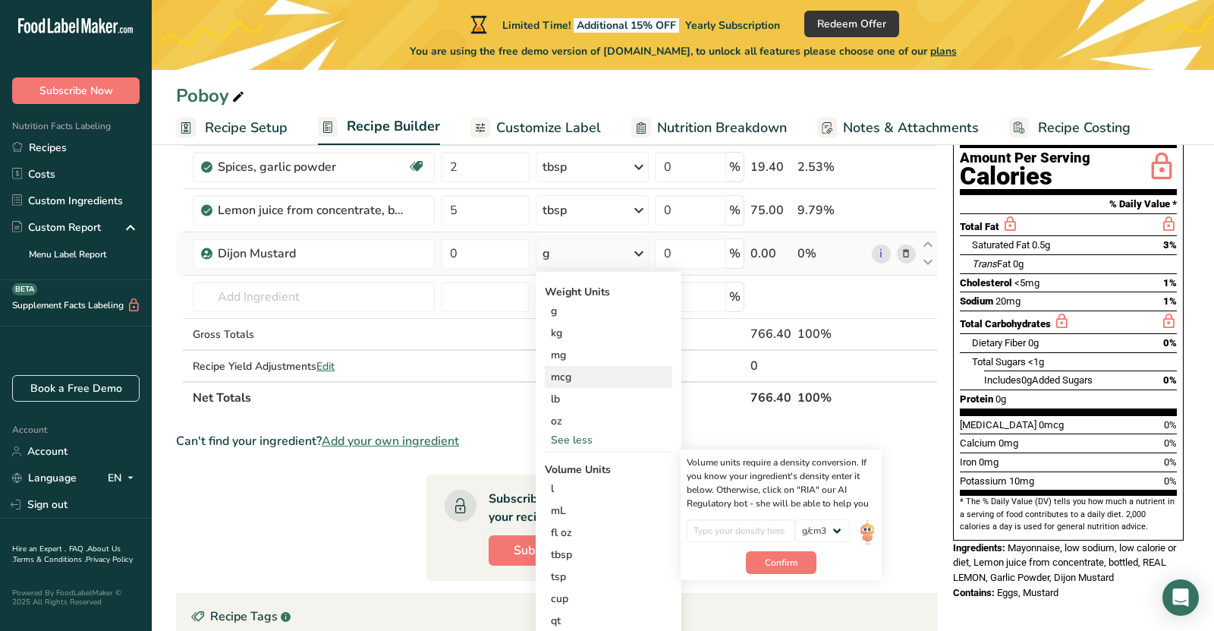
click at [599, 384] on div "mcg" at bounding box center [608, 377] width 127 height 22
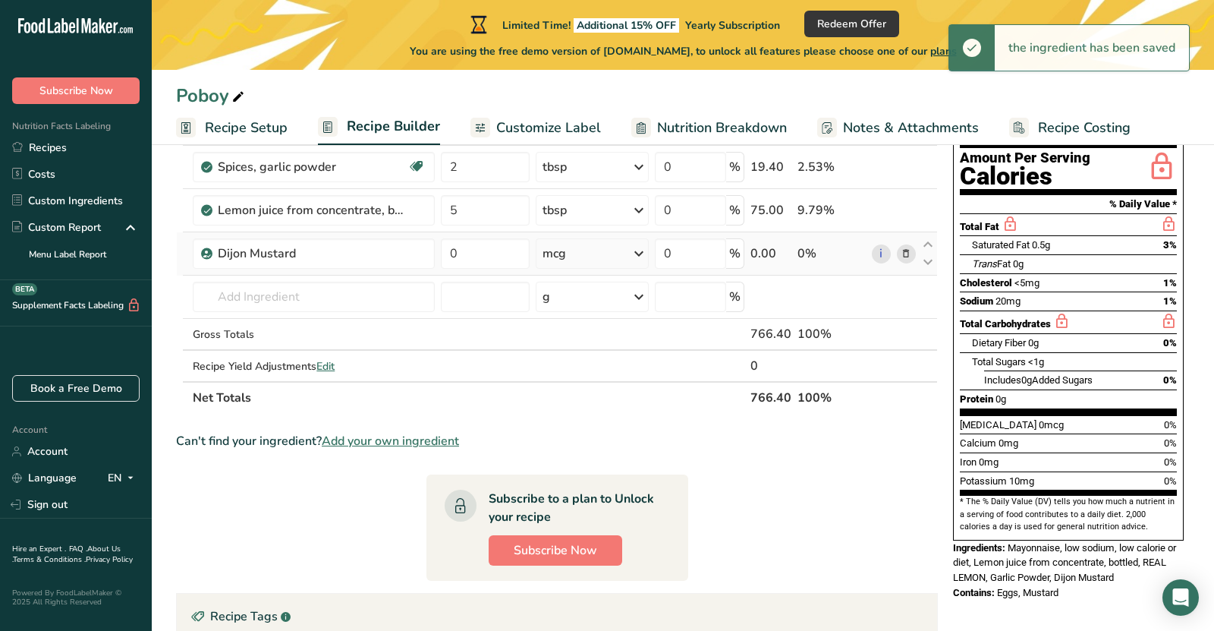
click at [596, 251] on div "mcg" at bounding box center [592, 253] width 113 height 30
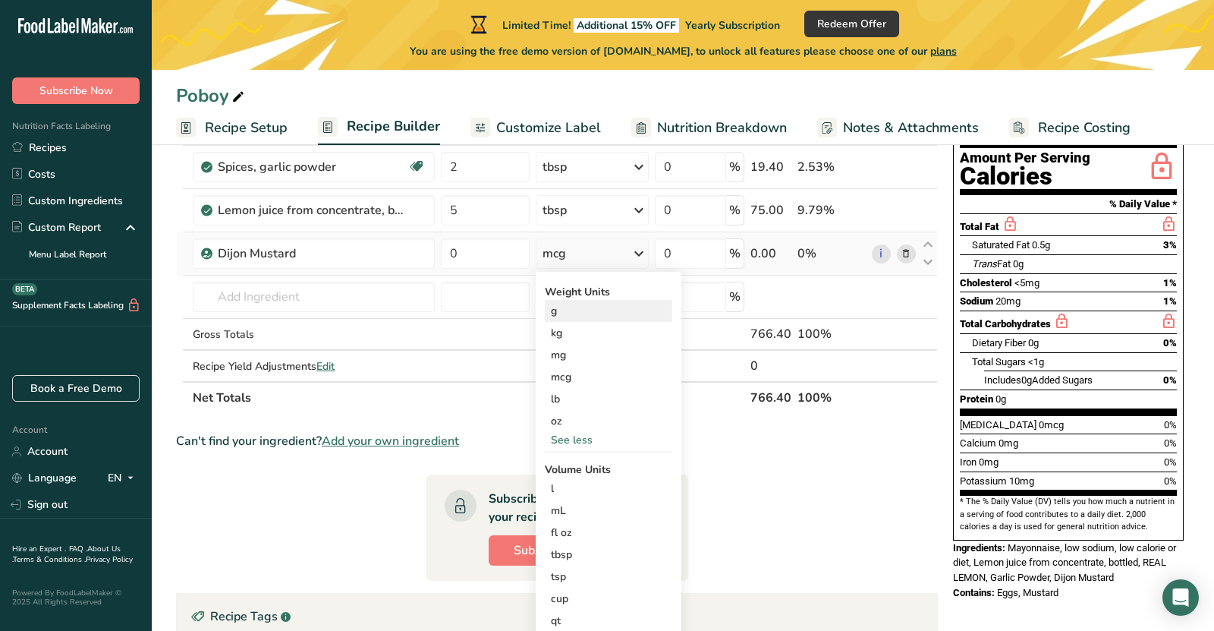
click at [581, 307] on div "g" at bounding box center [608, 311] width 127 height 22
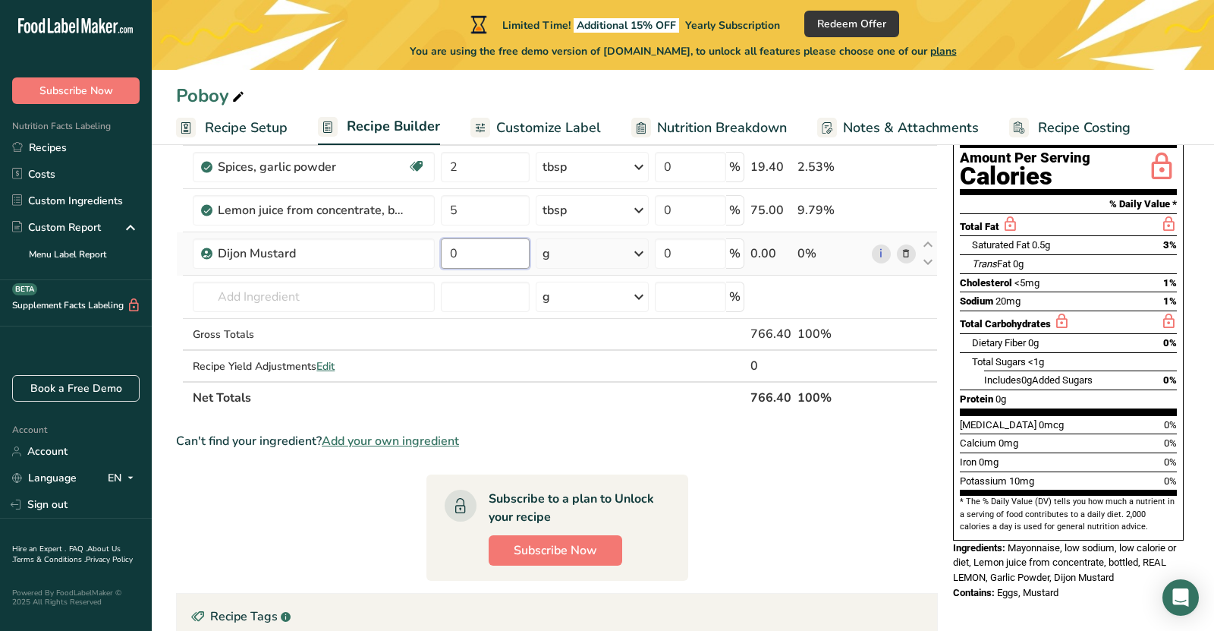
click at [486, 253] on input "0" at bounding box center [485, 253] width 88 height 30
type input "20"
click at [384, 304] on div "Ingredient * Amount * Unit * Waste * .a-a{fill:#347362;}.b-a{fill:#fff;} Grams …" at bounding box center [557, 242] width 762 height 344
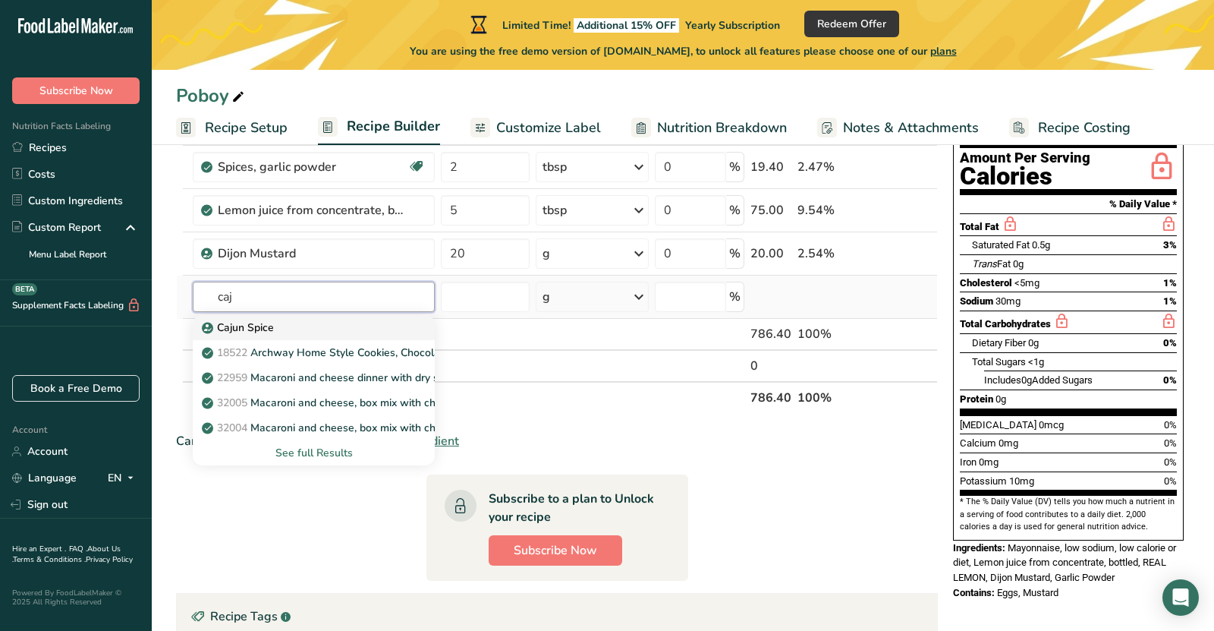
type input "caj"
click at [366, 326] on div "Cajun Spice" at bounding box center [301, 327] width 193 height 16
type input "Cajun Spice"
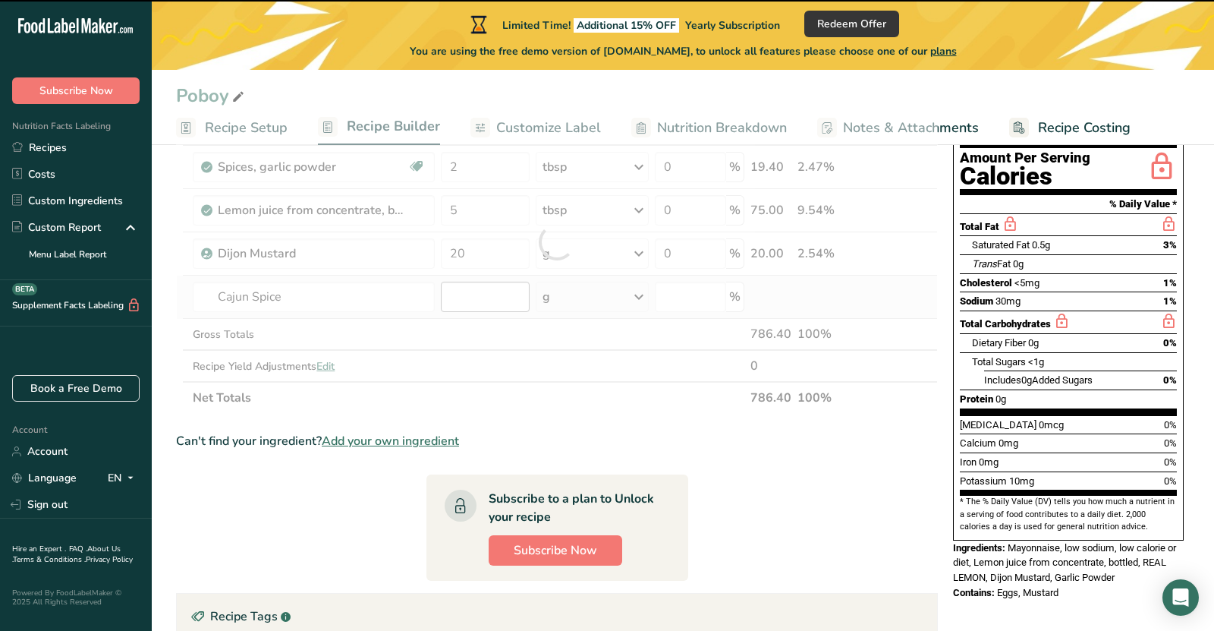
type input "0"
select select "22"
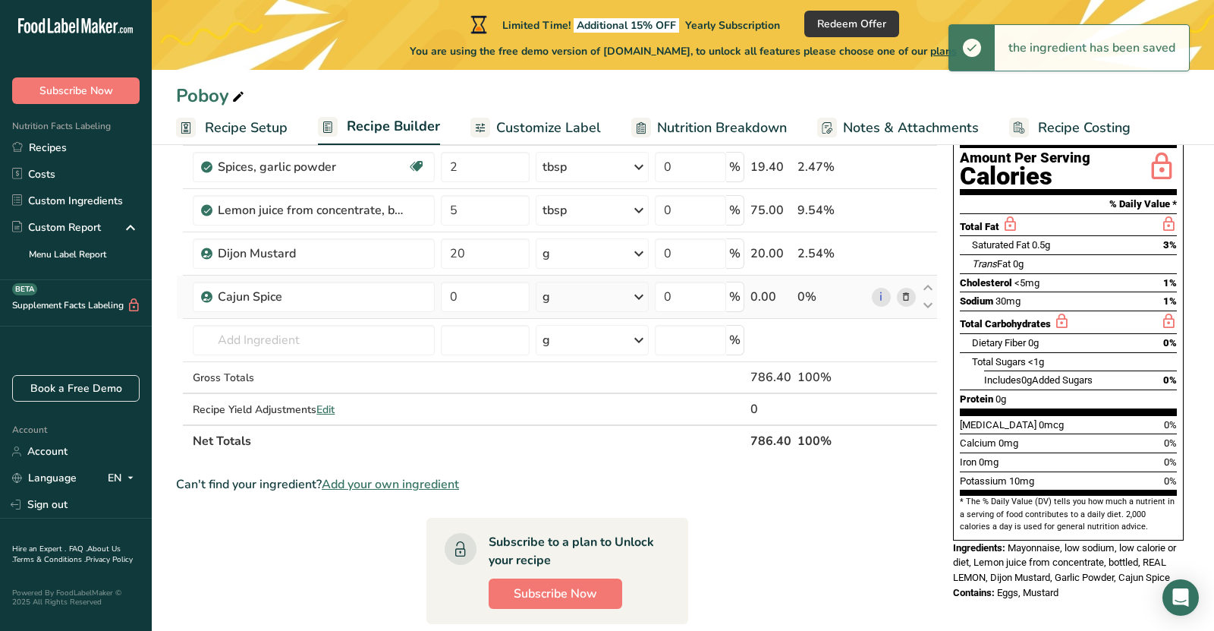
click at [582, 304] on div "g" at bounding box center [592, 296] width 113 height 30
click at [586, 505] on div "fl oz" at bounding box center [608, 510] width 115 height 16
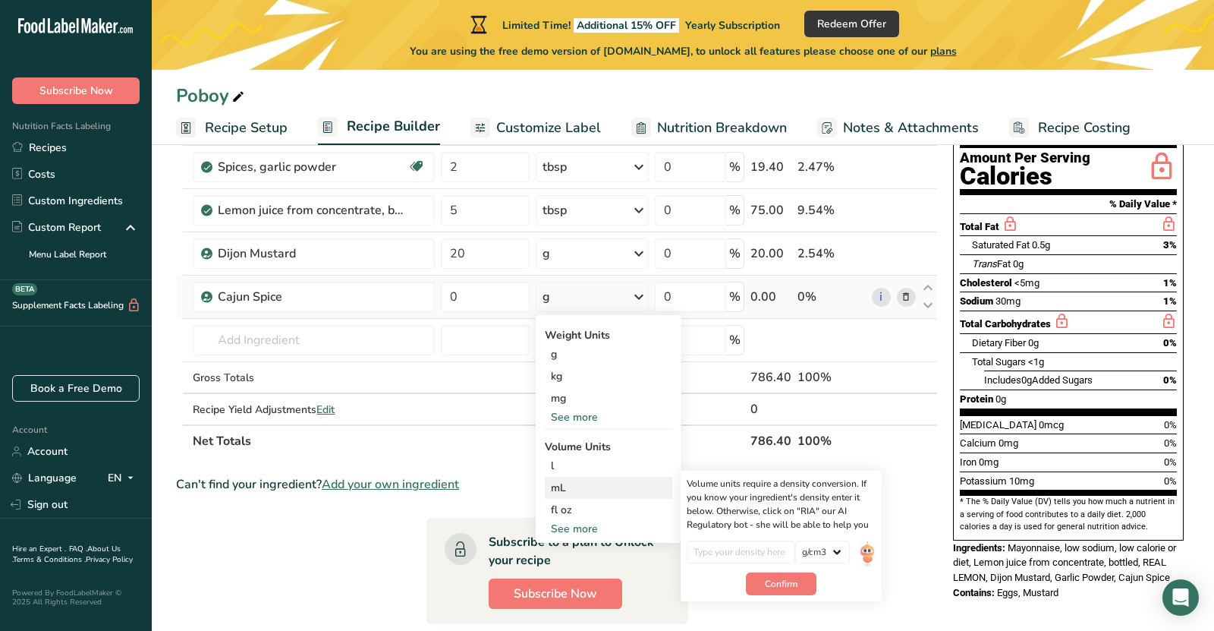
click at [590, 480] on div "mL" at bounding box center [608, 488] width 115 height 16
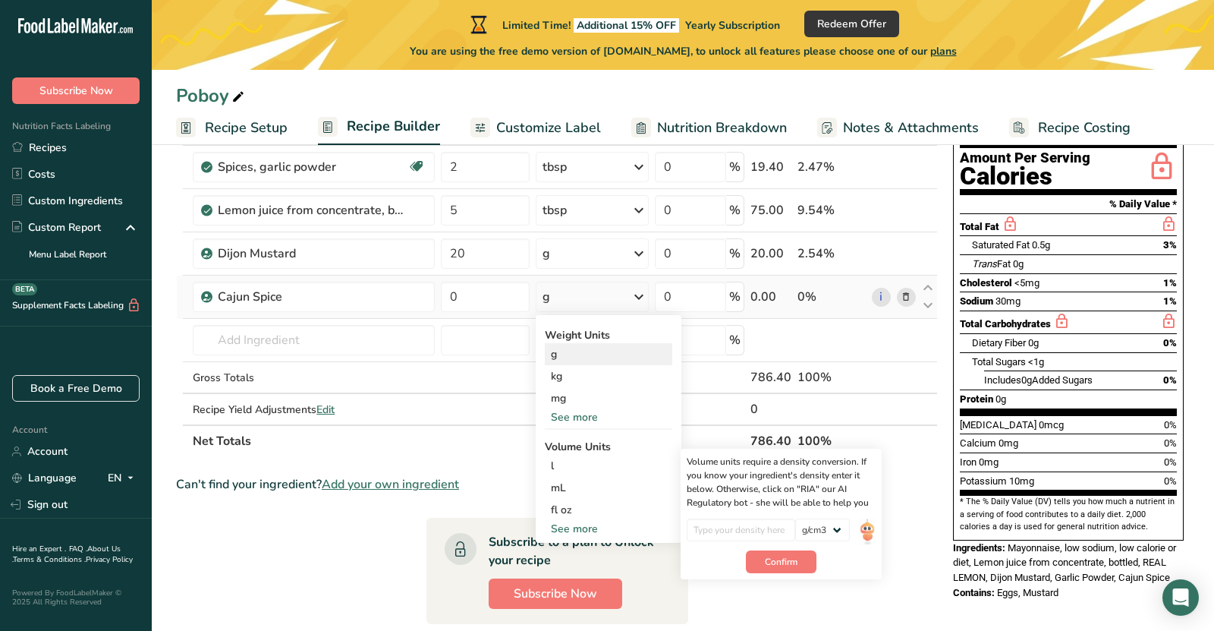
click at [584, 360] on div "g" at bounding box center [608, 354] width 127 height 22
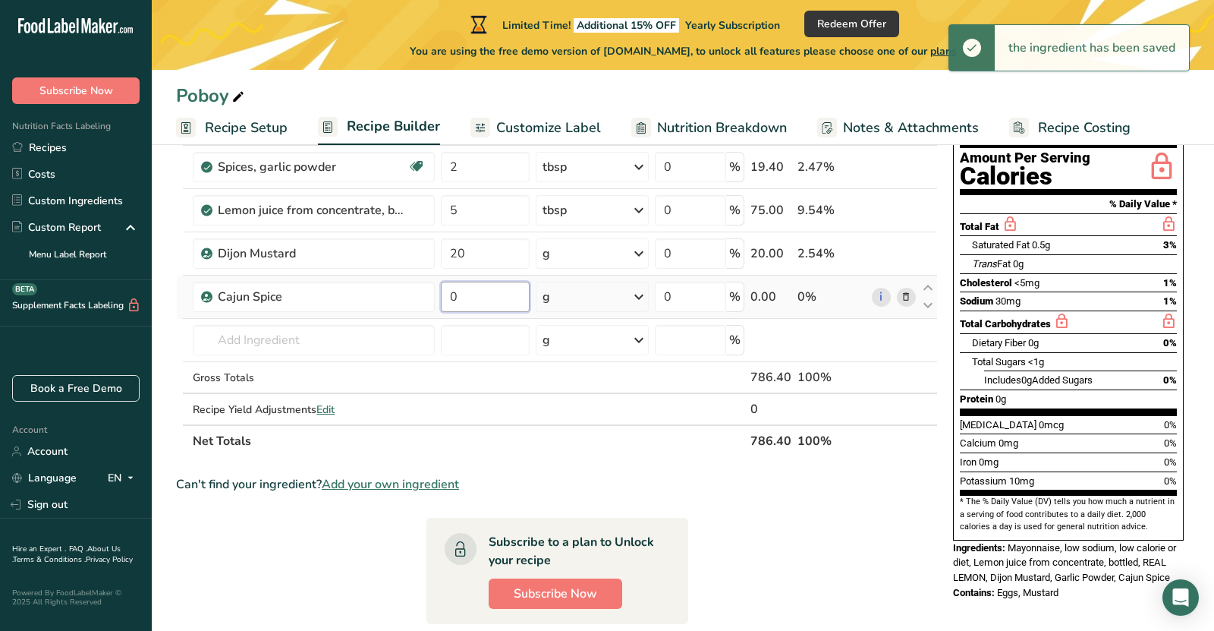
click at [505, 298] on input "0" at bounding box center [485, 296] width 88 height 30
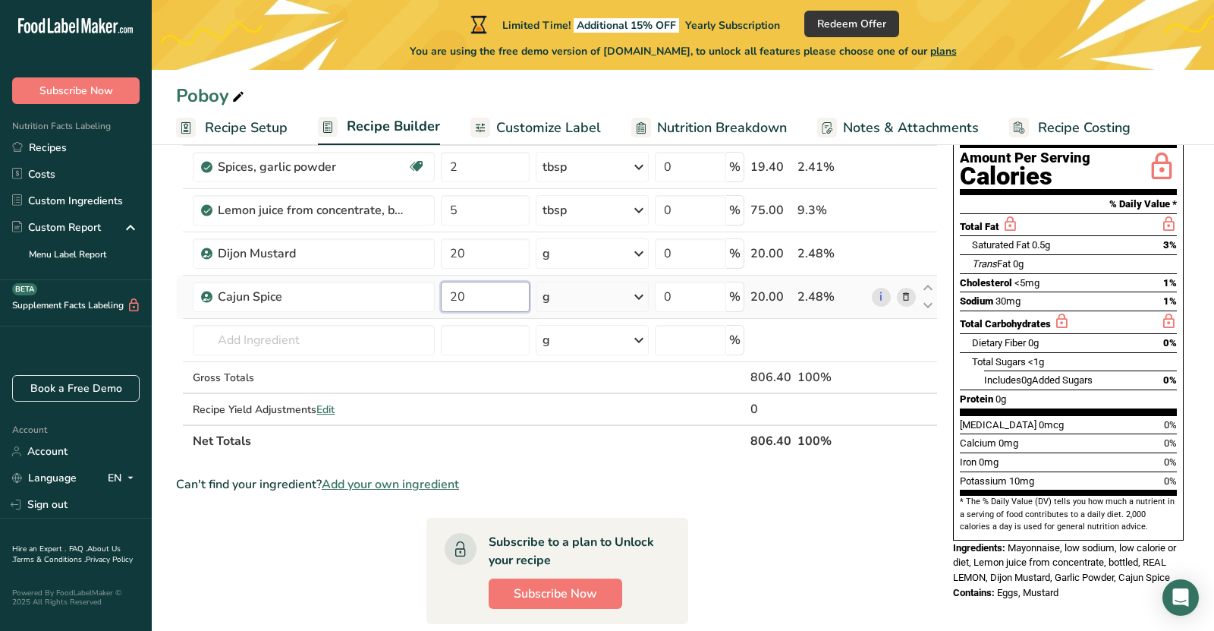
type input "2"
type input "30"
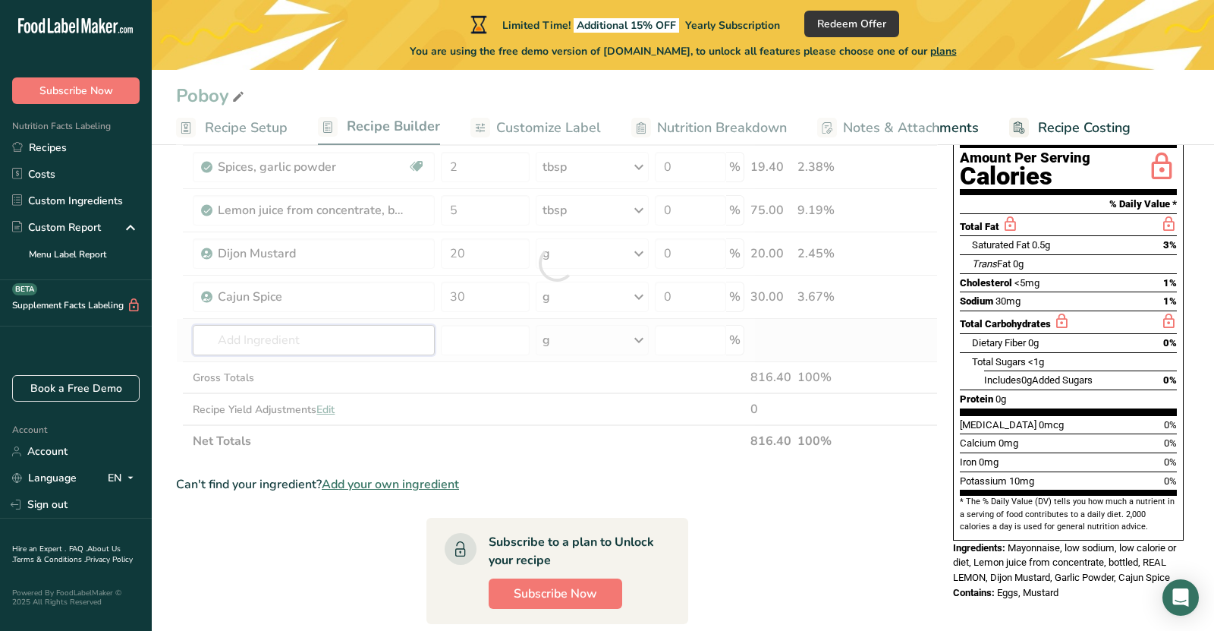
click at [370, 338] on div "Ingredient * Amount * Unit * Waste * .a-a{fill:#347362;}.b-a{fill:#fff;} Grams …" at bounding box center [557, 263] width 762 height 387
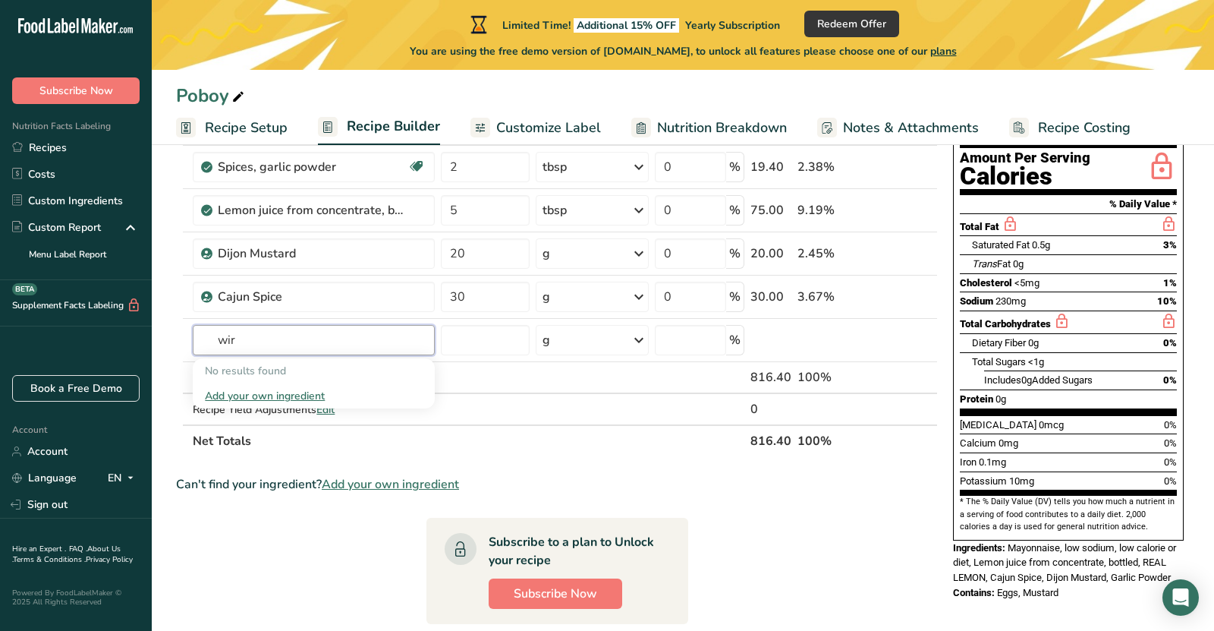
type input "wir"
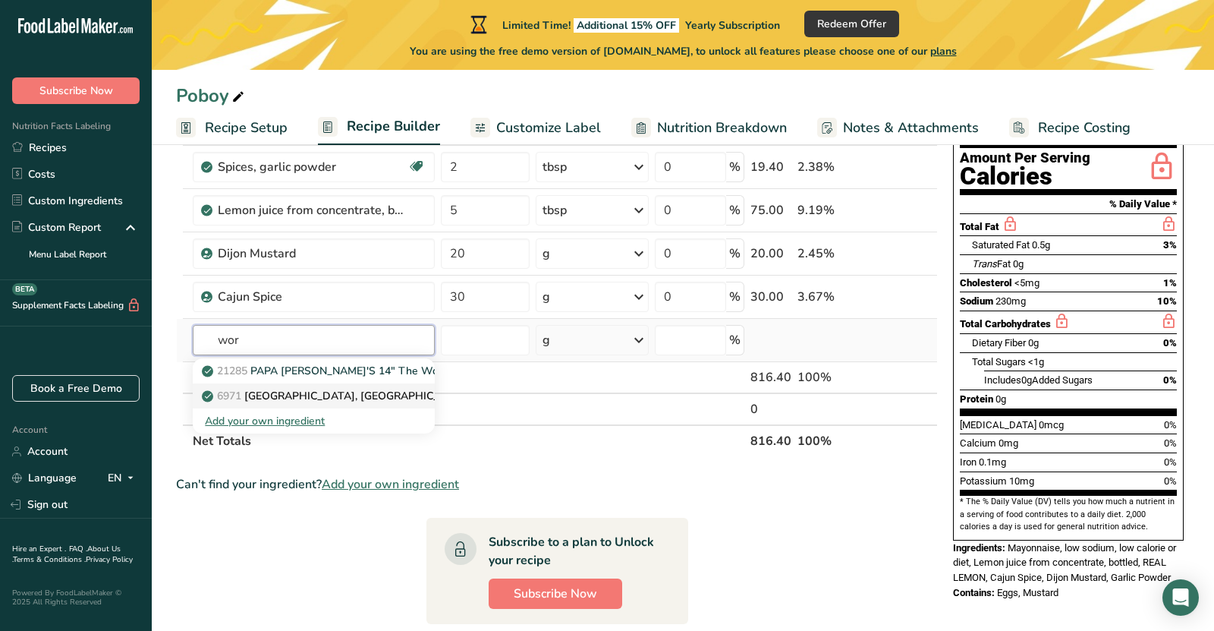
type input "wor"
click at [234, 390] on span "6971" at bounding box center [229, 395] width 24 height 14
type input "[GEOGRAPHIC_DATA], [GEOGRAPHIC_DATA]"
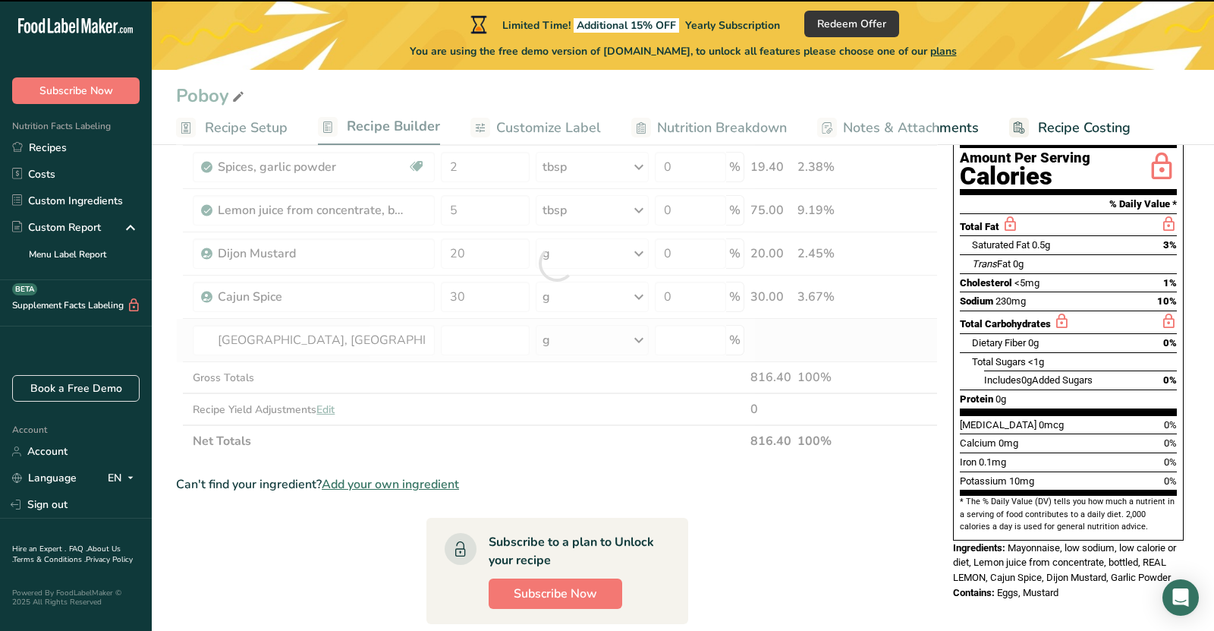
type input "0"
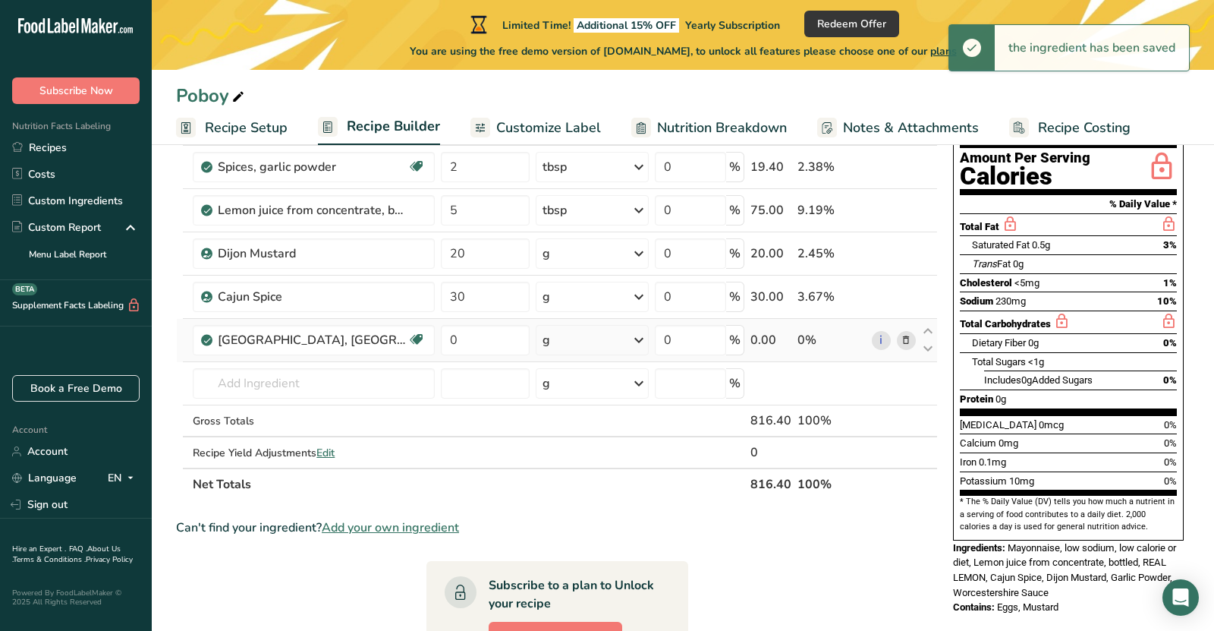
click at [564, 337] on div "g" at bounding box center [592, 340] width 113 height 30
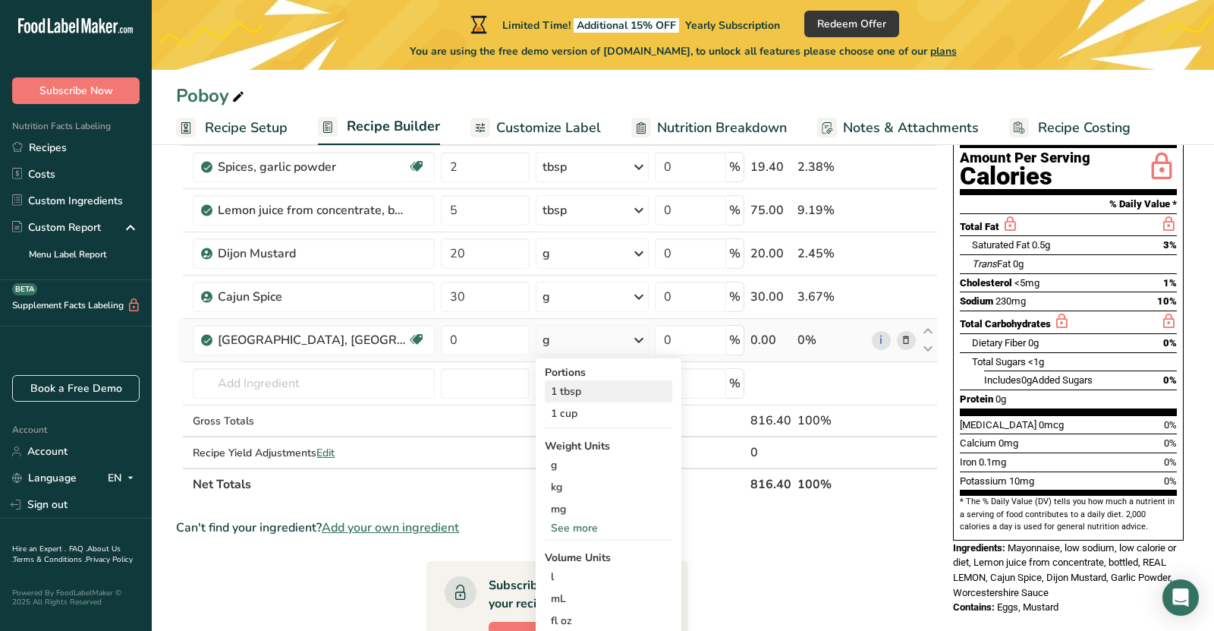
click at [597, 394] on div "1 tbsp" at bounding box center [608, 391] width 127 height 22
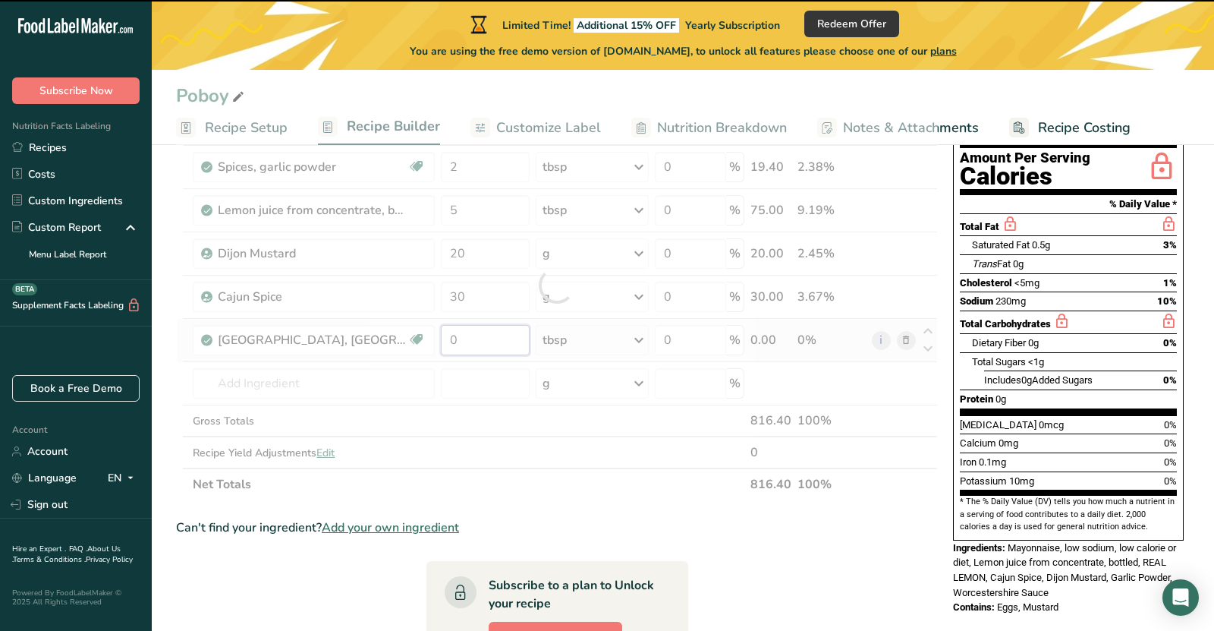
click at [497, 340] on input "0" at bounding box center [485, 340] width 88 height 30
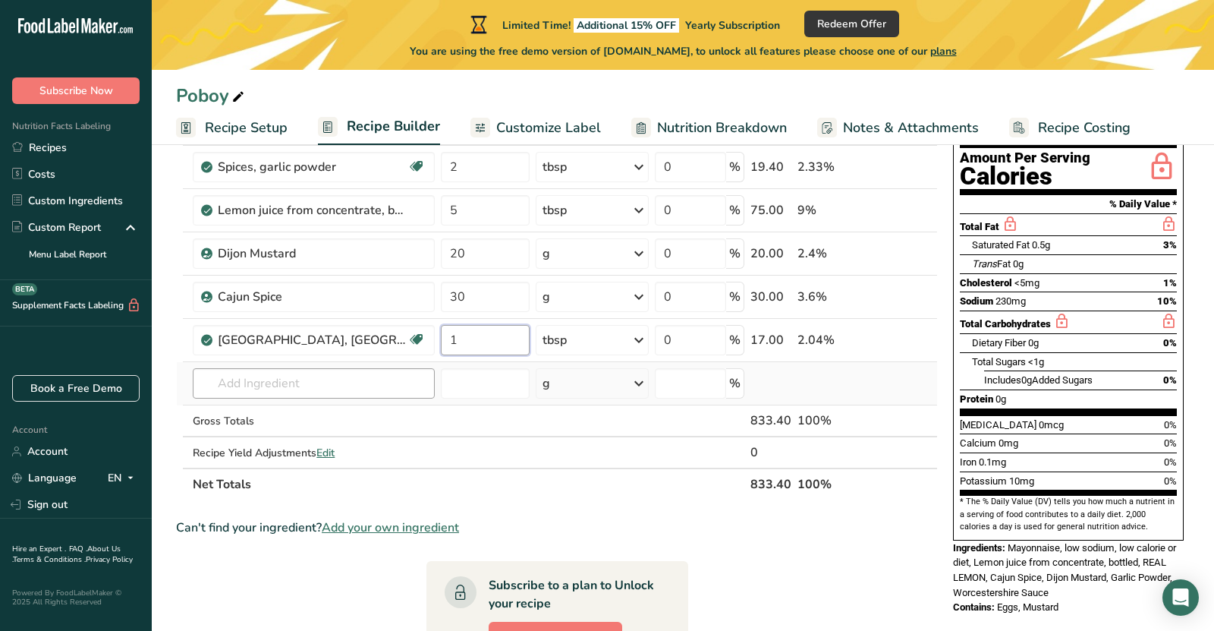
type input "1"
click at [330, 388] on div "Ingredient * Amount * Unit * Waste * .a-a{fill:#347362;}.b-a{fill:#fff;} Grams …" at bounding box center [557, 285] width 762 height 430
click at [458, 249] on input "20" at bounding box center [485, 253] width 88 height 30
type input "40"
click at [363, 379] on div "Ingredient * Amount * Unit * Waste * .a-a{fill:#347362;}.b-a{fill:#fff;} Grams …" at bounding box center [557, 285] width 762 height 430
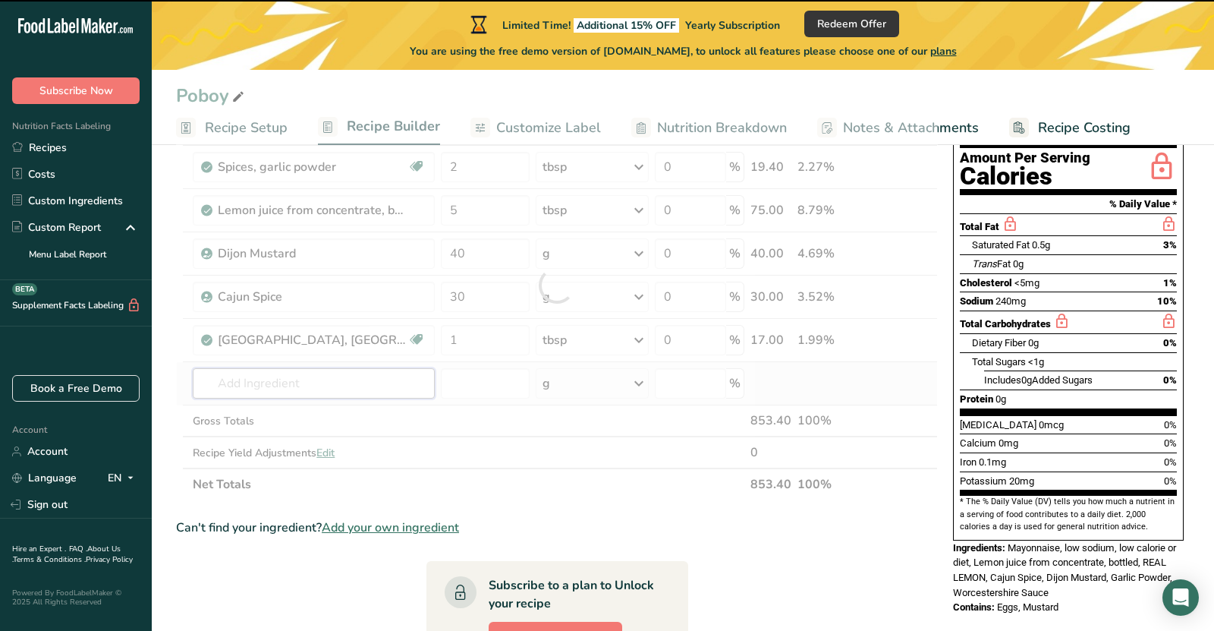
type input "h"
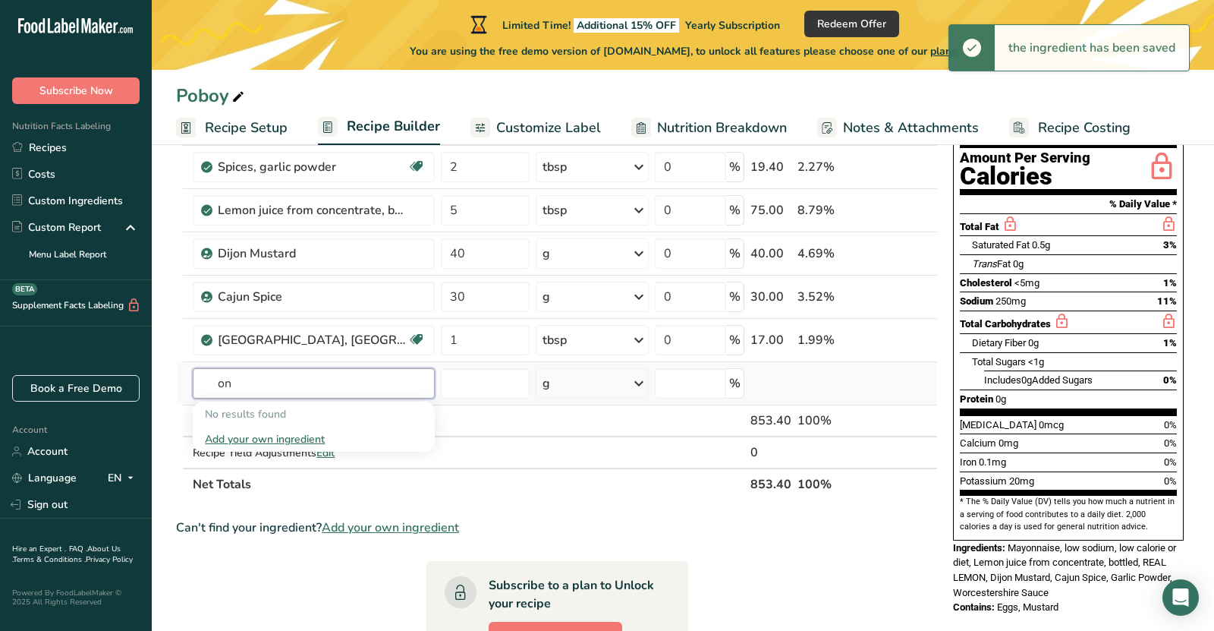
type input "o"
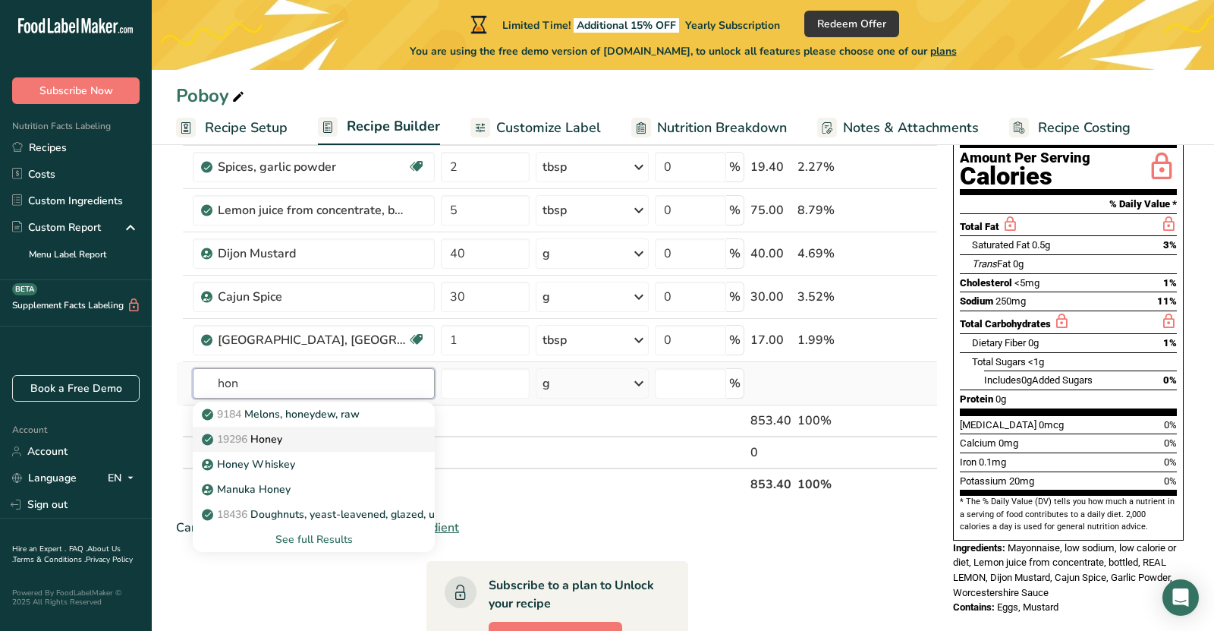
type input "hon"
click at [357, 438] on div "19296 Honey" at bounding box center [301, 439] width 193 height 16
type input "Honey"
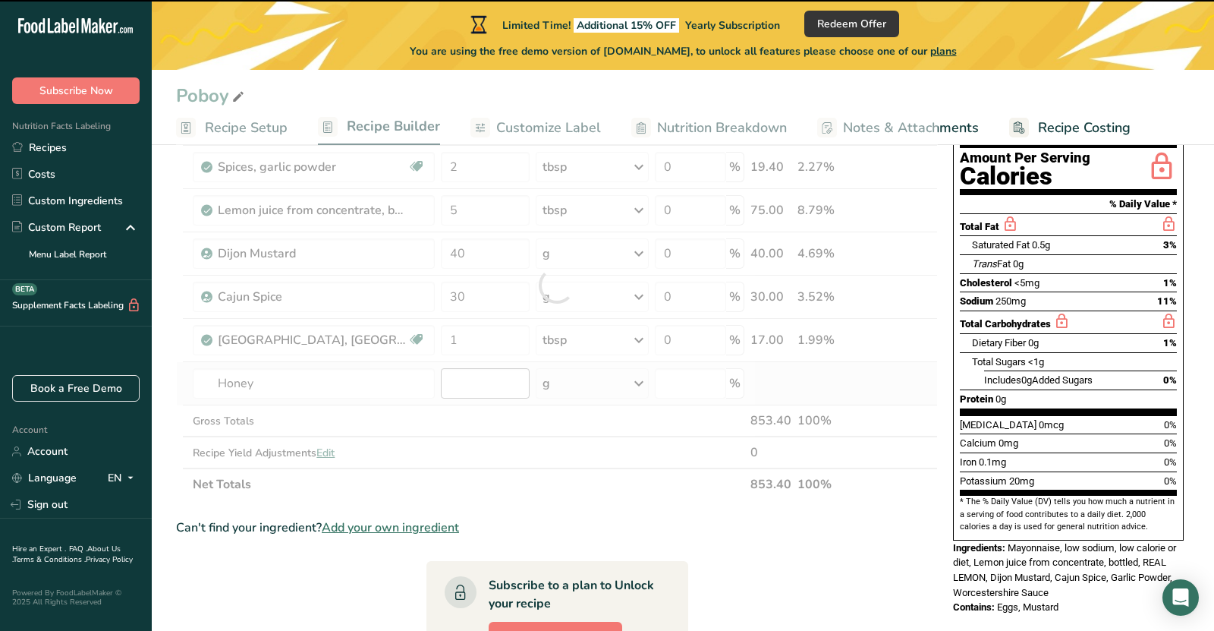
type input "0"
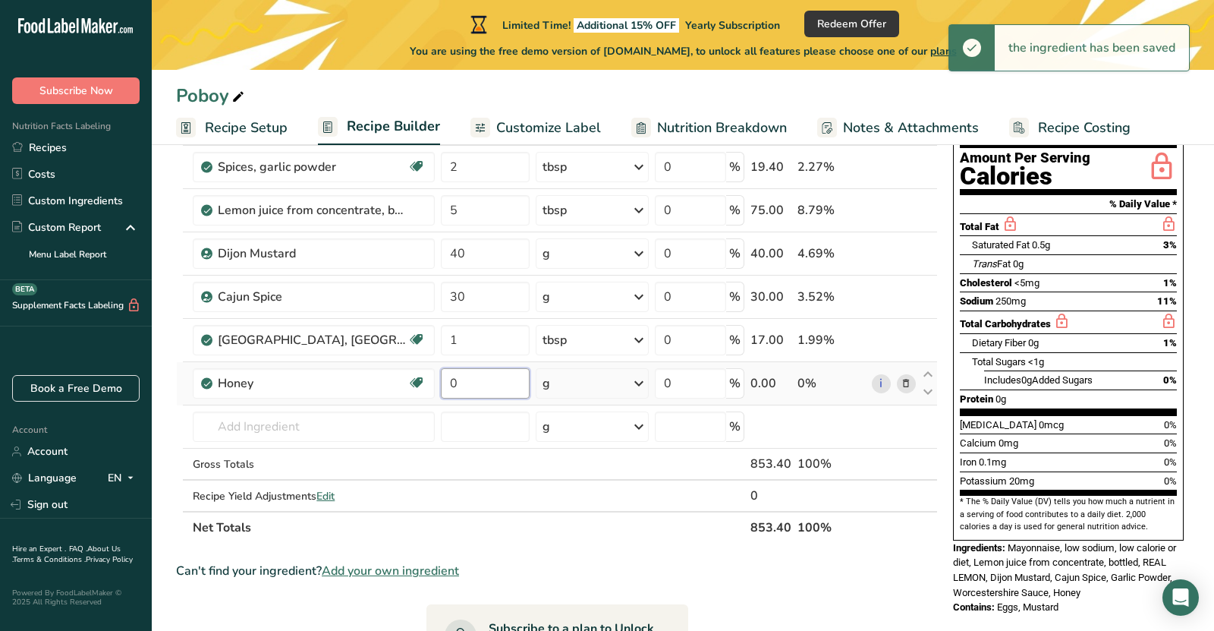
click at [493, 385] on input "0" at bounding box center [485, 383] width 88 height 30
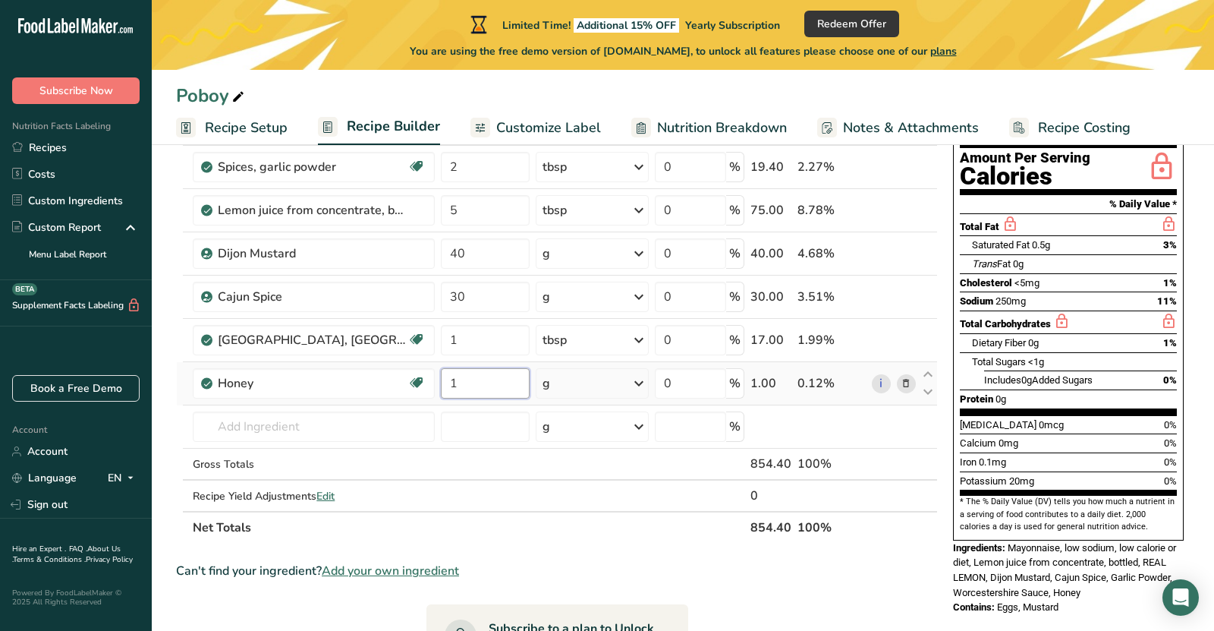
type input "1"
click at [576, 386] on div "Ingredient * Amount * Unit * Waste * .a-a{fill:#347362;}.b-a{fill:#fff;} Grams …" at bounding box center [557, 306] width 762 height 473
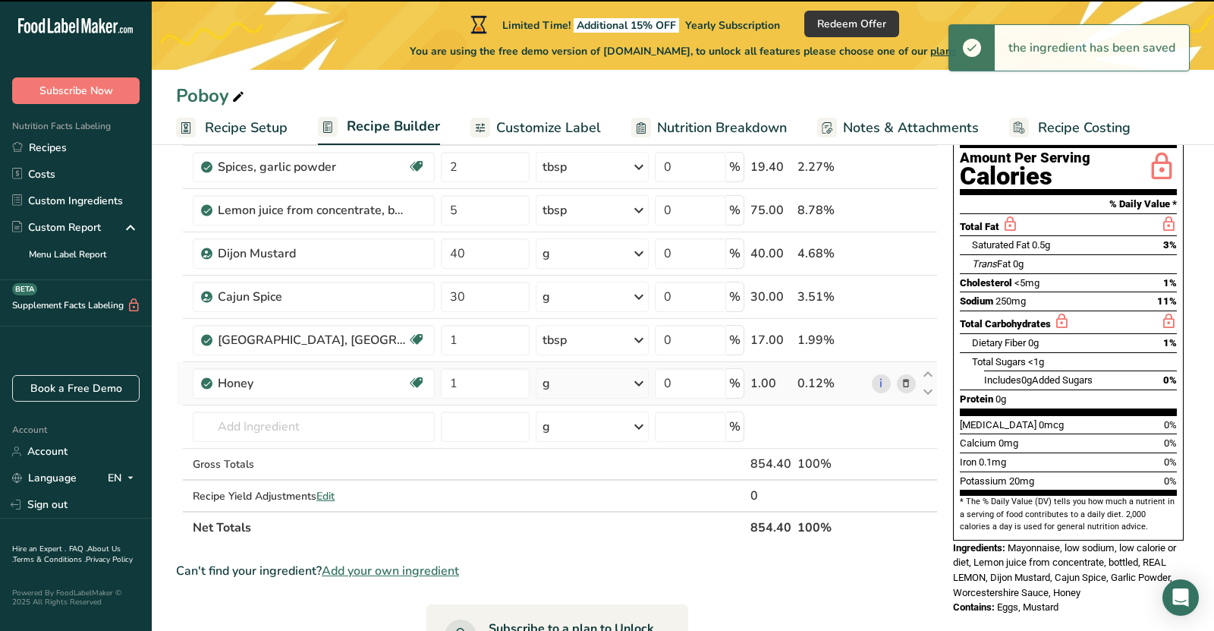
click at [576, 386] on div "g" at bounding box center [592, 383] width 113 height 30
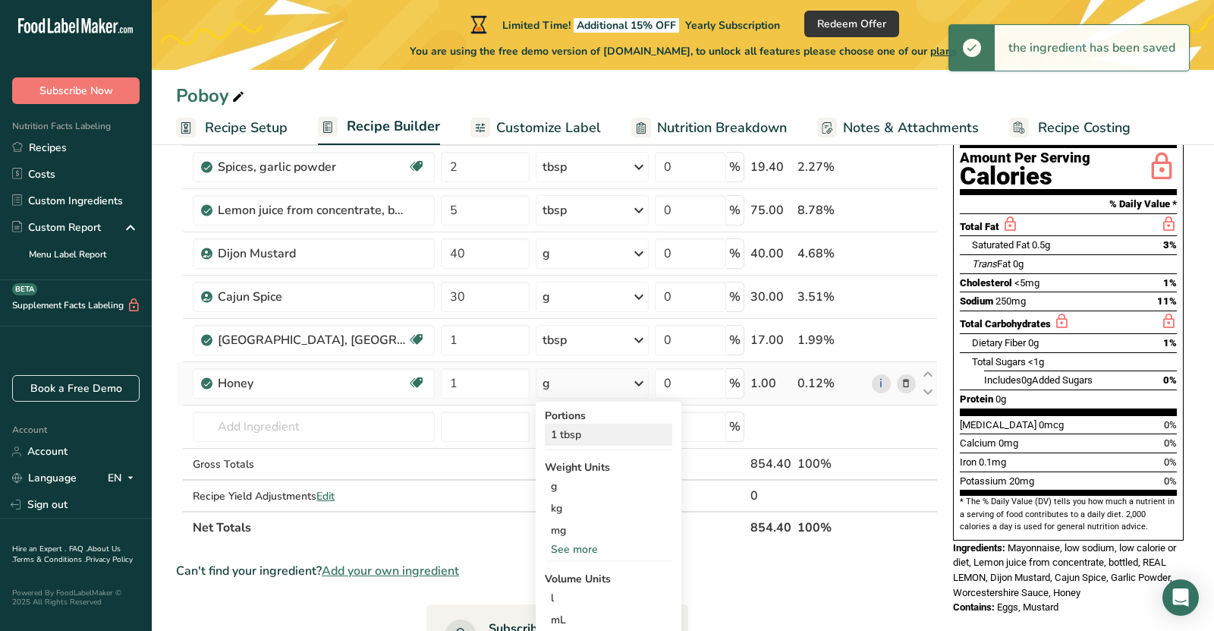
click at [592, 436] on div "1 tbsp" at bounding box center [608, 434] width 127 height 22
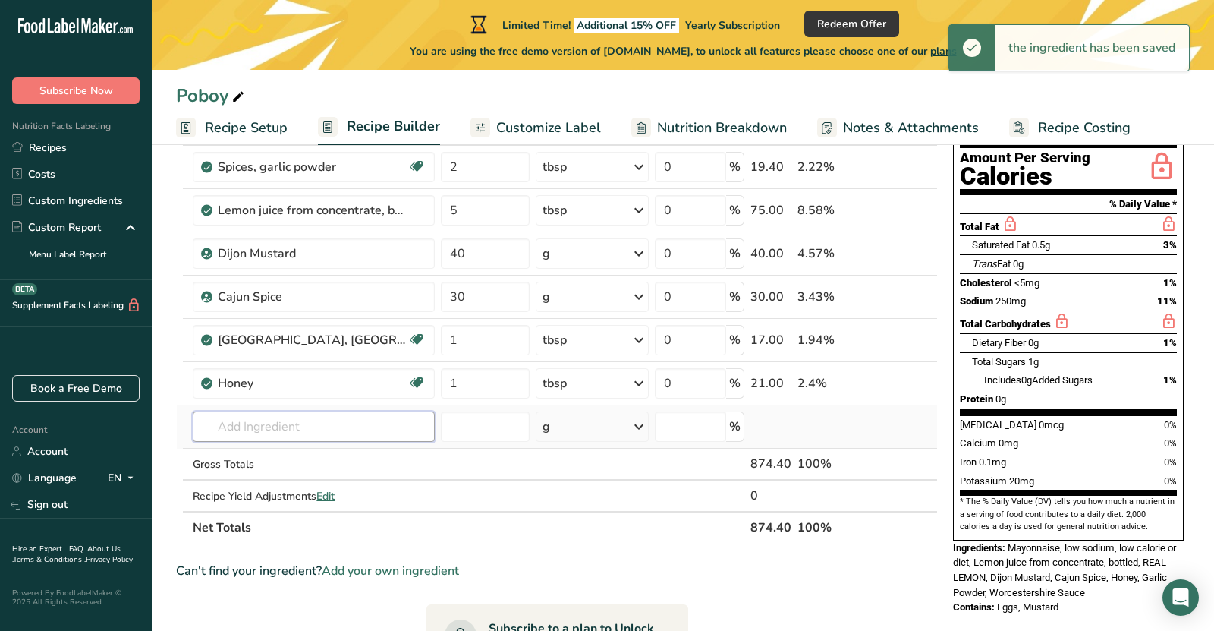
click at [316, 427] on input "text" at bounding box center [314, 426] width 242 height 30
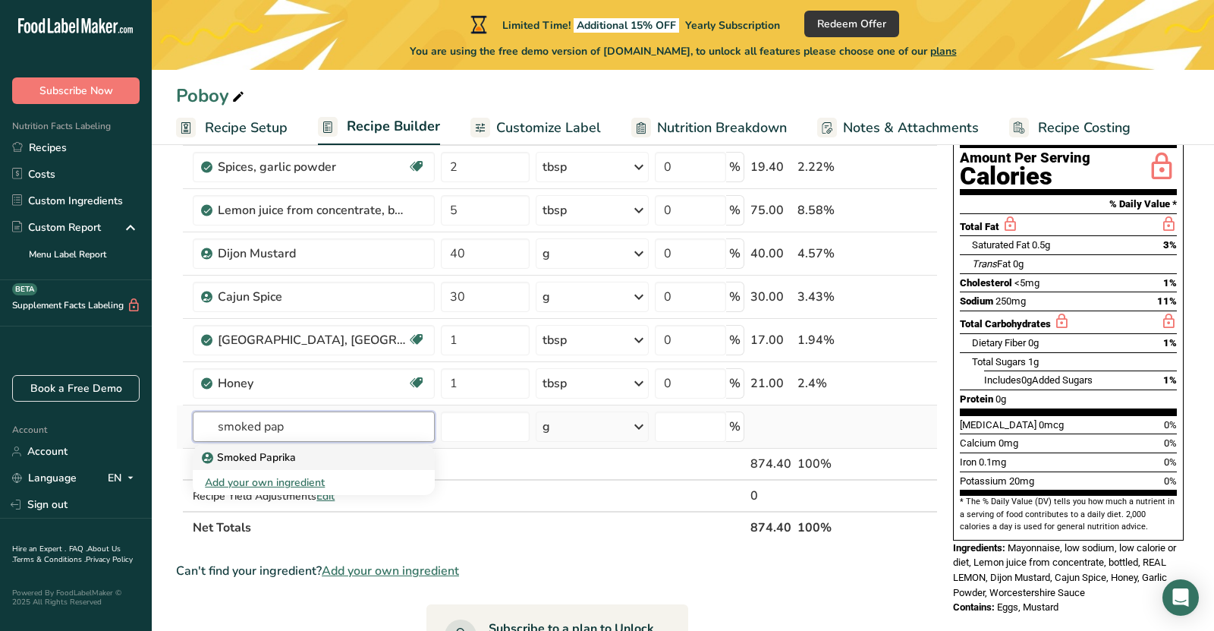
type input "smoked pap"
click at [313, 460] on div "Smoked Paprika" at bounding box center [301, 457] width 193 height 16
type input "Smoked Paprika"
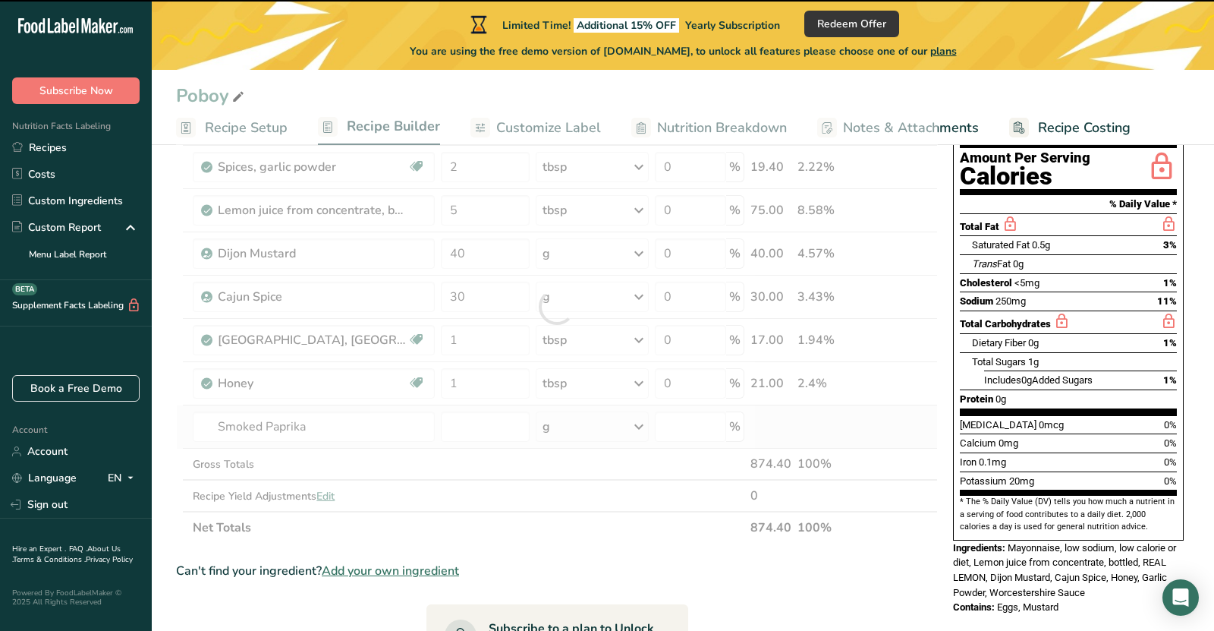
type input "0"
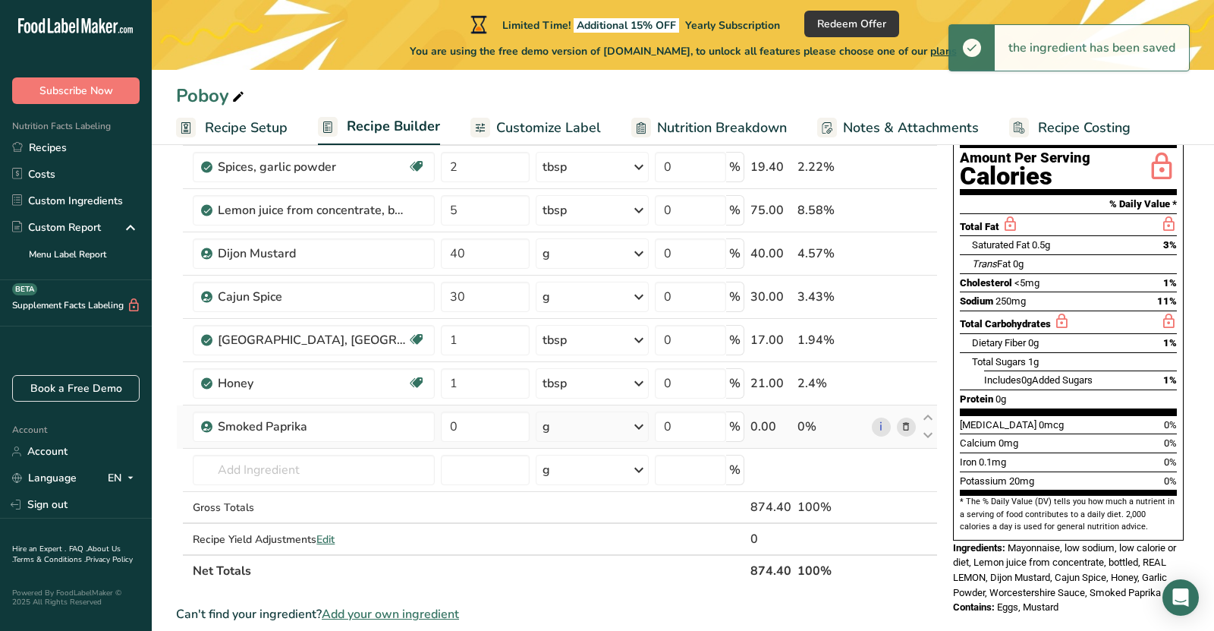
click at [572, 422] on div "g" at bounding box center [592, 426] width 113 height 30
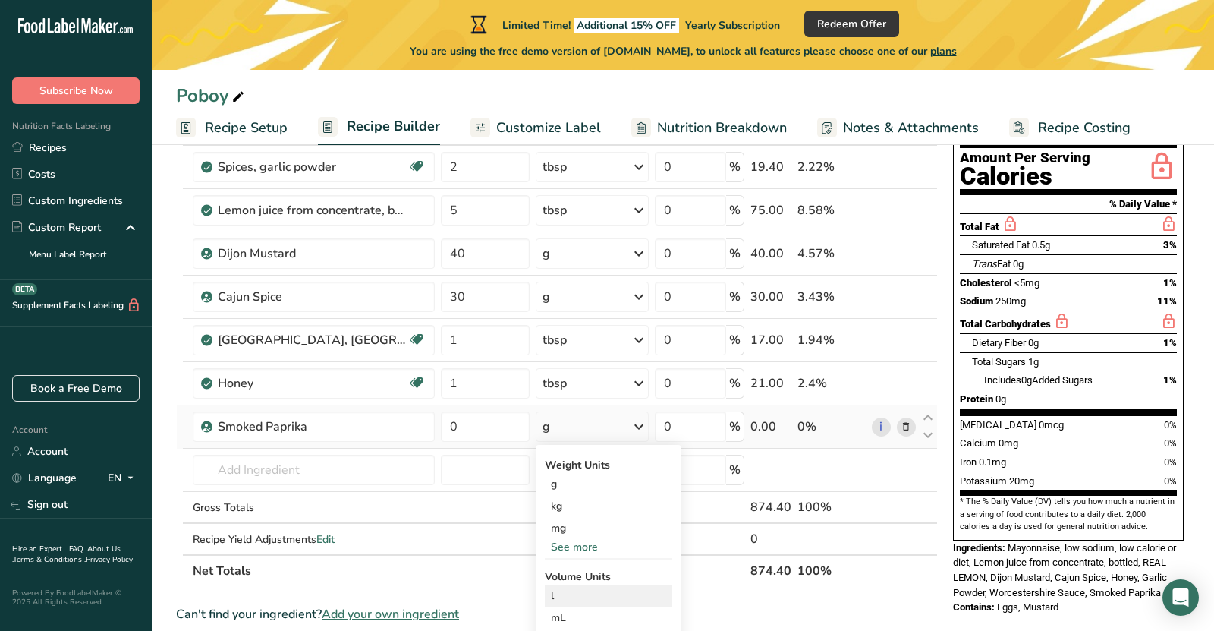
click at [585, 594] on div "l" at bounding box center [608, 595] width 115 height 16
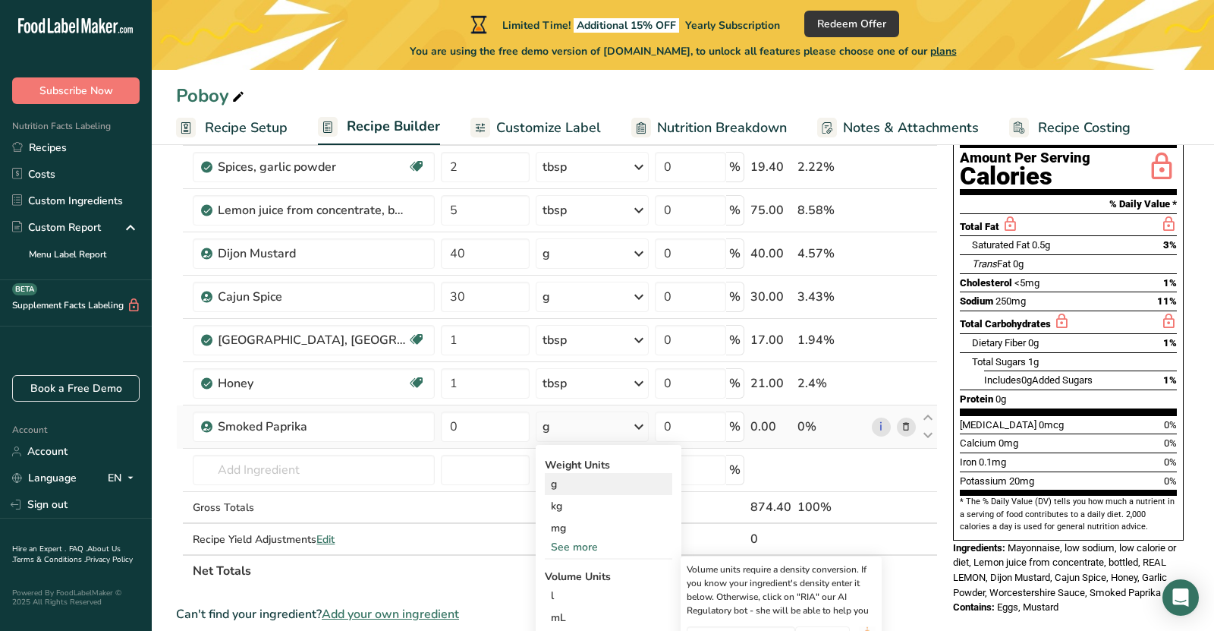
click at [583, 483] on div "g" at bounding box center [608, 484] width 127 height 22
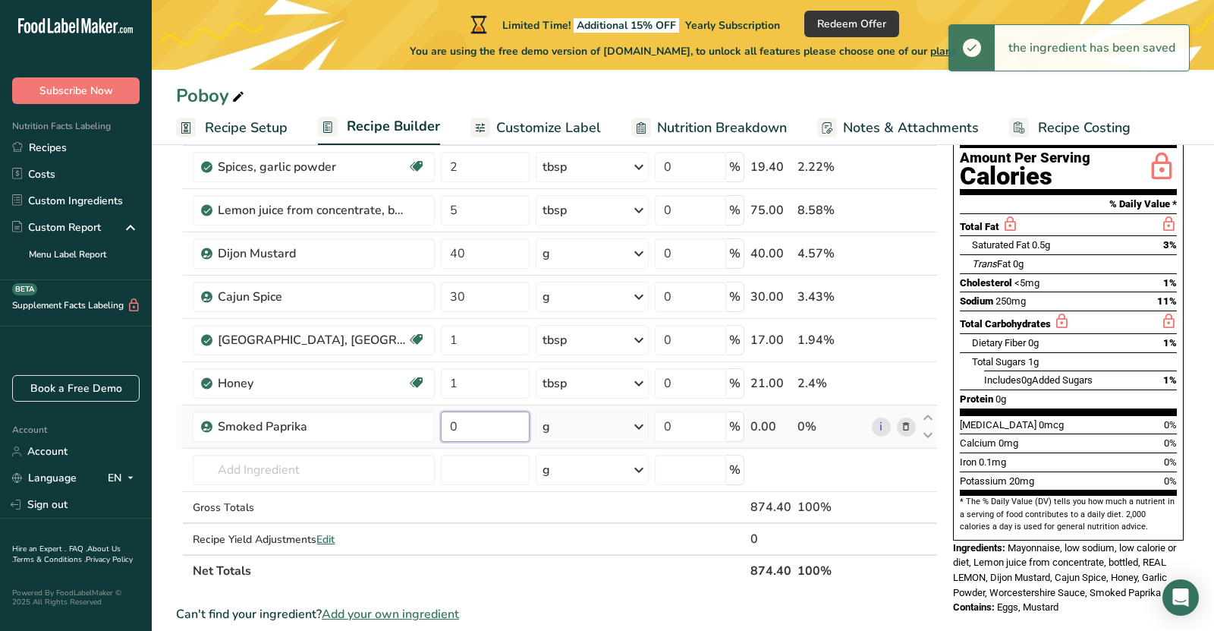
click at [486, 425] on input "0" at bounding box center [485, 426] width 88 height 30
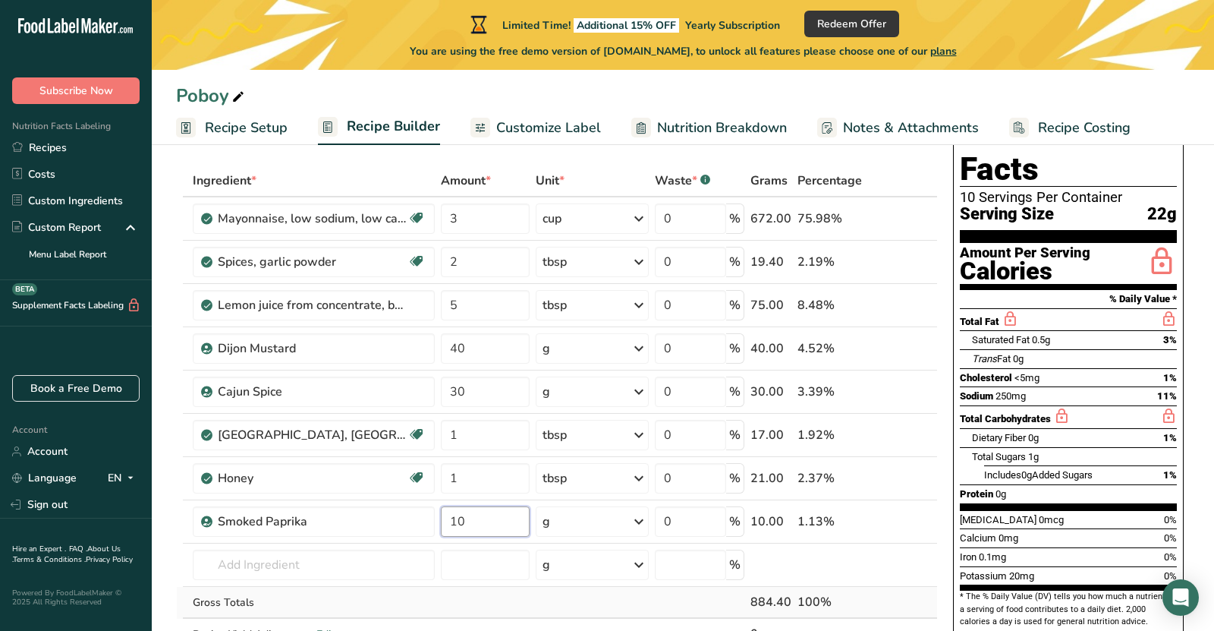
scroll to position [0, 0]
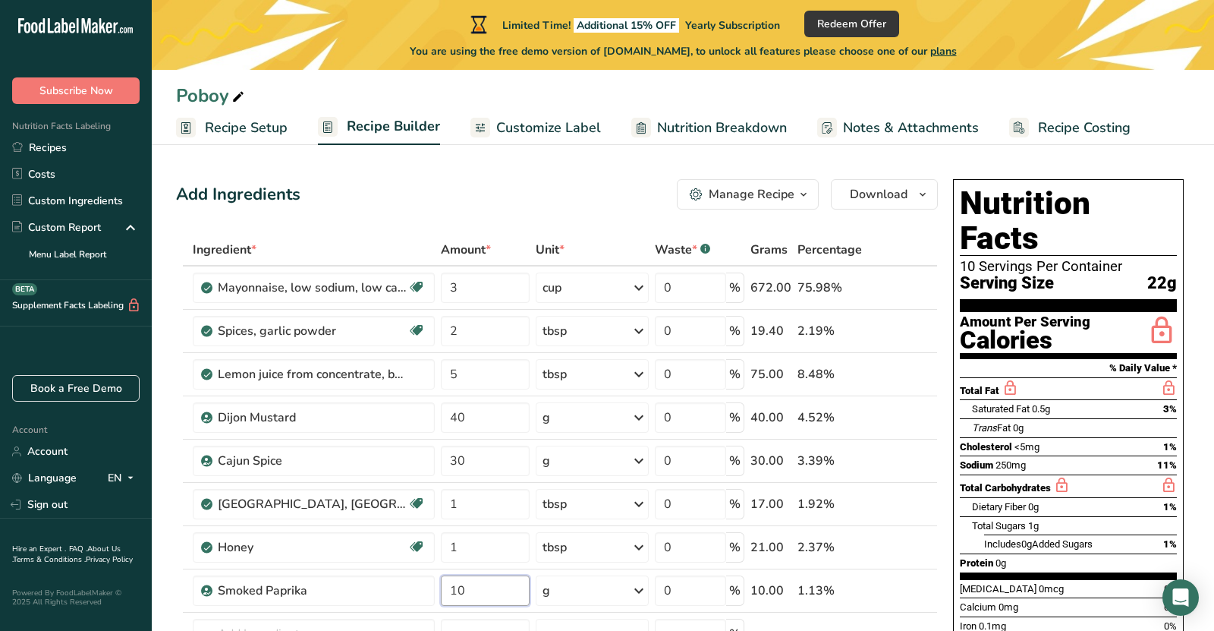
type input "10"
click at [533, 127] on span "Customize Label" at bounding box center [548, 128] width 105 height 20
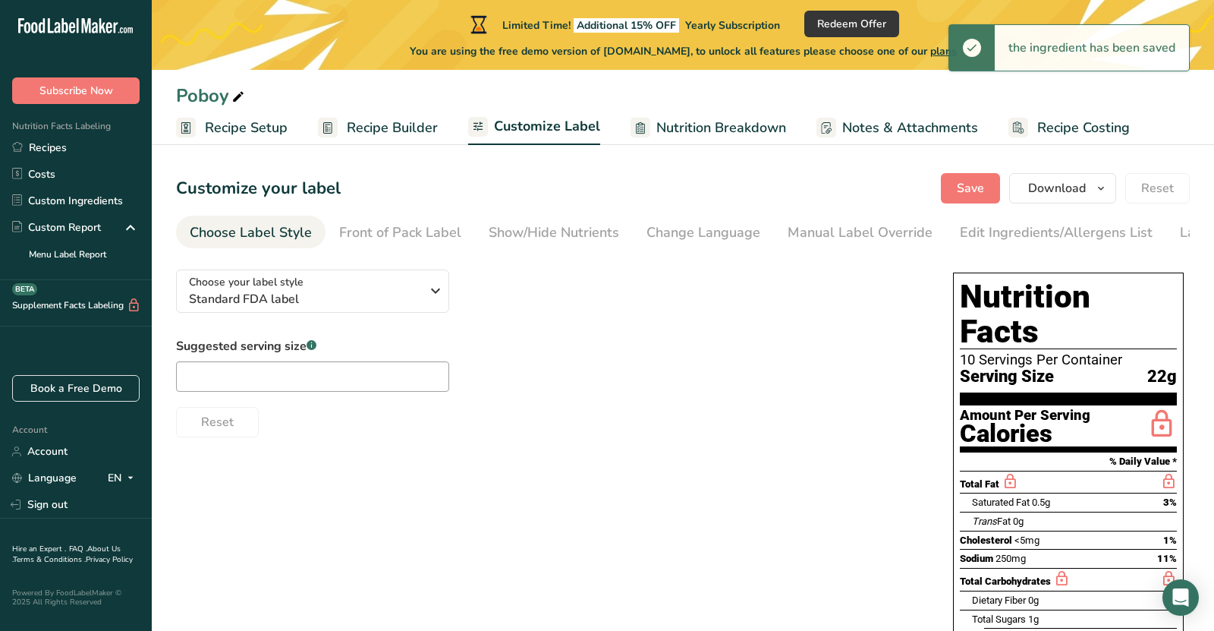
click at [388, 128] on span "Recipe Builder" at bounding box center [392, 128] width 91 height 20
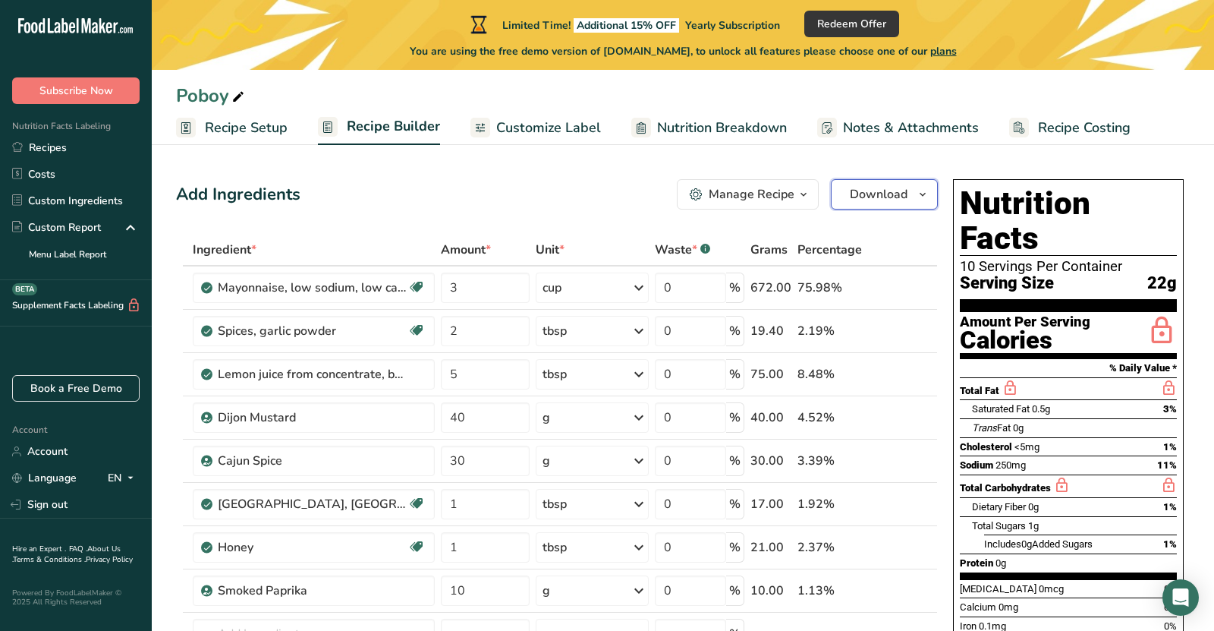
click at [914, 197] on span "button" at bounding box center [923, 194] width 18 height 18
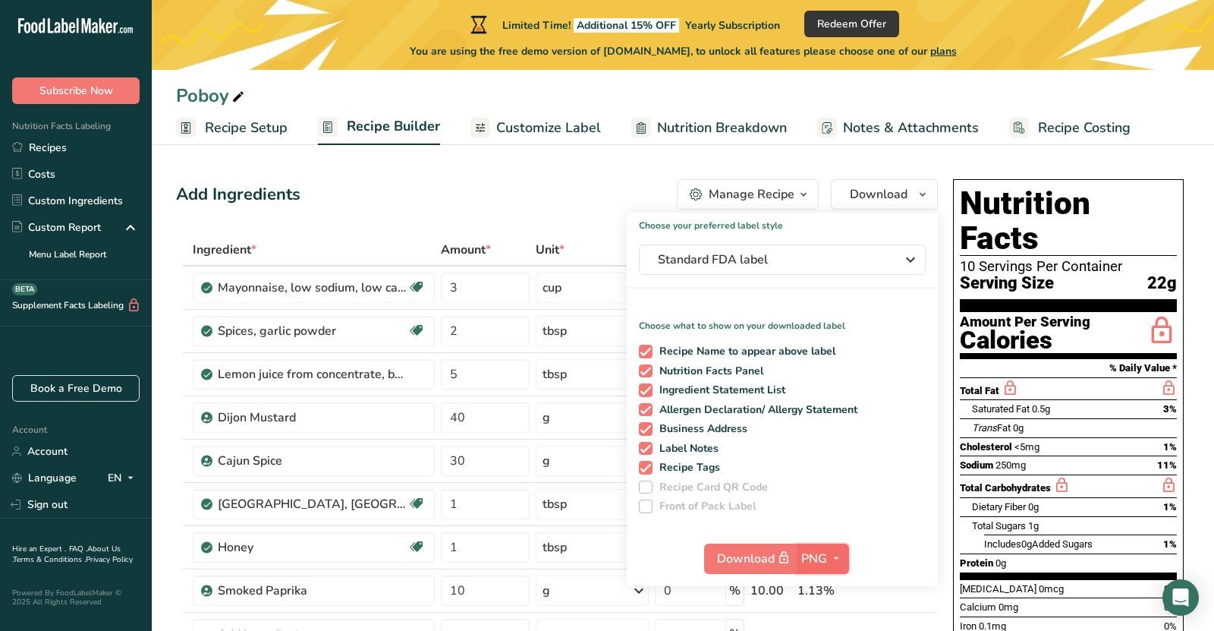
click at [829, 563] on span "button" at bounding box center [836, 558] width 18 height 18
click at [834, 559] on icon "button" at bounding box center [836, 558] width 12 height 19
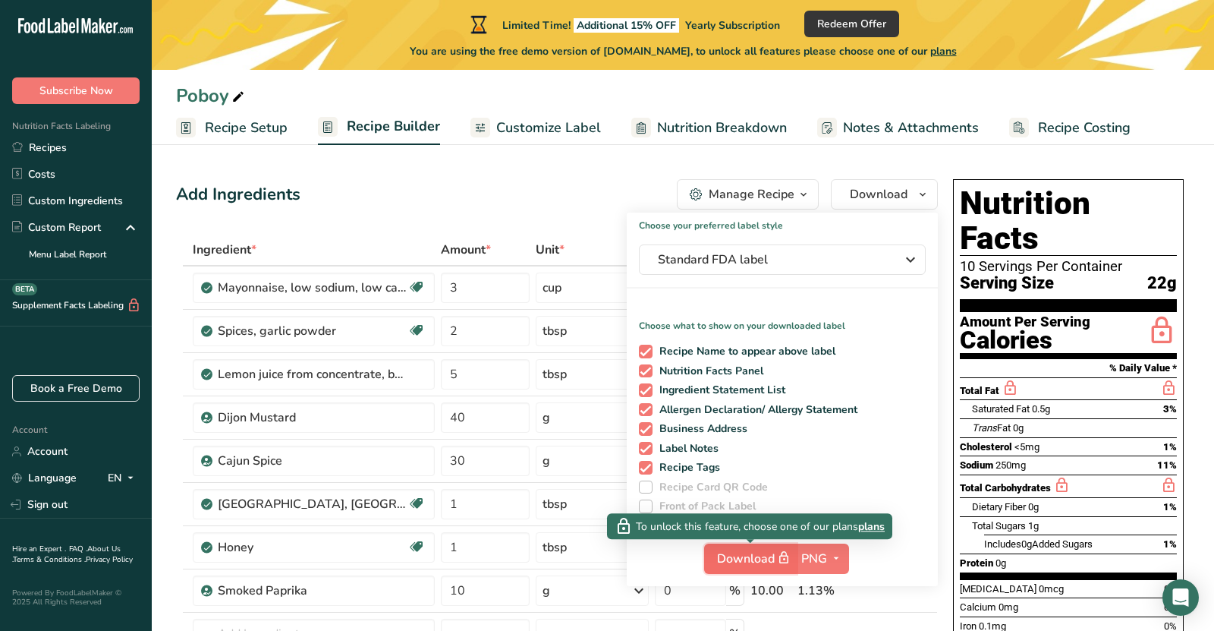
click at [769, 555] on span "Download" at bounding box center [755, 558] width 76 height 19
click at [868, 530] on span "plans" at bounding box center [871, 526] width 27 height 16
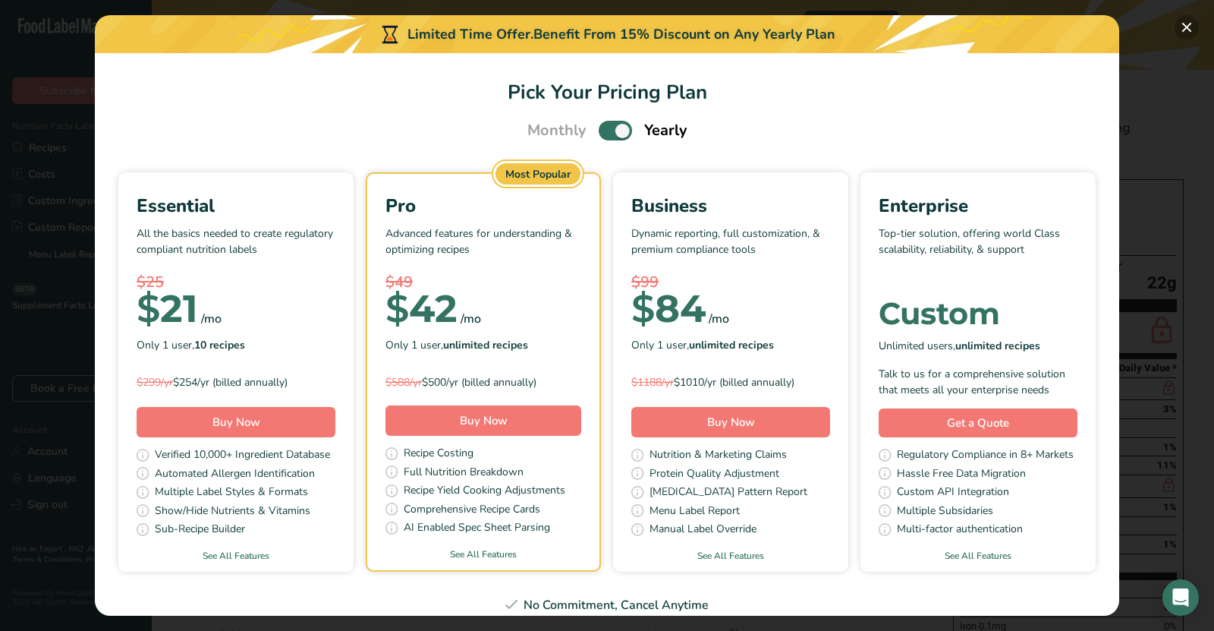
click at [1185, 20] on button "Pick Your Pricing Plan Modal" at bounding box center [1187, 27] width 24 height 24
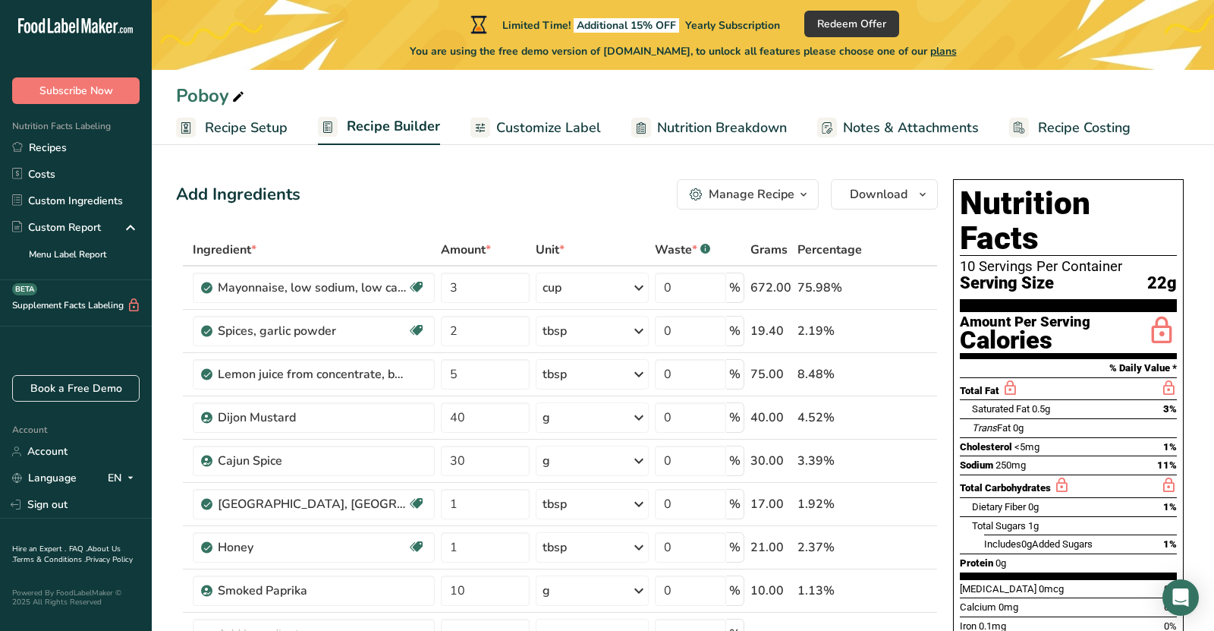
click at [565, 121] on span "Customize Label" at bounding box center [548, 128] width 105 height 20
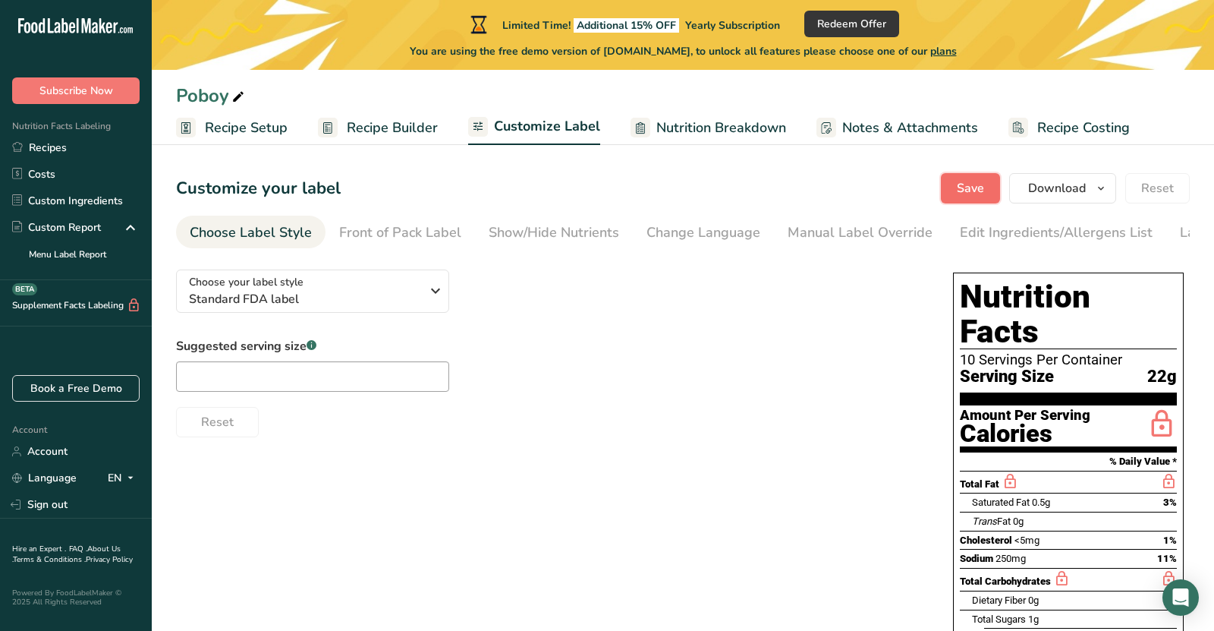
click at [961, 187] on span "Save" at bounding box center [970, 188] width 27 height 18
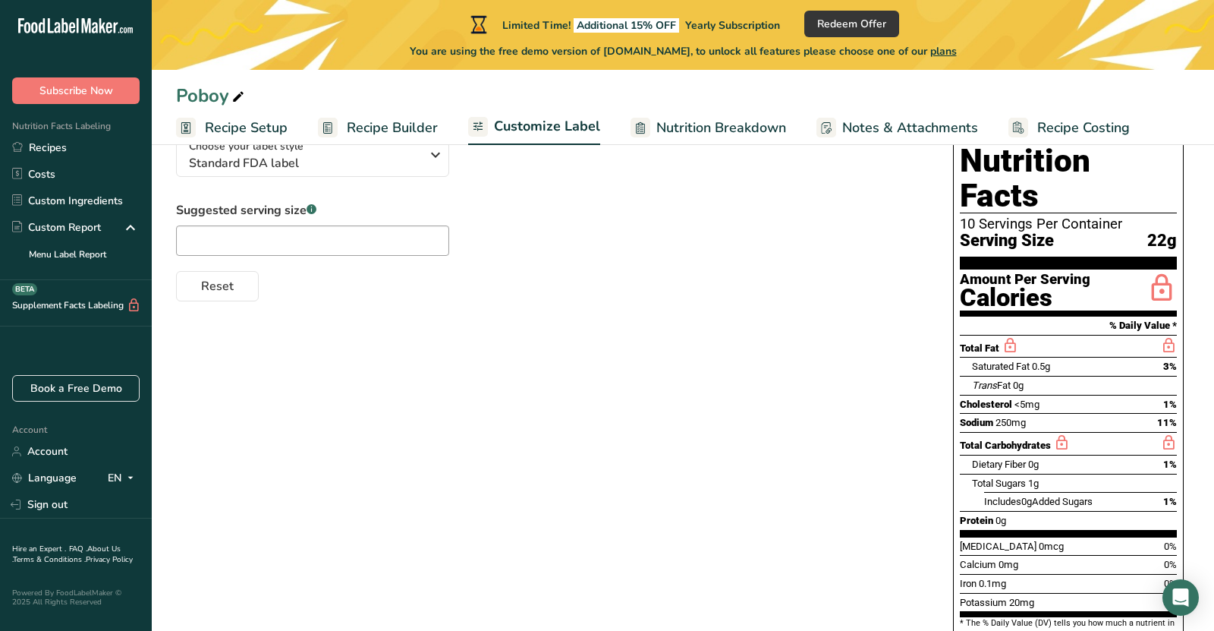
scroll to position [134, 0]
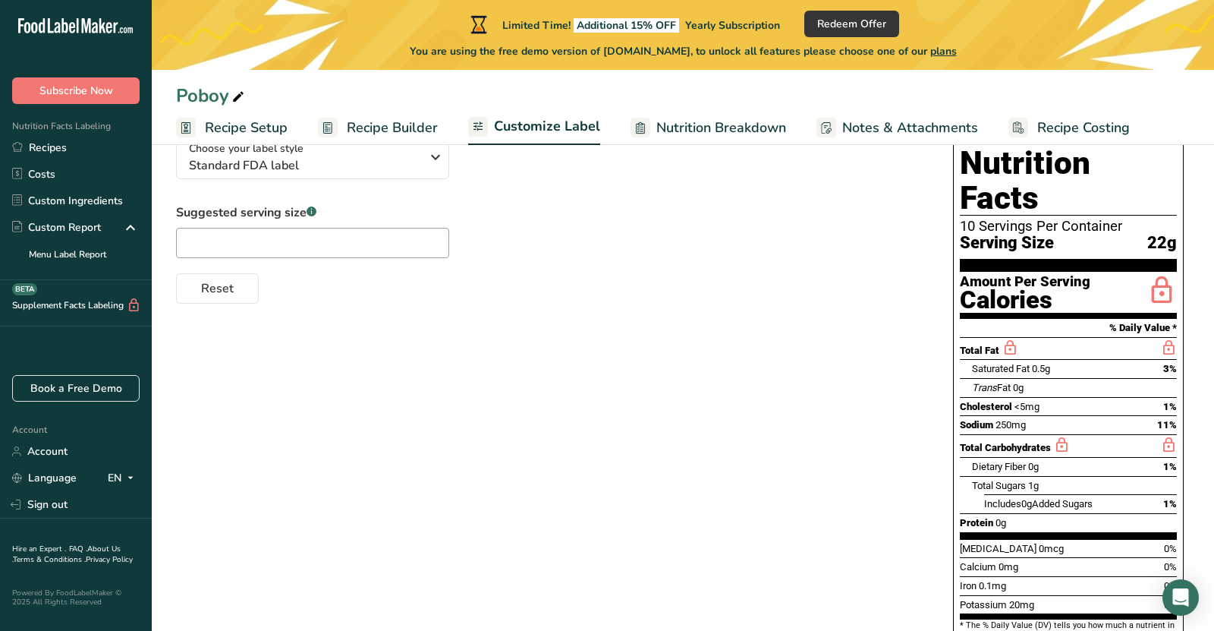
click at [725, 127] on span "Nutrition Breakdown" at bounding box center [721, 128] width 130 height 20
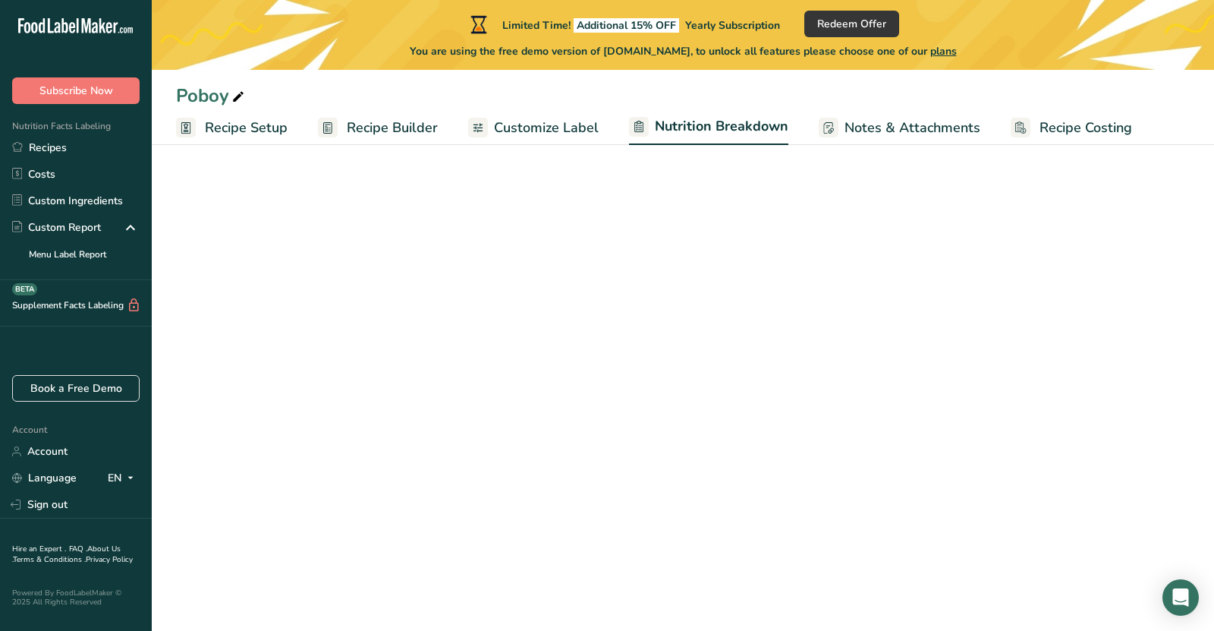
select select "Calories"
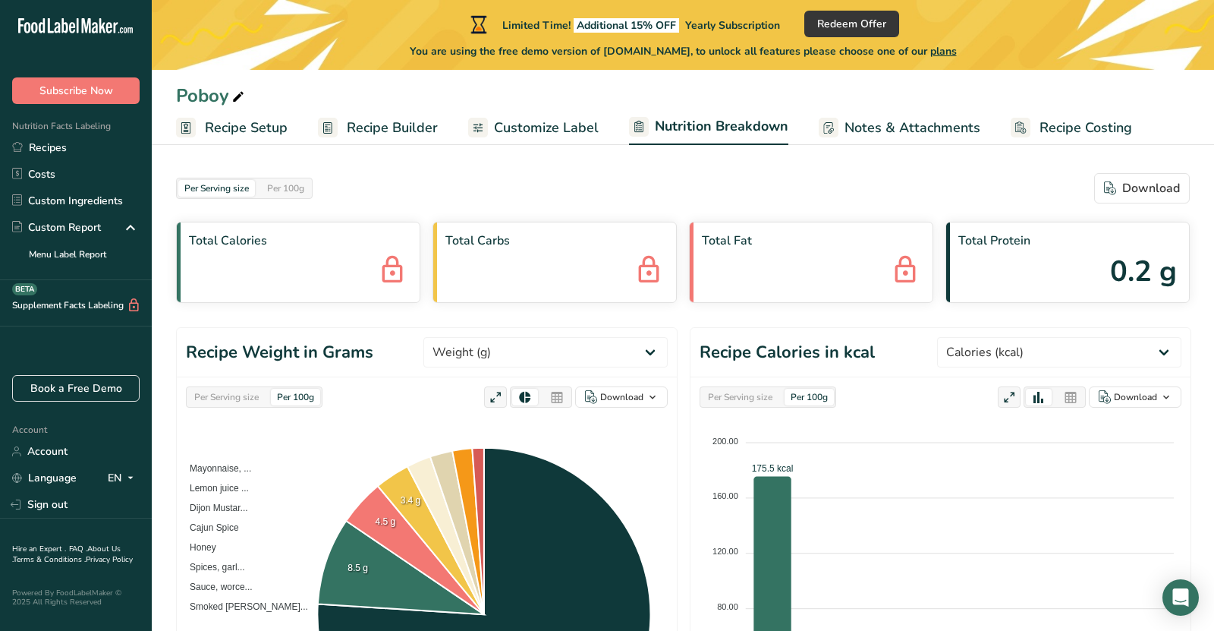
click at [907, 135] on span "Notes & Attachments" at bounding box center [912, 128] width 136 height 20
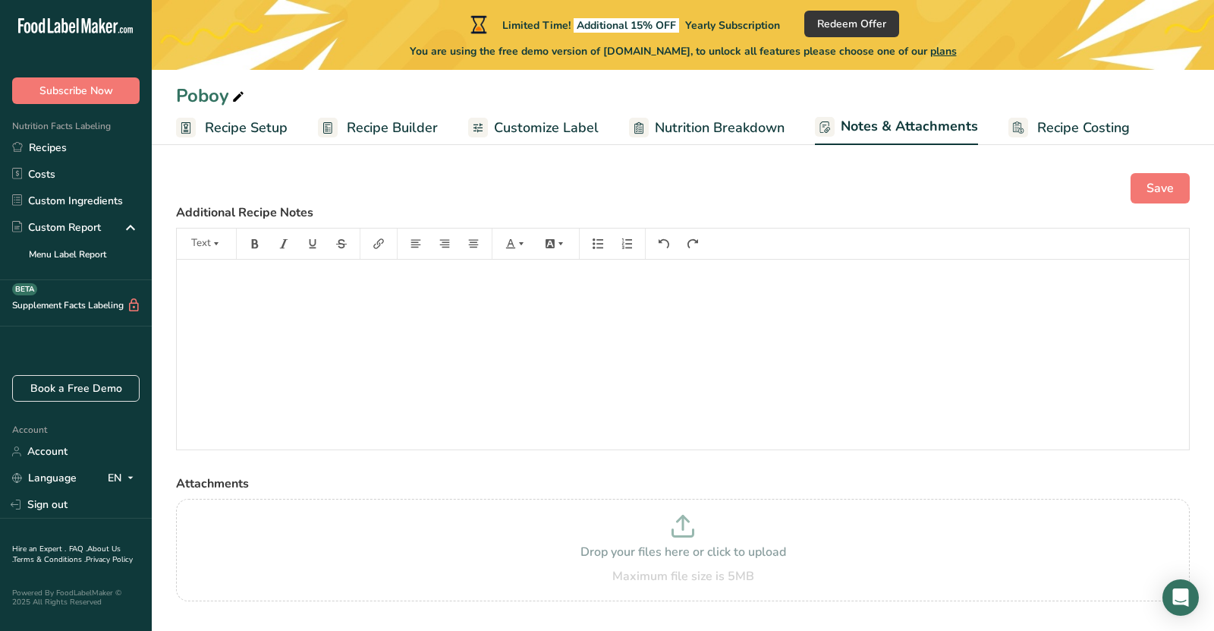
click at [1039, 124] on span "Recipe Costing" at bounding box center [1083, 128] width 93 height 20
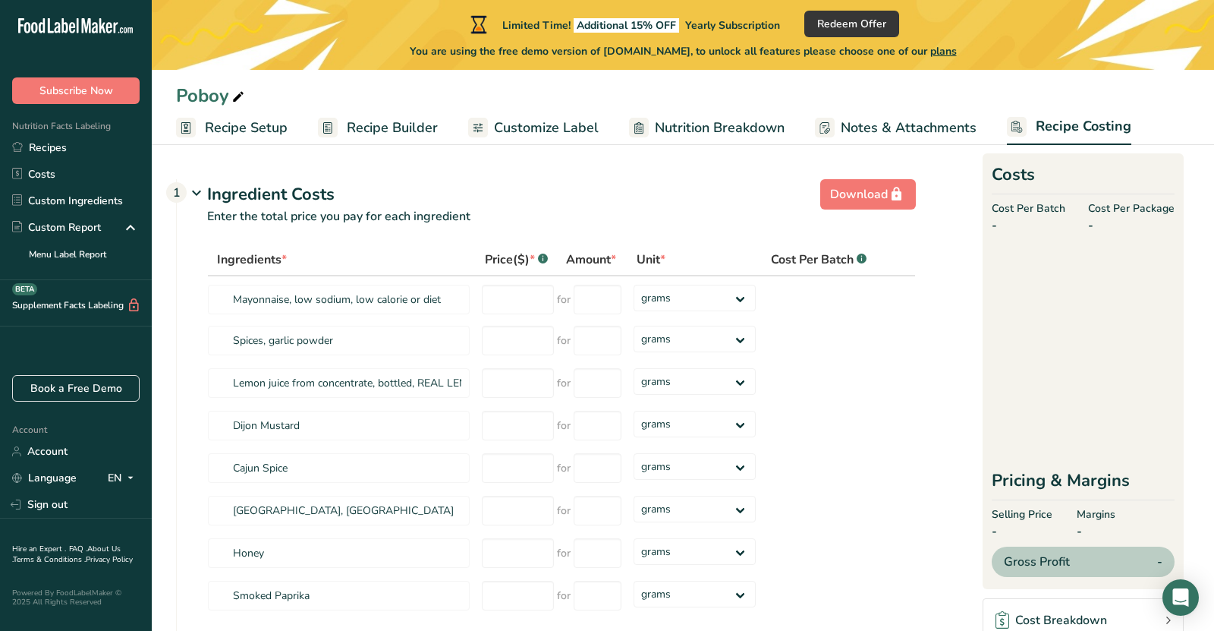
click at [234, 116] on link "Recipe Setup" at bounding box center [232, 128] width 112 height 34
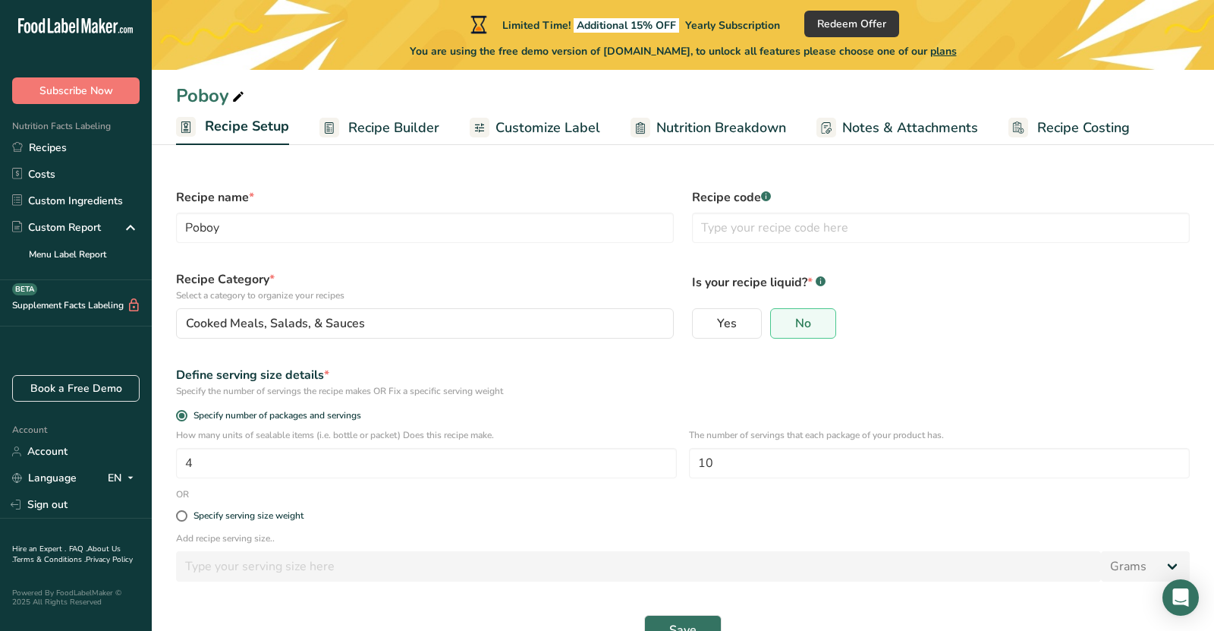
click at [412, 134] on span "Recipe Builder" at bounding box center [393, 128] width 91 height 20
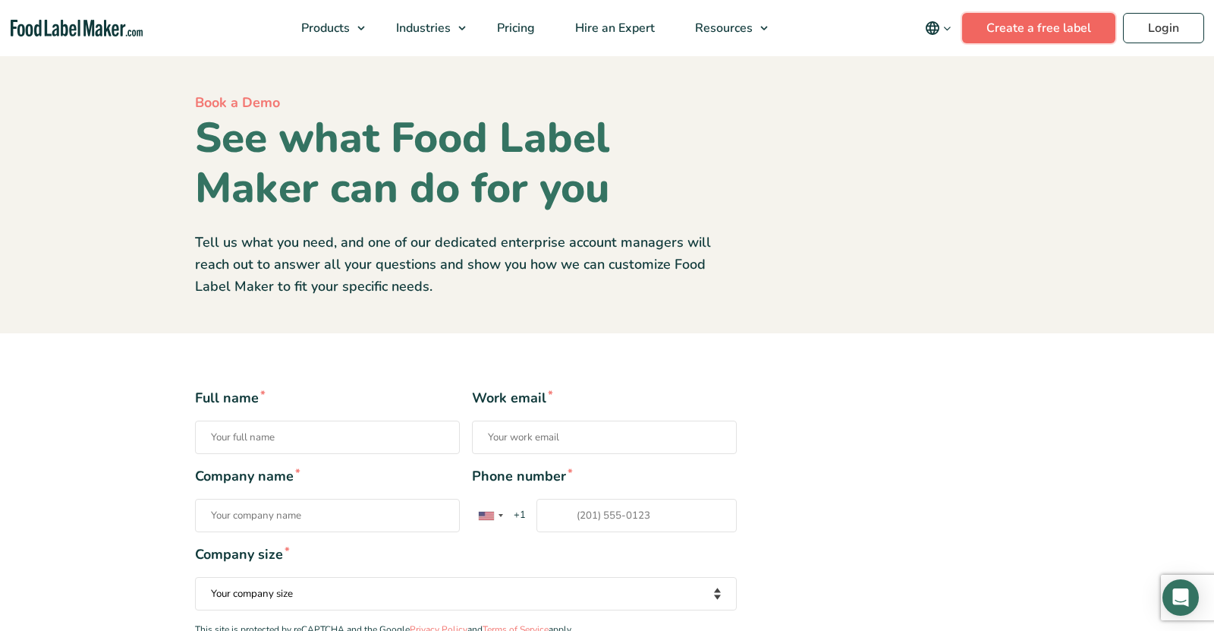
click at [1023, 32] on link "Create a free label" at bounding box center [1038, 28] width 153 height 30
